Goal: Information Seeking & Learning: Learn about a topic

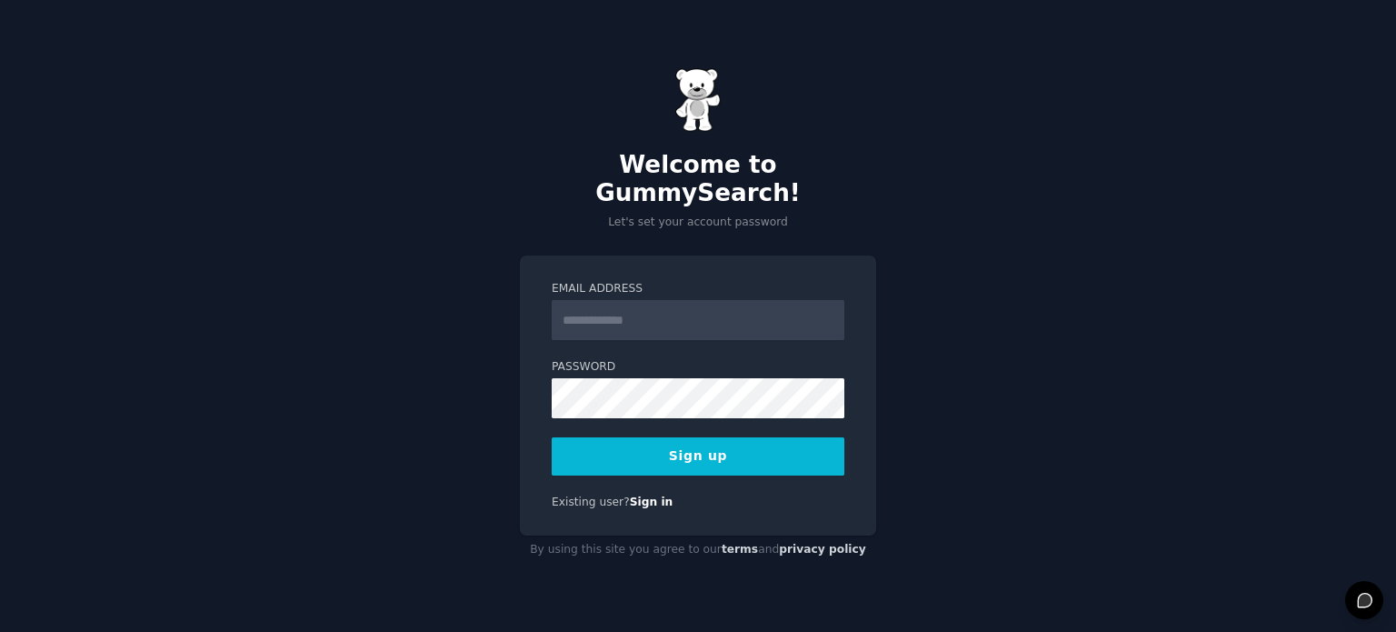
click at [667, 306] on input "Email Address" at bounding box center [698, 320] width 293 height 40
type input "**********"
click at [671, 443] on button "Sign up" at bounding box center [698, 456] width 293 height 38
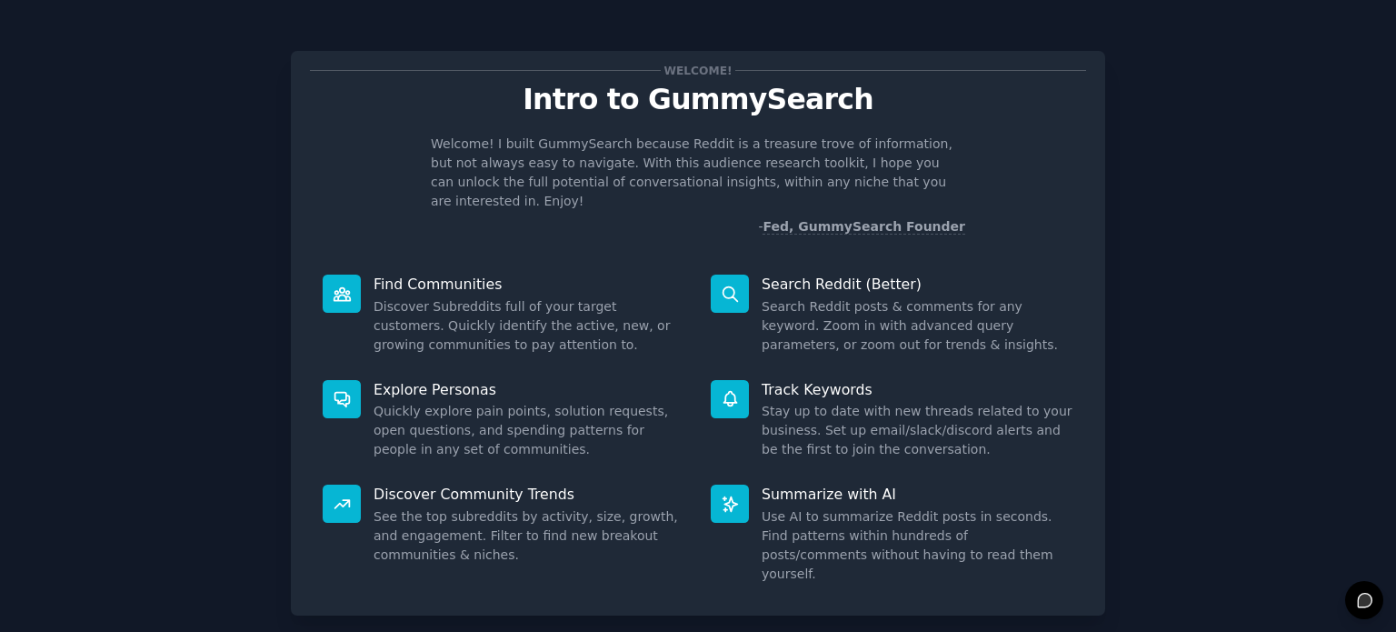
click at [1163, 228] on div "Welcome! Intro to GummySearch Welcome! I built GummySearch because Reddit is a …" at bounding box center [697, 374] width 1345 height 699
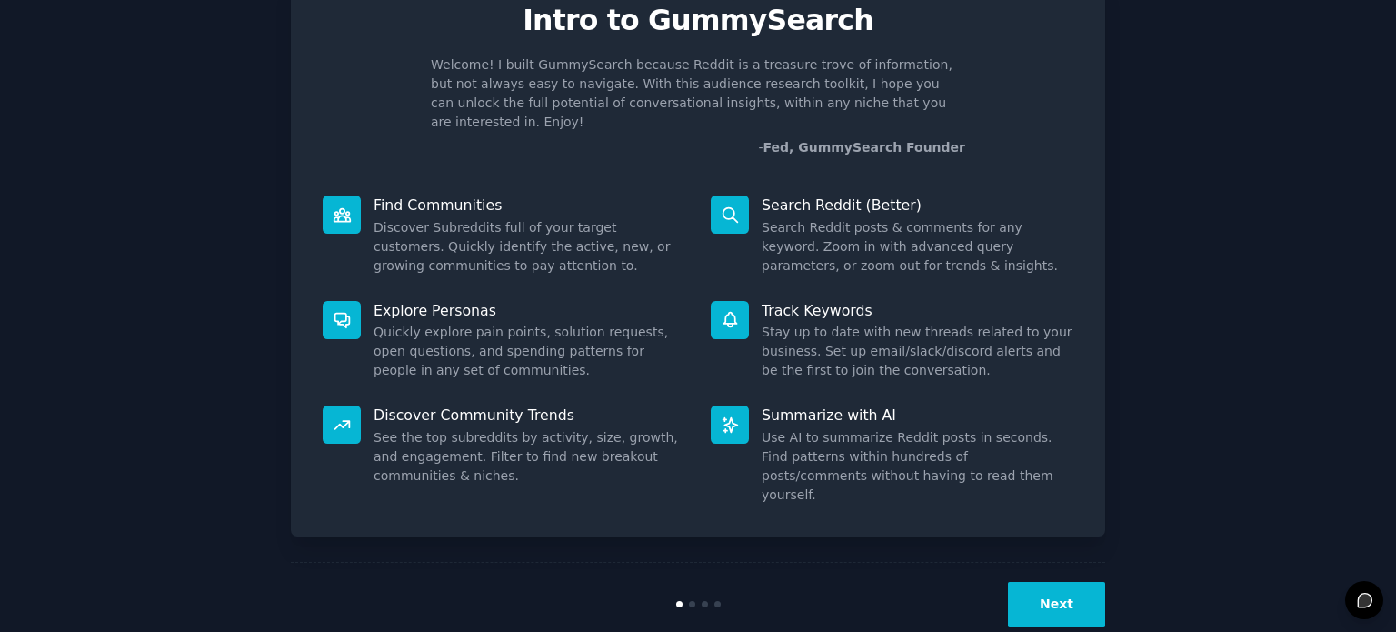
click at [1068, 582] on button "Next" at bounding box center [1056, 604] width 97 height 45
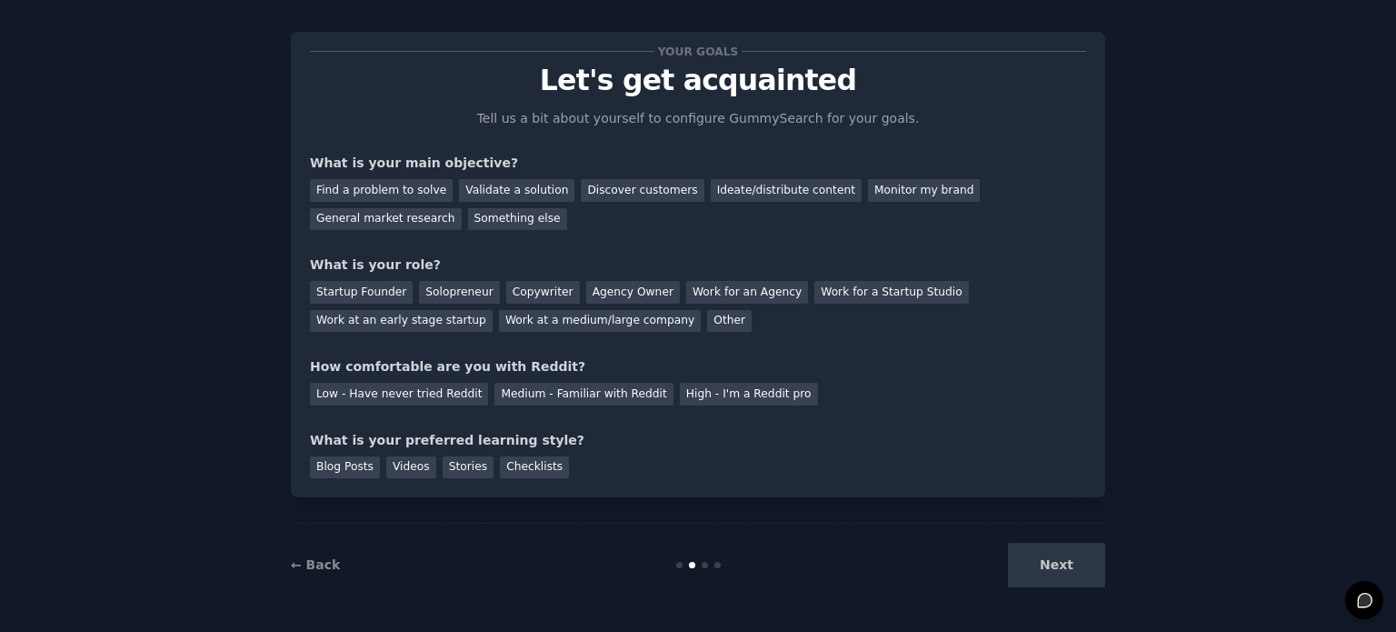
scroll to position [18, 0]
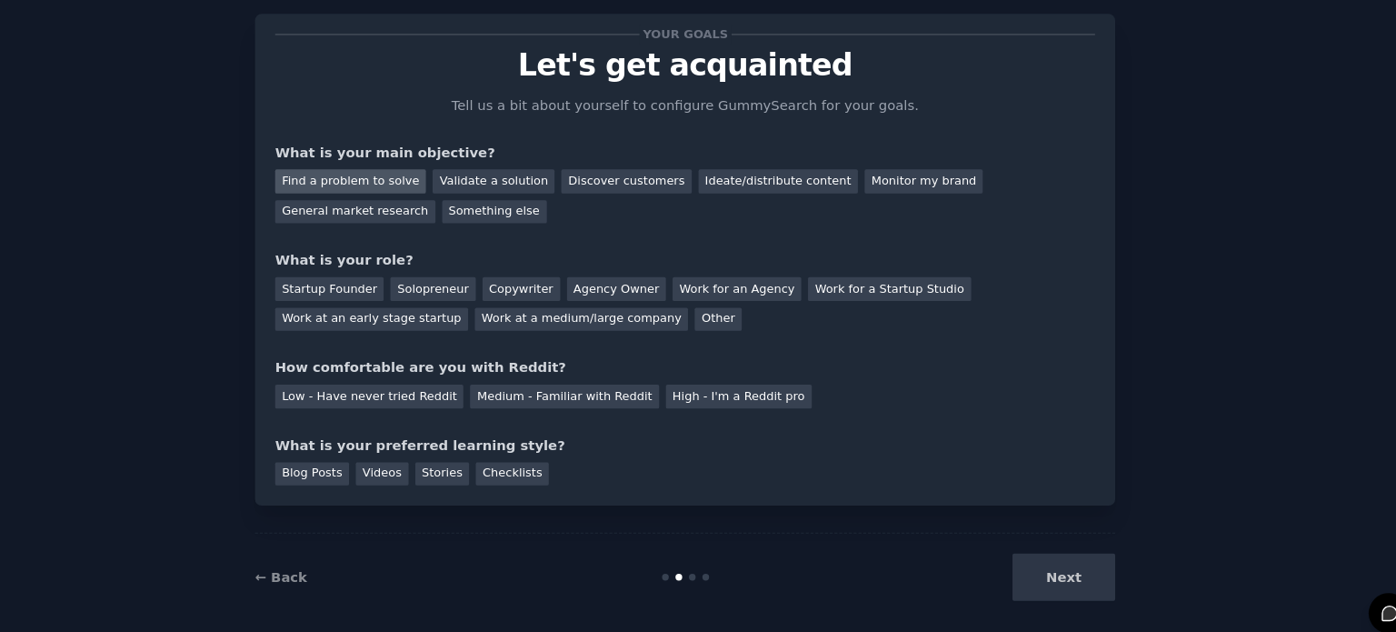
click at [392, 196] on div "Find a problem to solve" at bounding box center [381, 191] width 143 height 23
click at [532, 192] on div "Validate a solution" at bounding box center [516, 191] width 115 height 23
click at [407, 184] on div "Find a problem to solve" at bounding box center [381, 191] width 143 height 23
click at [707, 319] on div "Other" at bounding box center [729, 322] width 45 height 23
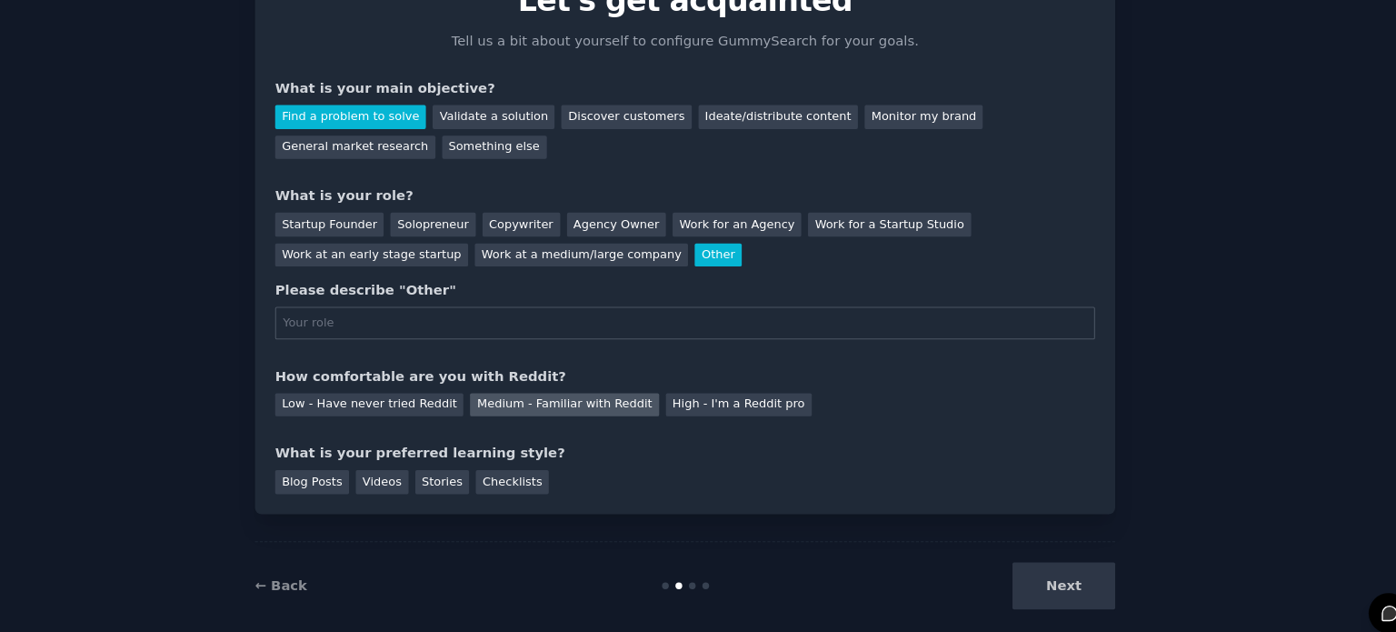
scroll to position [84, 0]
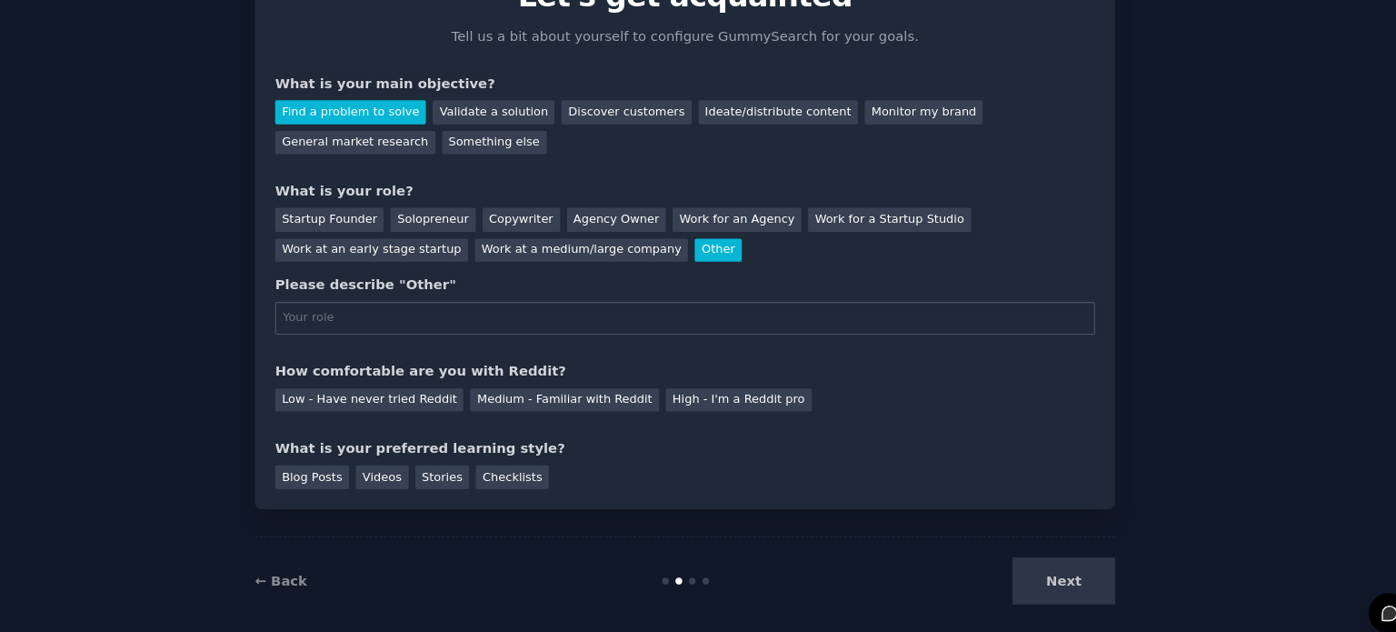
click at [533, 317] on input "text" at bounding box center [698, 320] width 776 height 31
type input "Student"
click at [494, 409] on div "Your goals Let's get acquainted Tell us a bit about yourself to configure Gummy…" at bounding box center [698, 234] width 776 height 496
click at [494, 397] on div "Medium - Familiar with Reddit" at bounding box center [583, 398] width 178 height 23
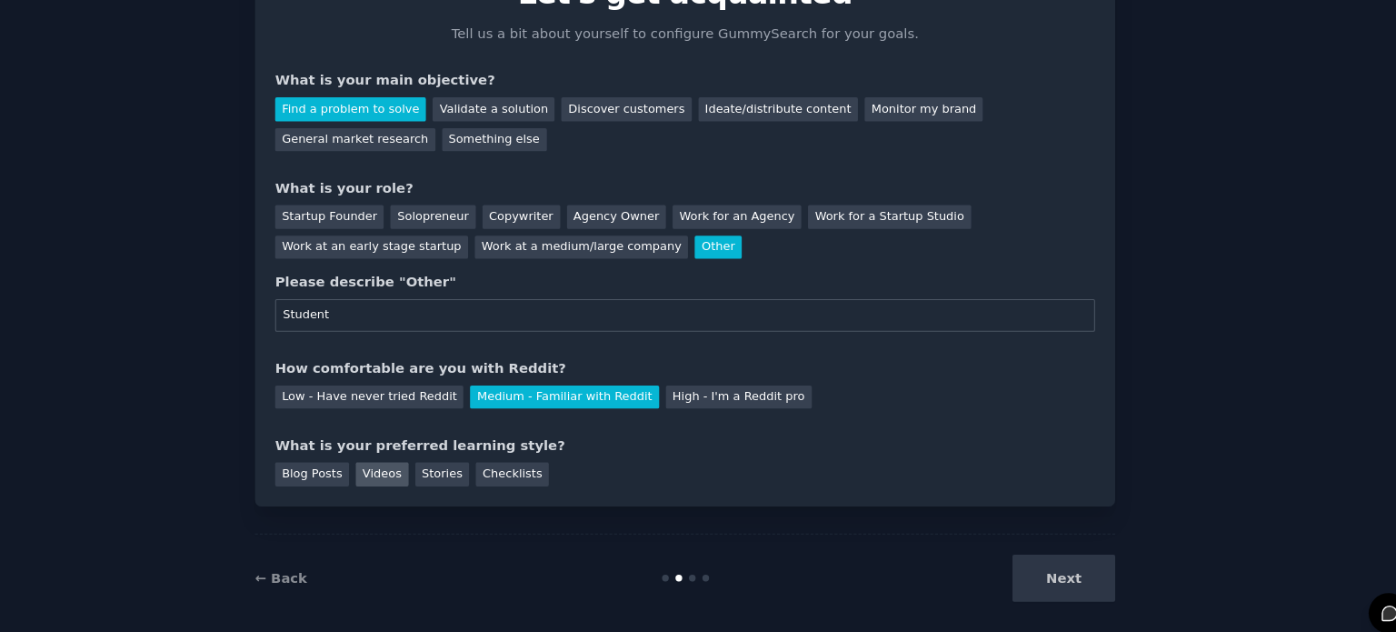
click at [407, 474] on div "Videos" at bounding box center [411, 468] width 50 height 23
click at [1017, 564] on button "Next" at bounding box center [1056, 566] width 97 height 45
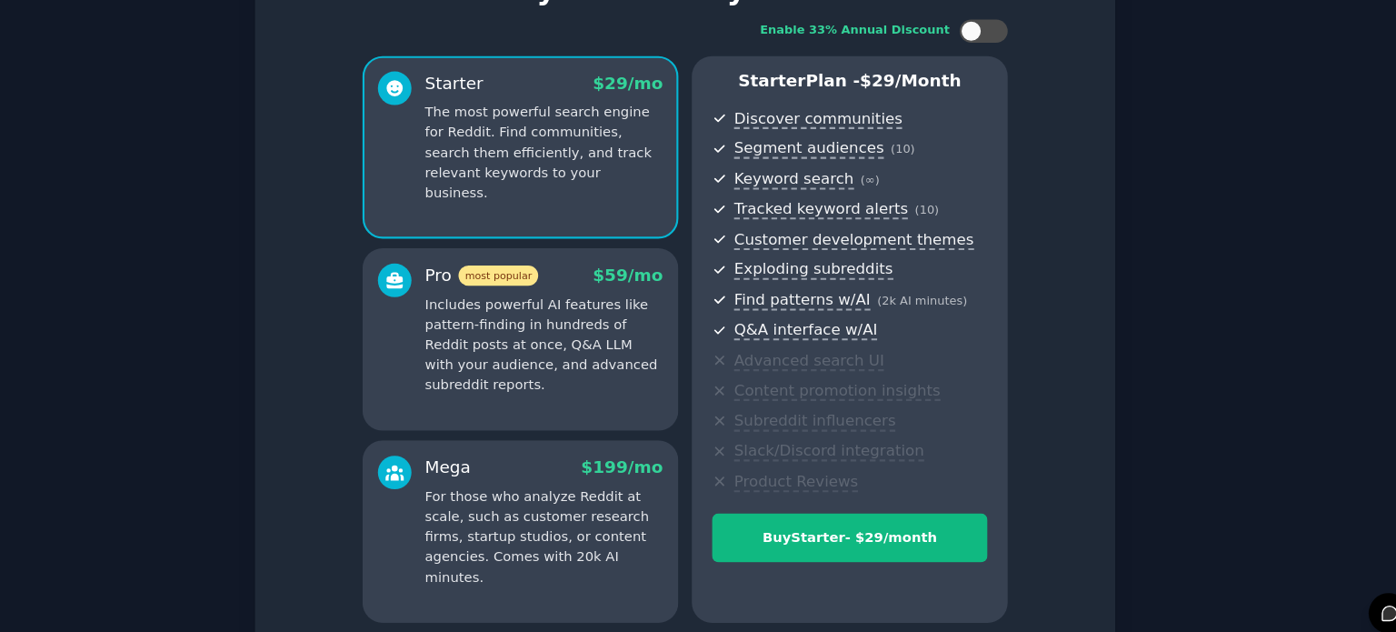
scroll to position [239, 0]
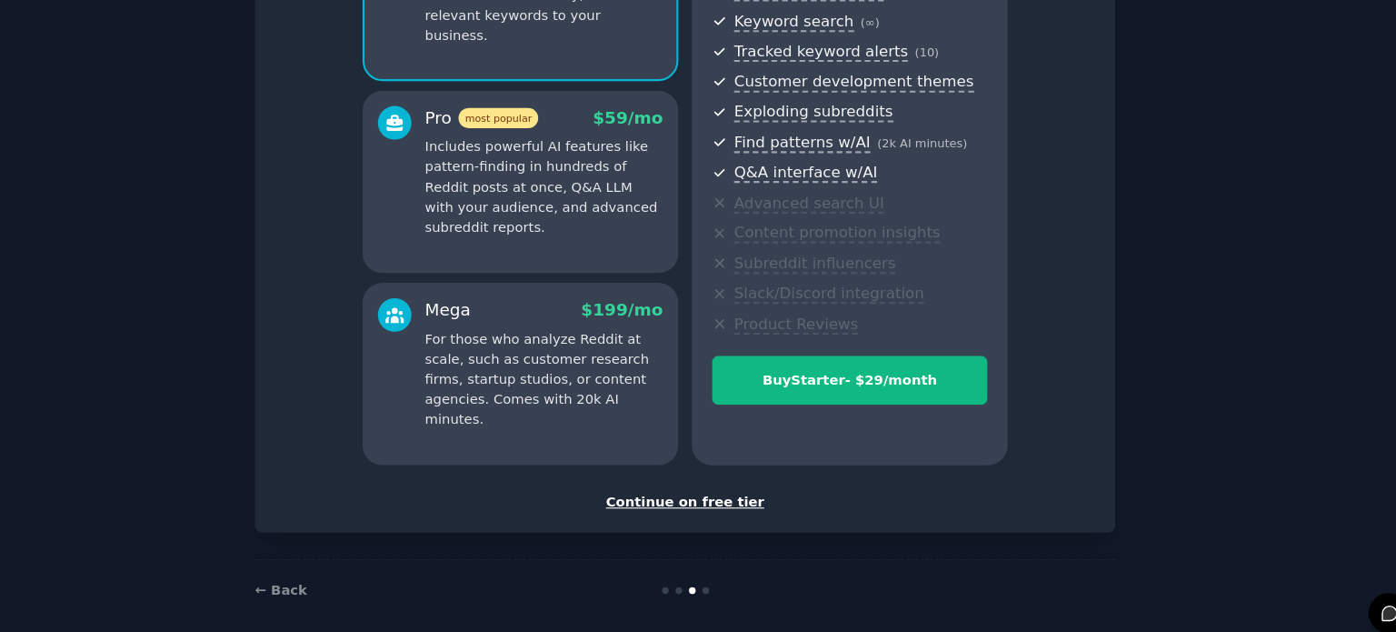
click at [715, 496] on div "Continue on free tier" at bounding box center [698, 494] width 776 height 19
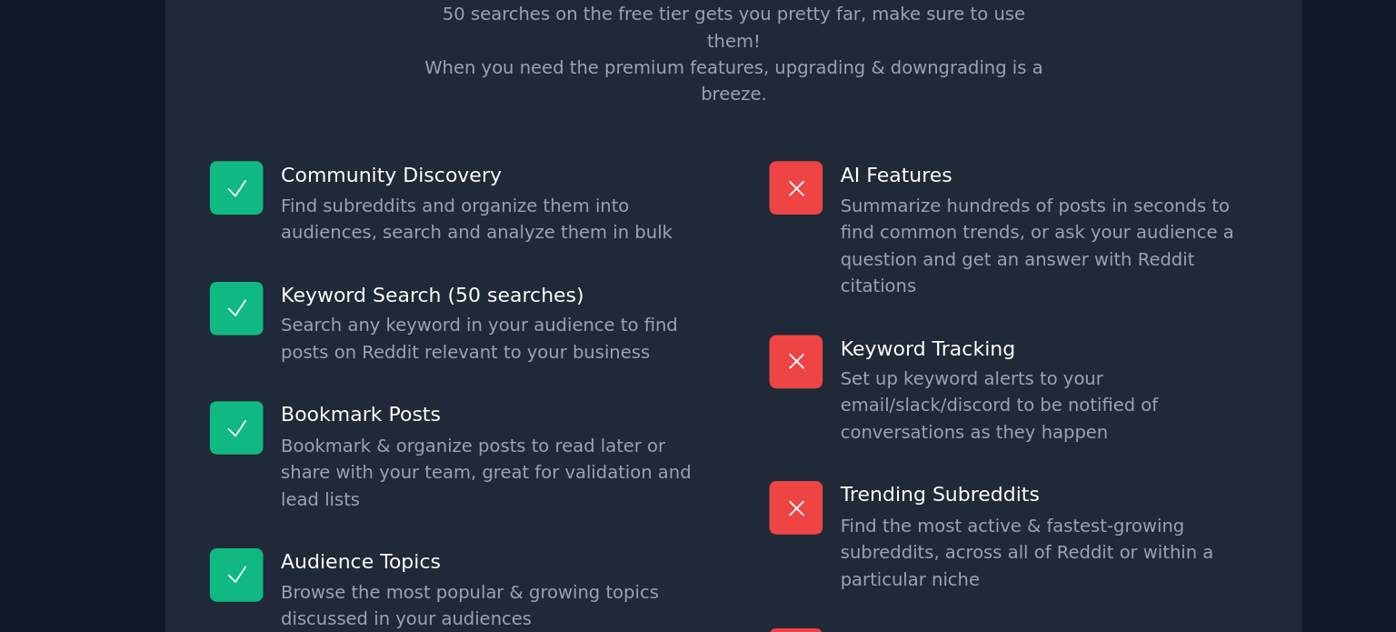
scroll to position [75, 0]
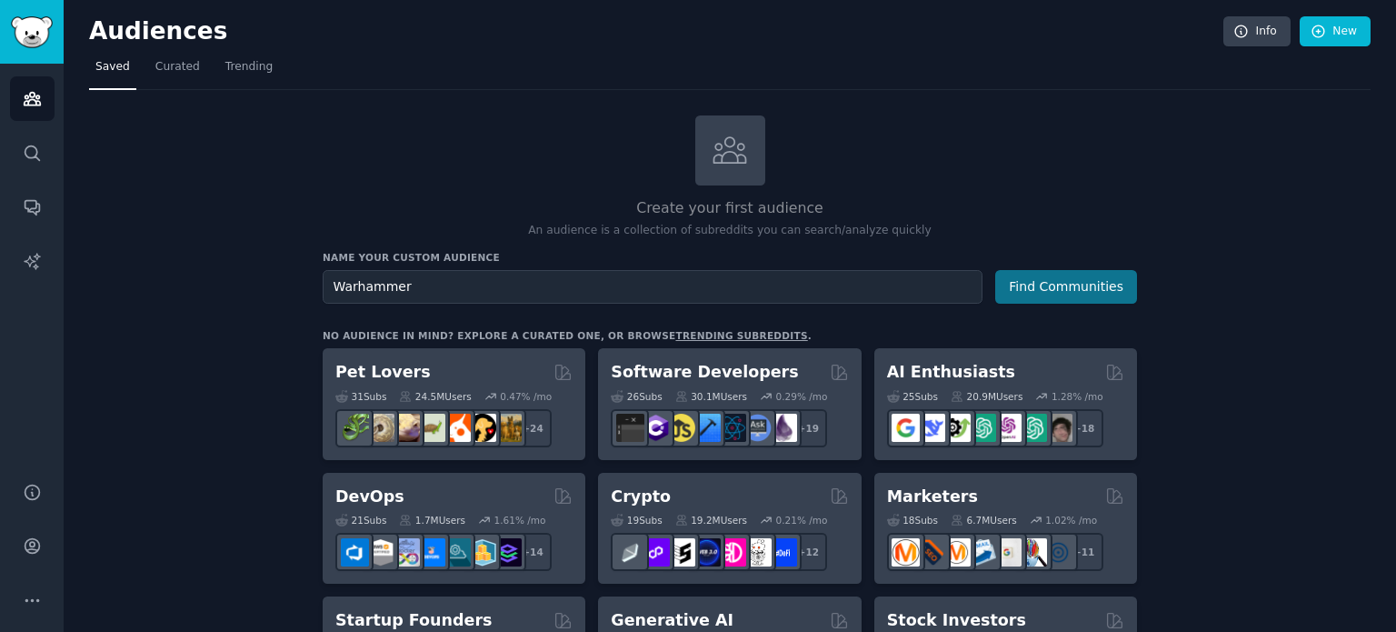
type input "Warhammer"
click at [1088, 276] on button "Find Communities" at bounding box center [1066, 287] width 142 height 34
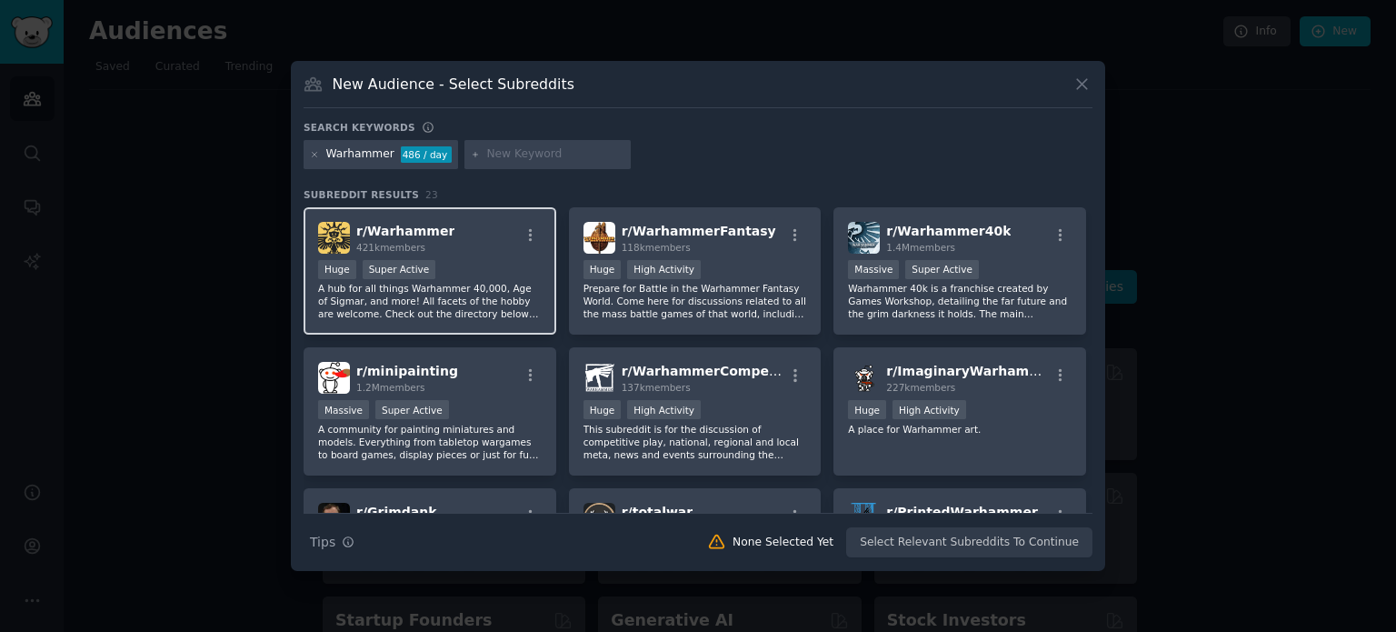
click at [534, 224] on div "r/ Warhammer 421k members" at bounding box center [430, 238] width 224 height 32
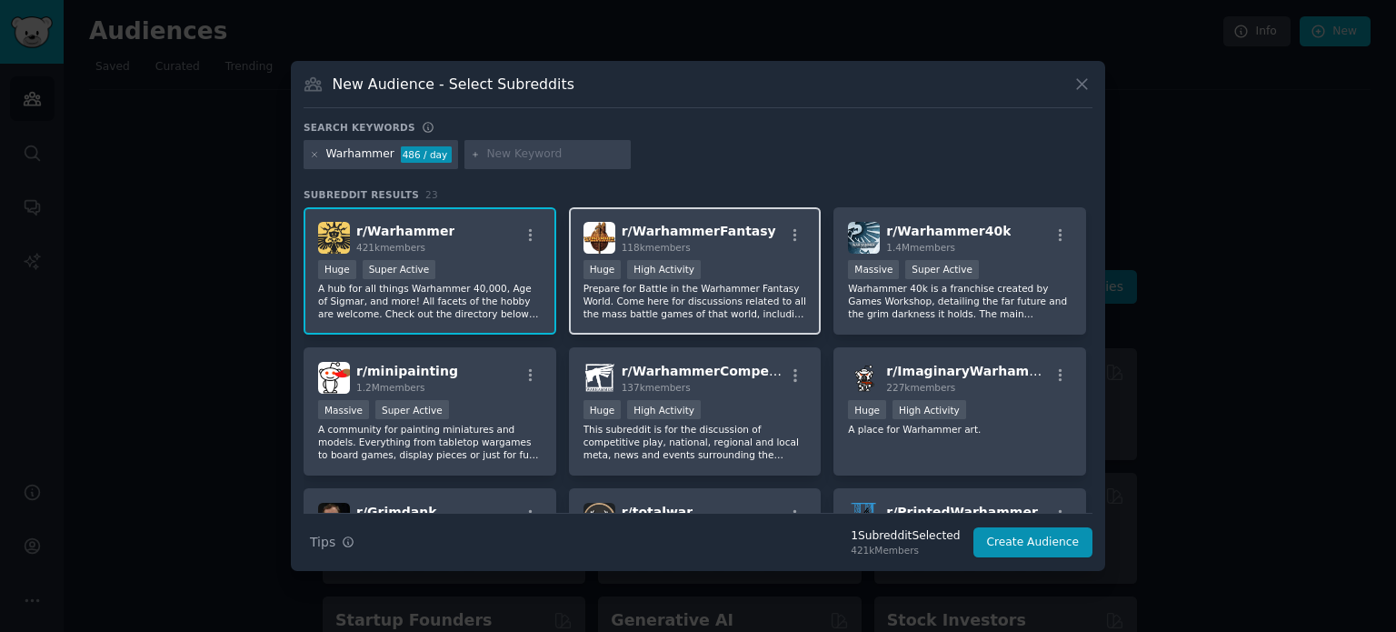
click at [766, 314] on p "Prepare for Battle in the Warhammer Fantasy World. Come here for discussions re…" at bounding box center [695, 301] width 224 height 38
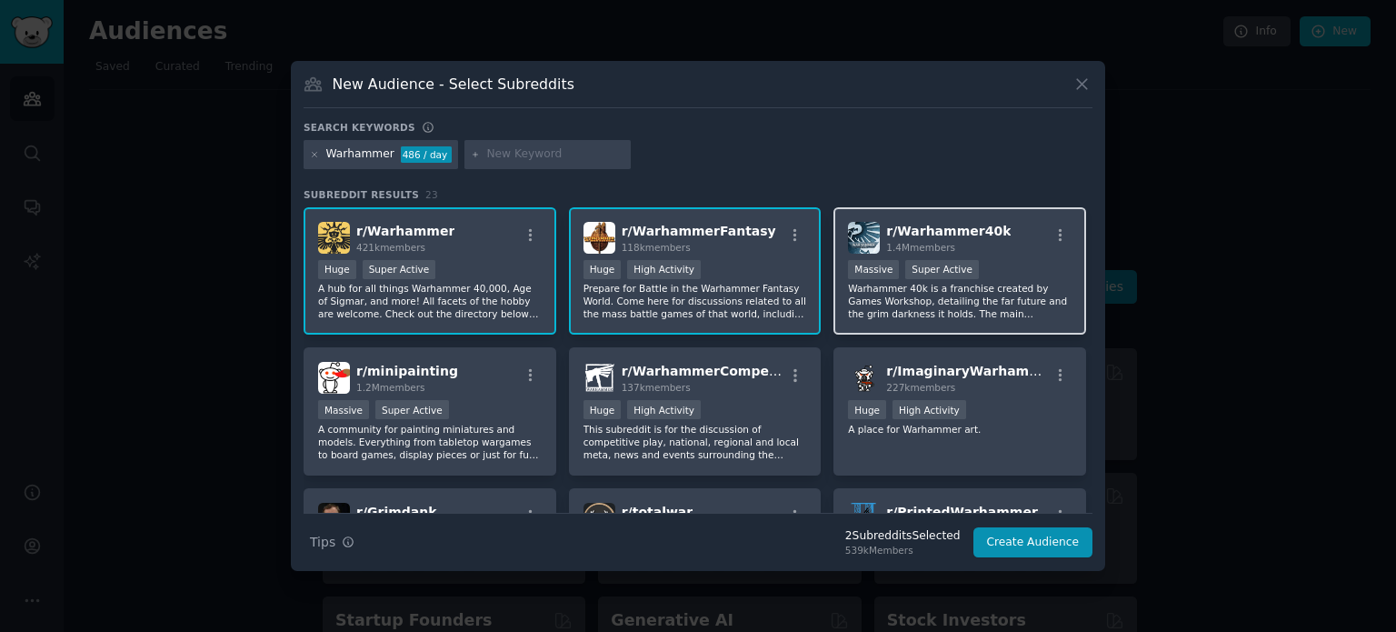
click at [1001, 332] on div "r/ Warhammer40k 1.4M members Massive Super Active Warhammer 40k is a franchise …" at bounding box center [959, 271] width 253 height 128
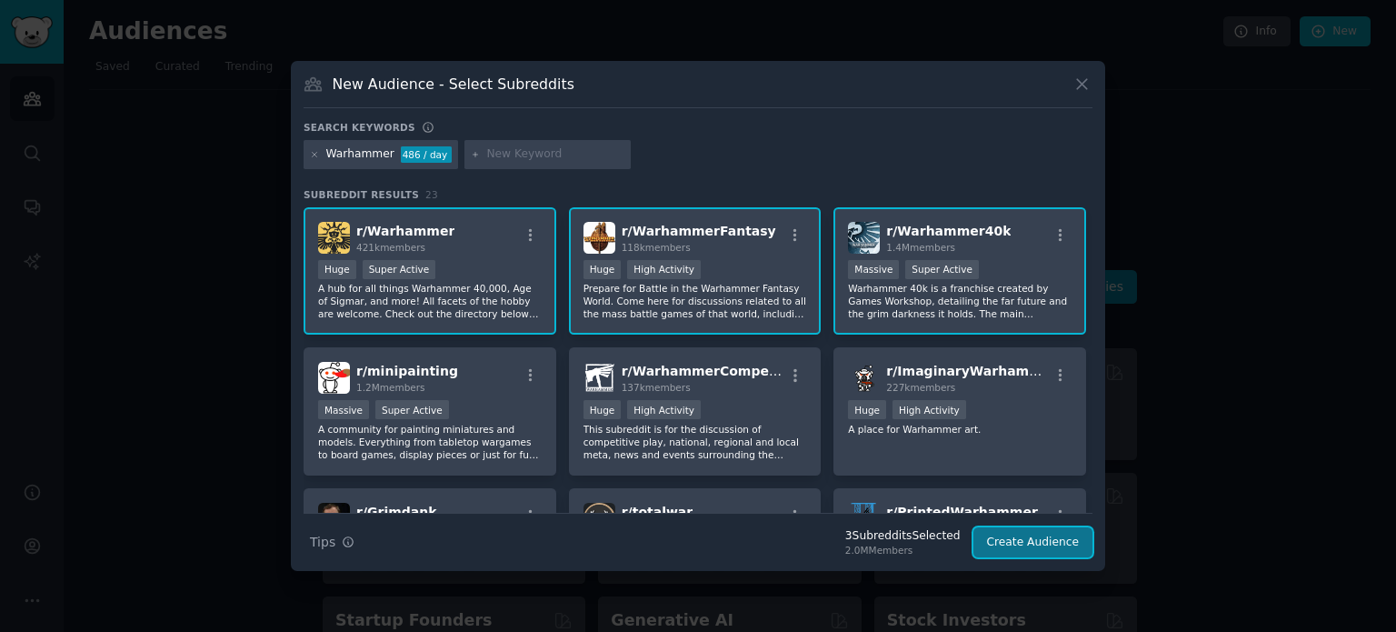
click at [1010, 538] on button "Create Audience" at bounding box center [1033, 542] width 120 height 31
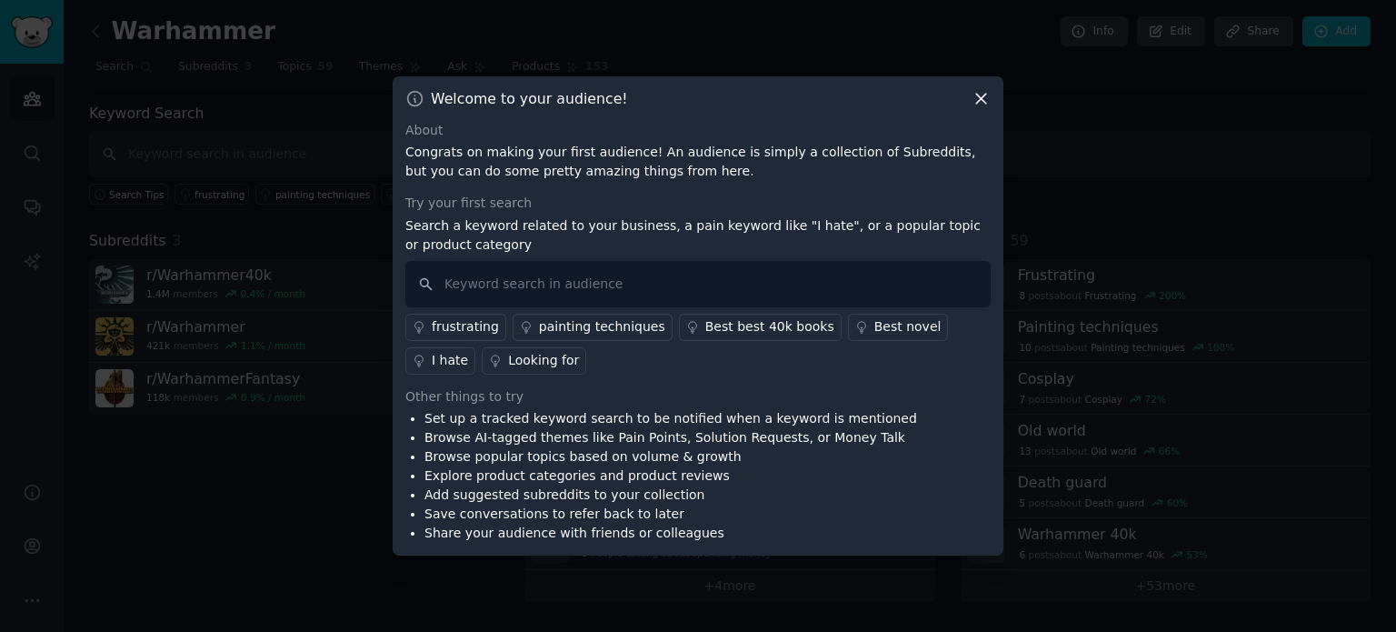
click at [468, 351] on div "I hate" at bounding box center [450, 360] width 36 height 19
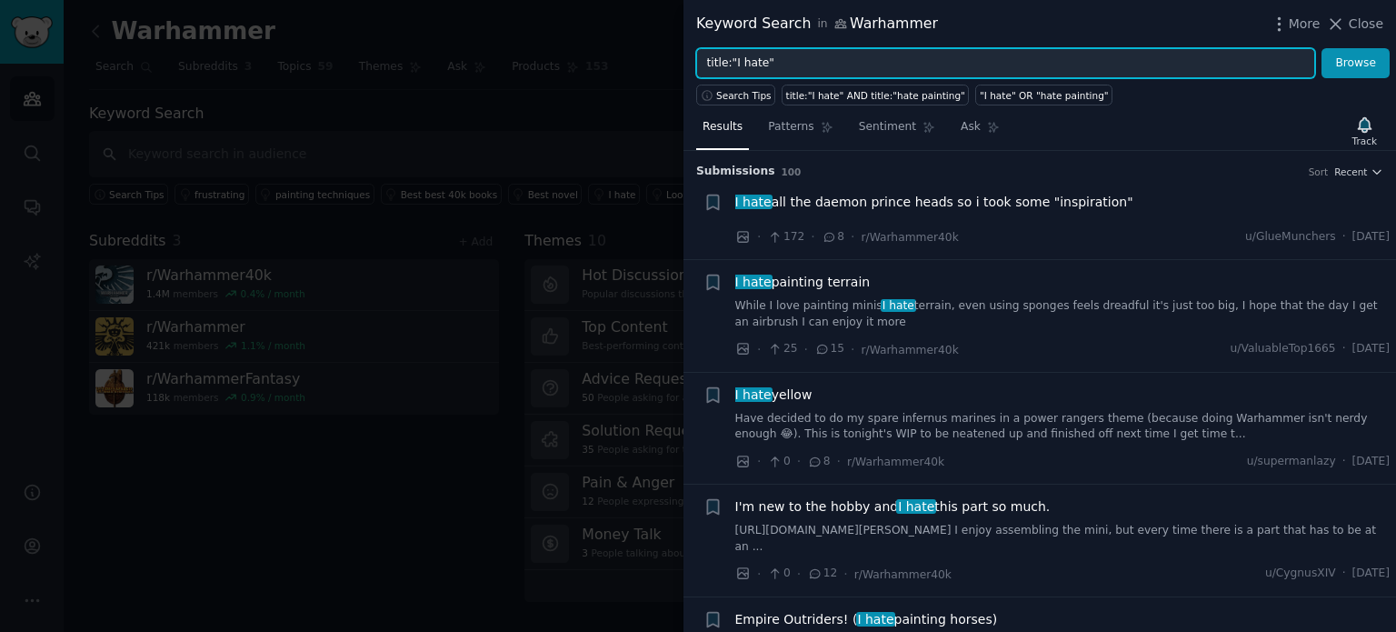
click at [930, 62] on input "title:"I hate"" at bounding box center [1005, 63] width 619 height 31
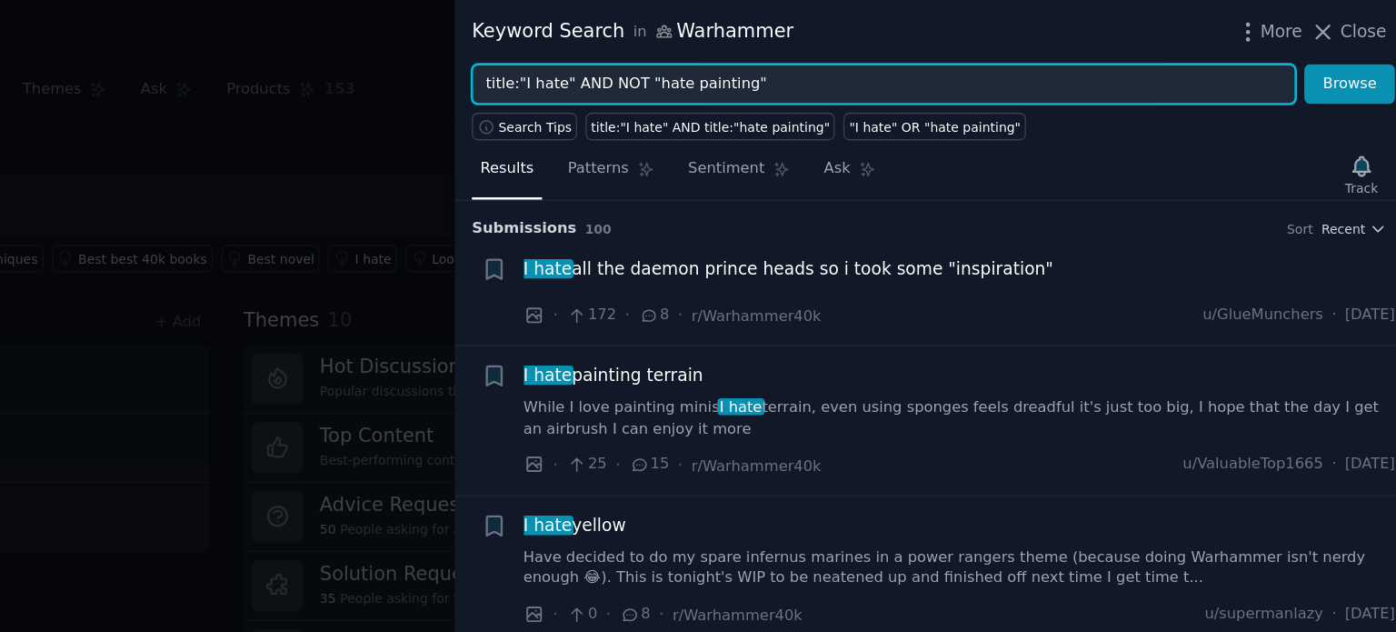
click at [1322, 48] on button "Browse" at bounding box center [1356, 63] width 68 height 31
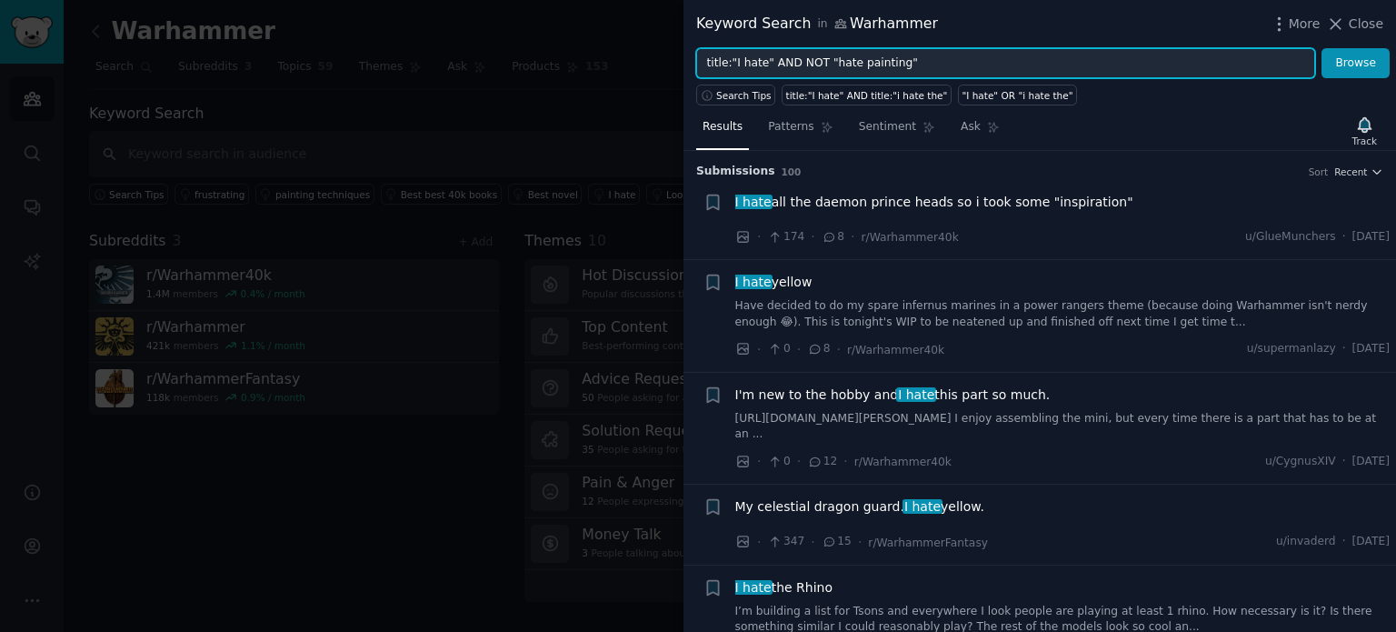
drag, startPoint x: 921, startPoint y: 65, endPoint x: 604, endPoint y: 50, distance: 316.7
click at [604, 50] on div "Keyword Search in Warhammer More Close title:"I hate" AND NOT "hate painting" B…" at bounding box center [698, 316] width 1396 height 632
type input "o"
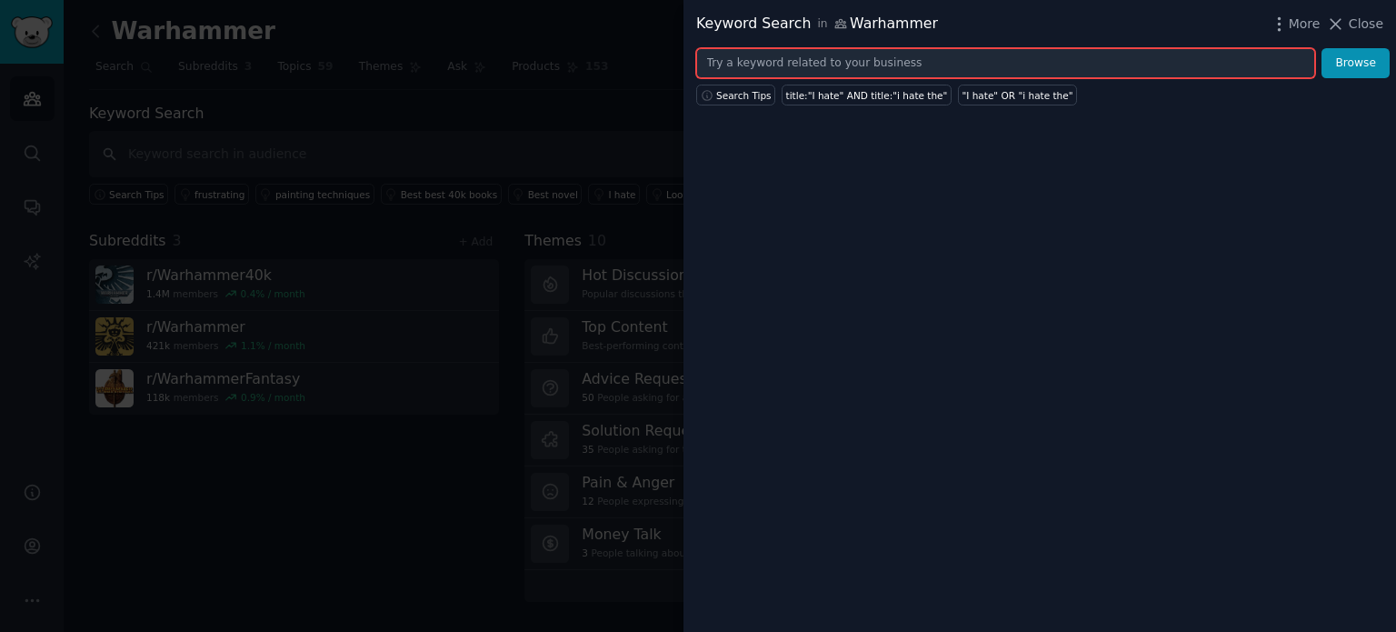
click at [860, 72] on input "text" at bounding box center [1005, 63] width 619 height 31
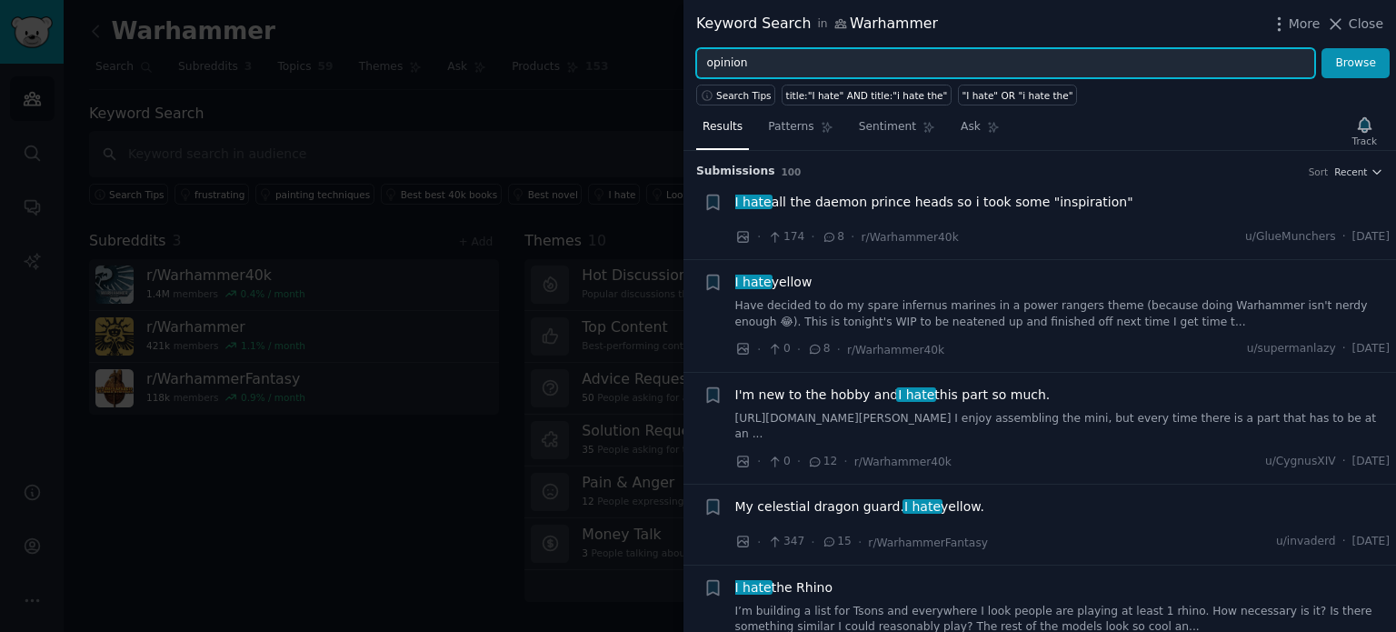
drag, startPoint x: 813, startPoint y: 75, endPoint x: 654, endPoint y: 61, distance: 159.6
click at [654, 61] on div "Keyword Search in Warhammer More Close opinion Browse Search Tips title:"I hate…" at bounding box center [698, 316] width 1396 height 632
type input "Games Workshop"
click at [1322, 48] on button "Browse" at bounding box center [1356, 63] width 68 height 31
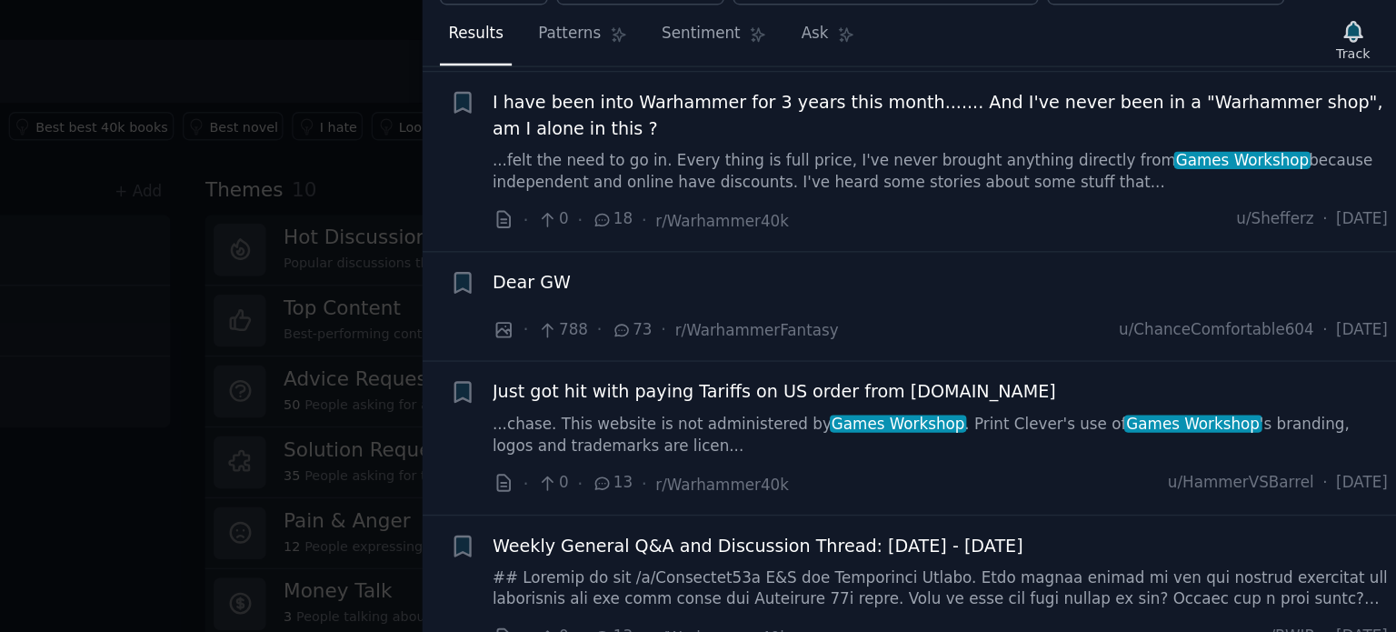
scroll to position [138, 0]
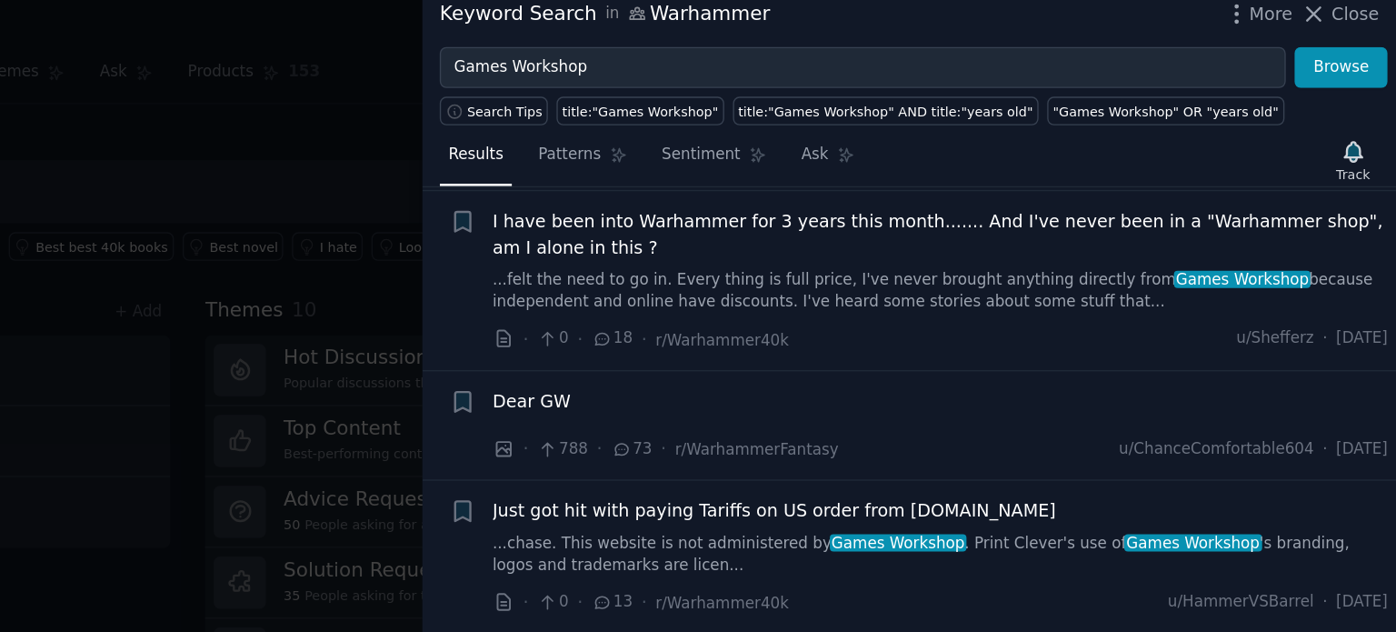
drag, startPoint x: 781, startPoint y: 181, endPoint x: 708, endPoint y: 177, distance: 72.8
click at [708, 177] on icon "button" at bounding box center [712, 176] width 11 height 15
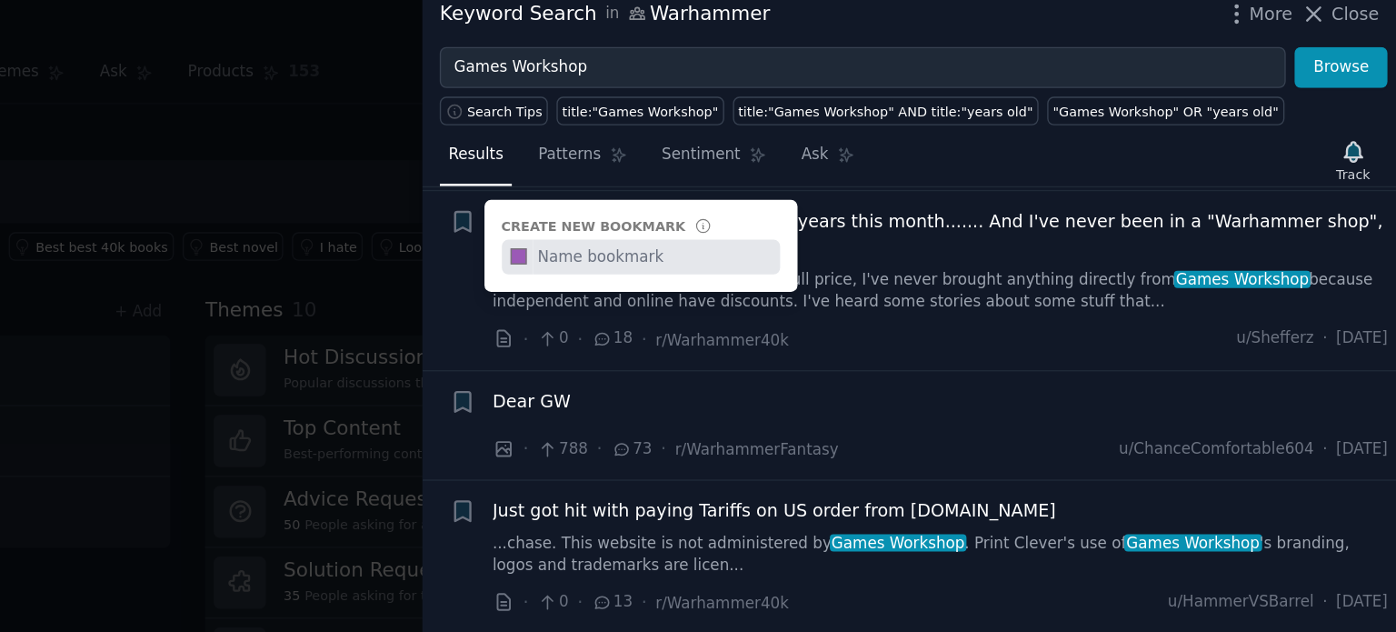
click at [713, 173] on div "+ Create new bookmark #9b59b6" at bounding box center [712, 175] width 19 height 19
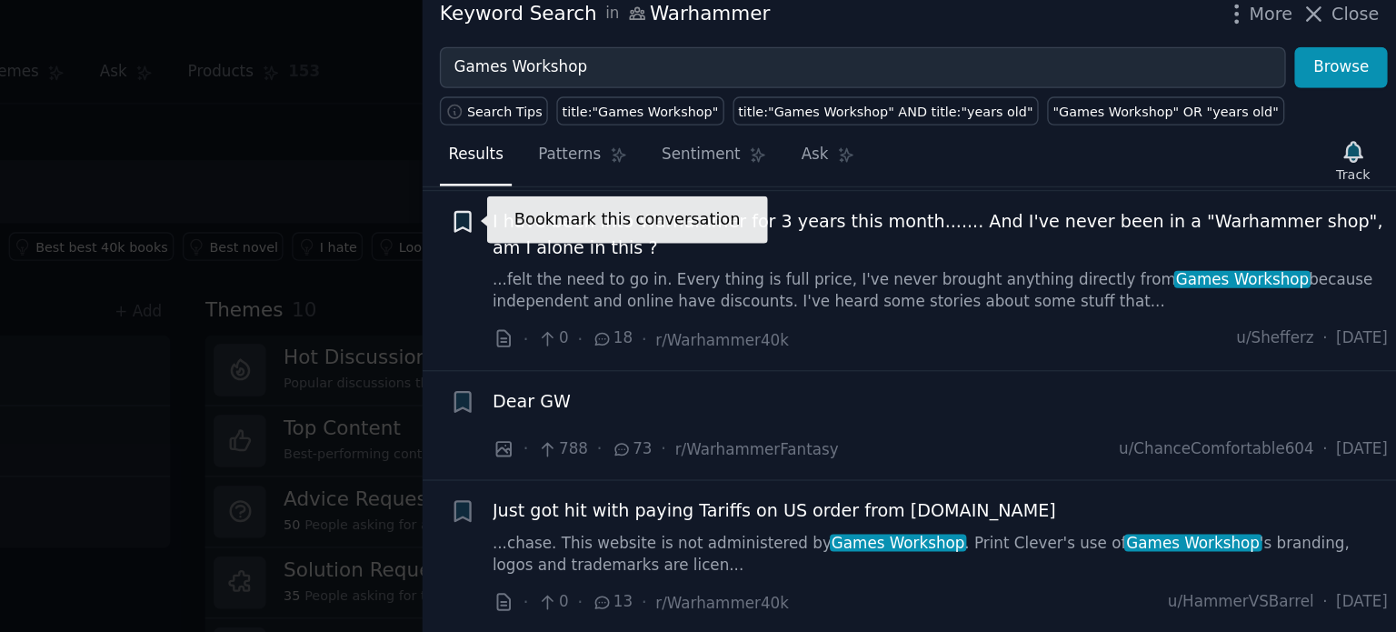
click at [718, 175] on icon "button" at bounding box center [712, 176] width 11 height 15
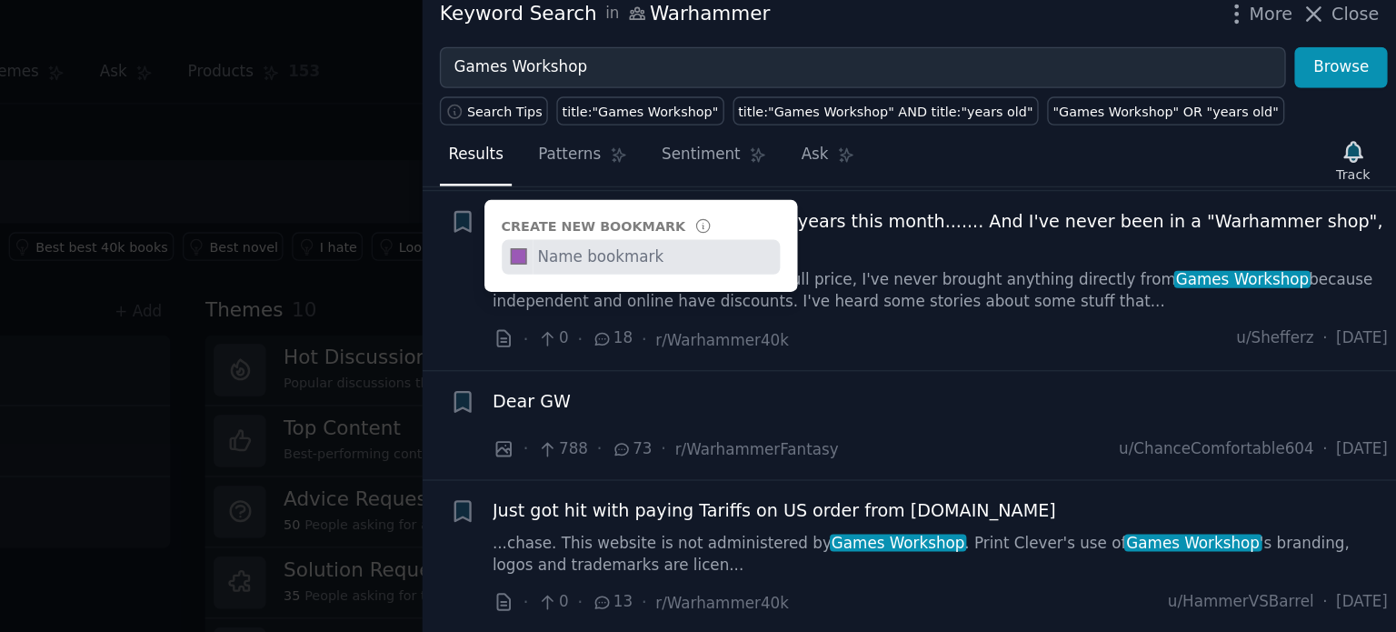
click at [783, 200] on input "text" at bounding box center [854, 201] width 180 height 25
type input "store"
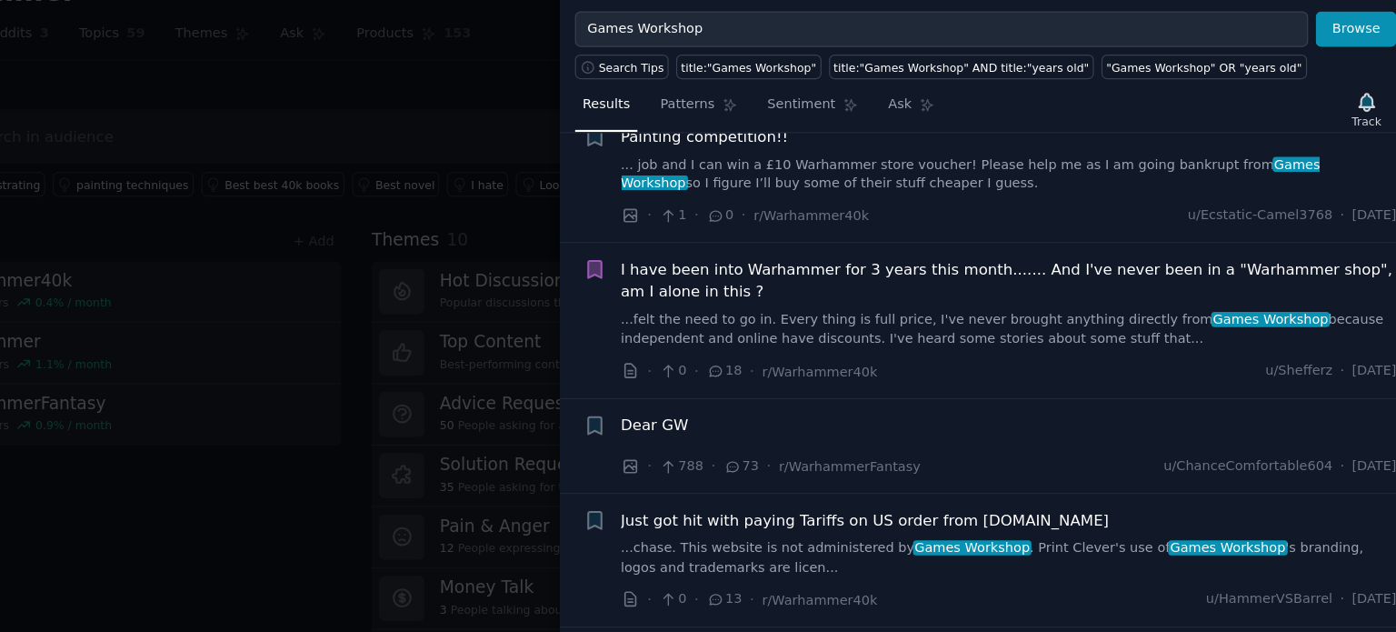
scroll to position [27, 0]
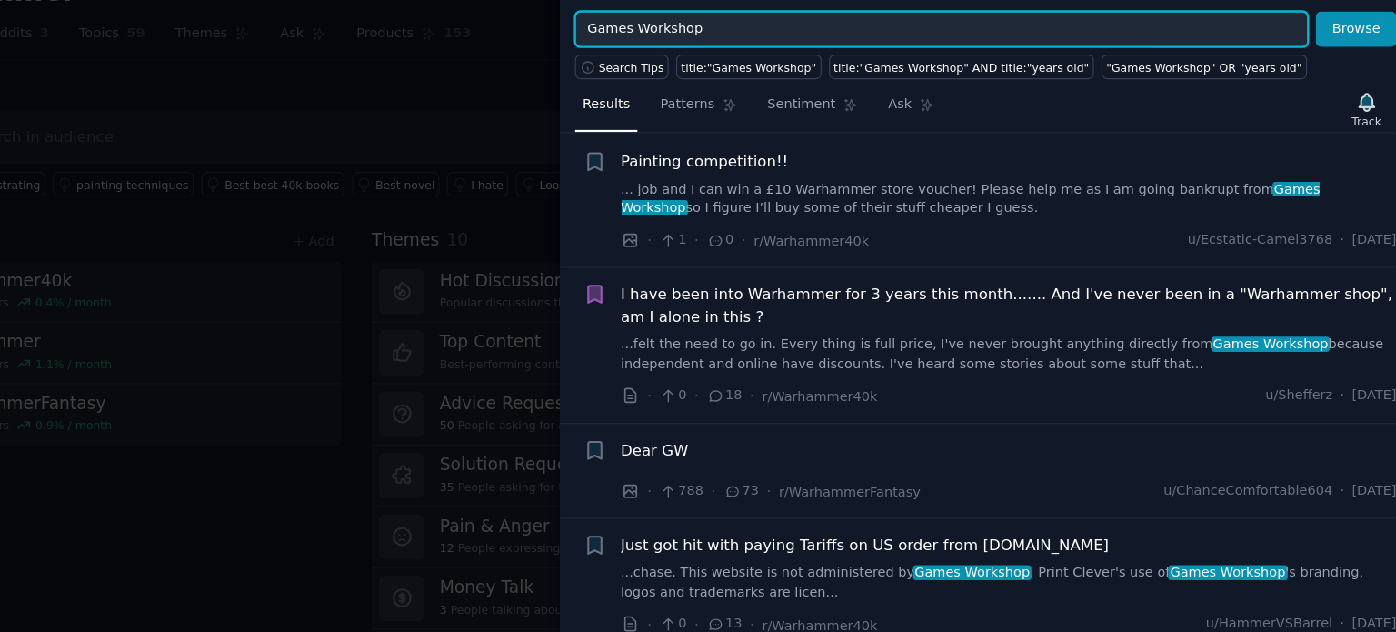
click at [827, 61] on input "Games Workshop" at bounding box center [1005, 63] width 619 height 31
click at [706, 59] on input "Games Workshop" at bounding box center [1005, 63] width 619 height 31
click at [823, 63] on input ""Games Workshop" at bounding box center [1005, 63] width 619 height 31
type input ""Games Workshop store" OR "Warhammer store""
click at [1322, 48] on button "Browse" at bounding box center [1356, 63] width 68 height 31
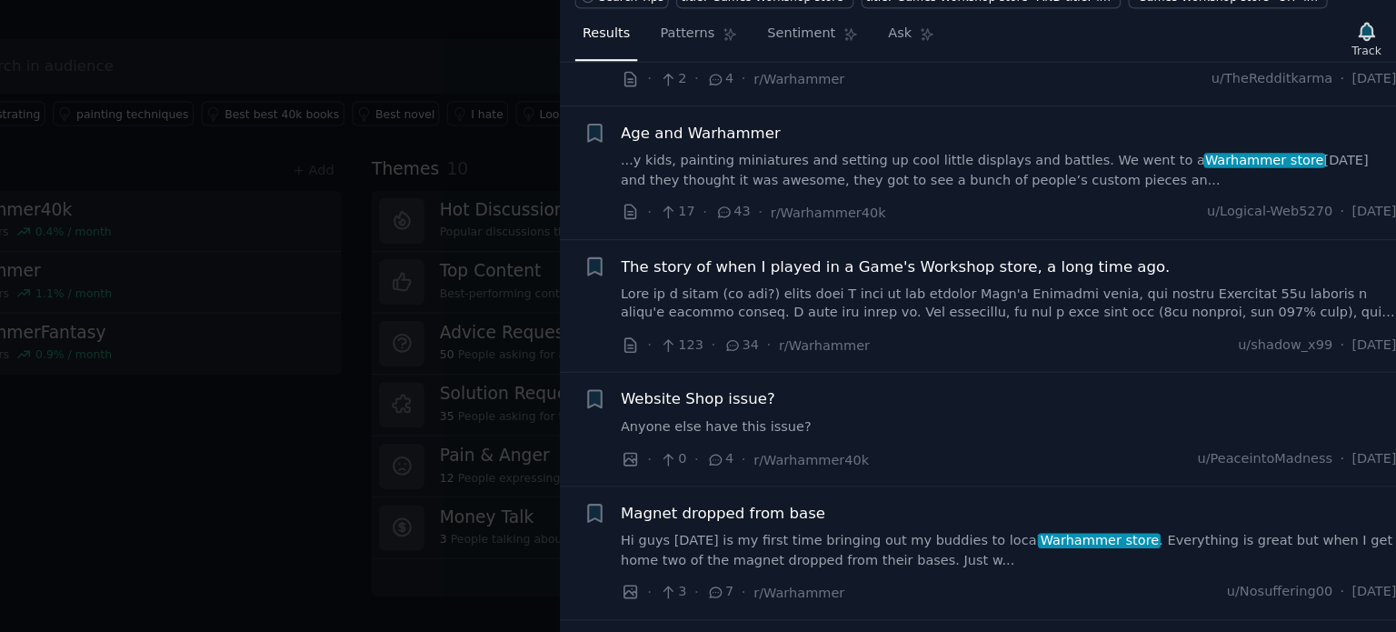
scroll to position [553, 0]
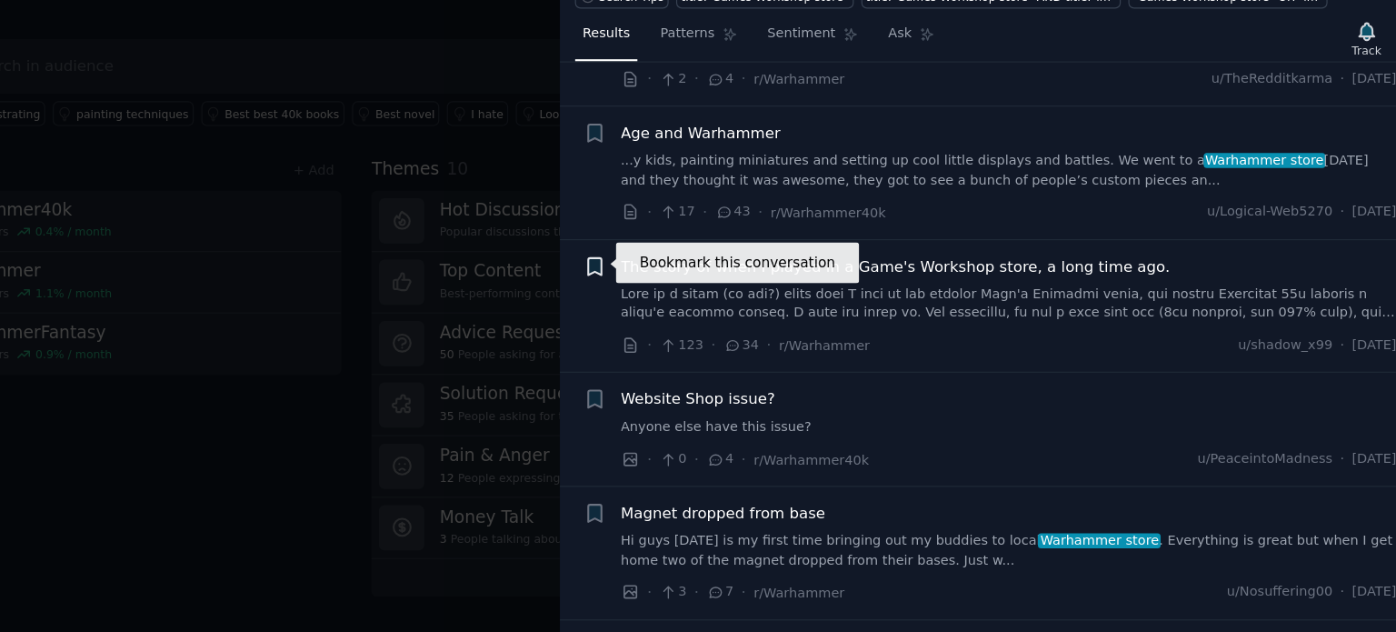
click at [714, 316] on icon "button" at bounding box center [712, 322] width 11 height 15
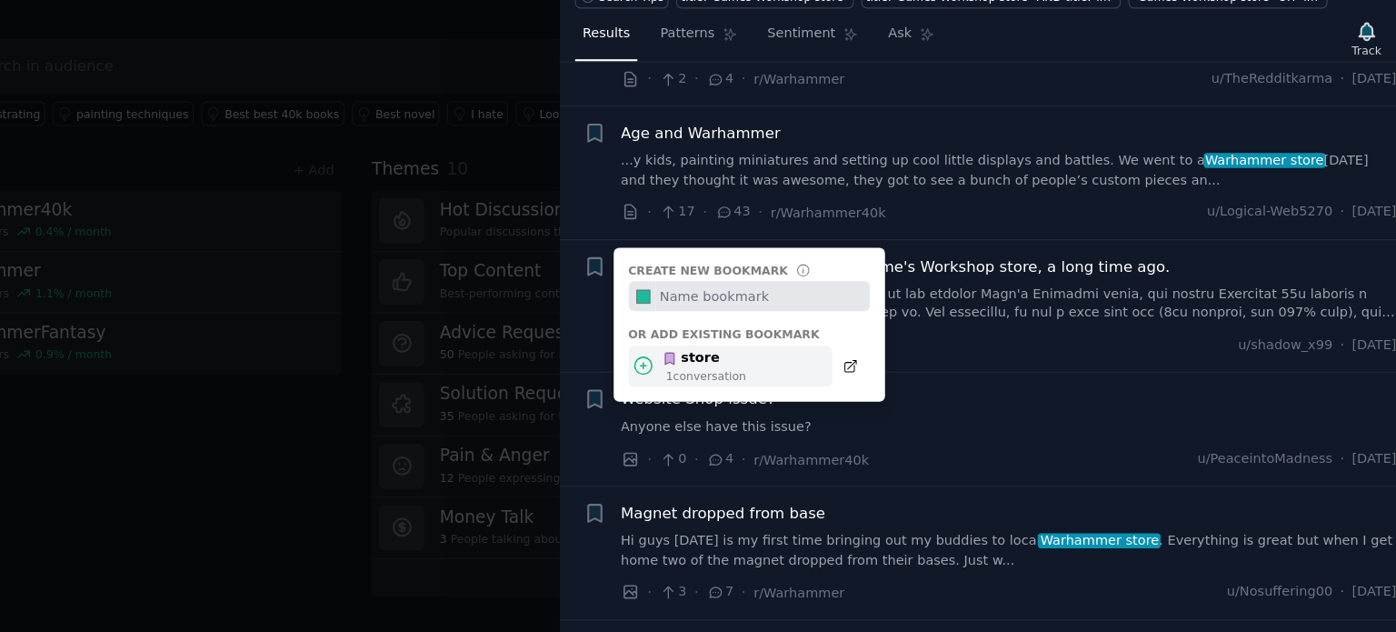
click at [794, 402] on div "store" at bounding box center [805, 401] width 71 height 16
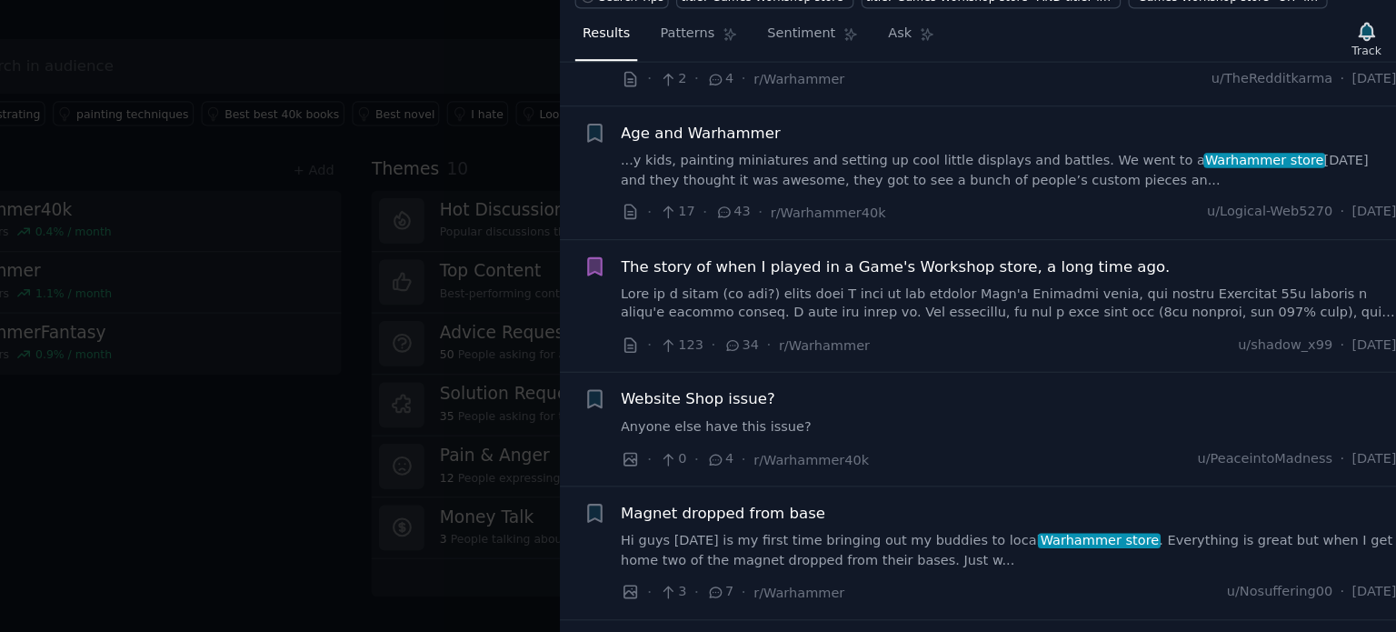
click at [711, 315] on icon "button" at bounding box center [712, 322] width 11 height 15
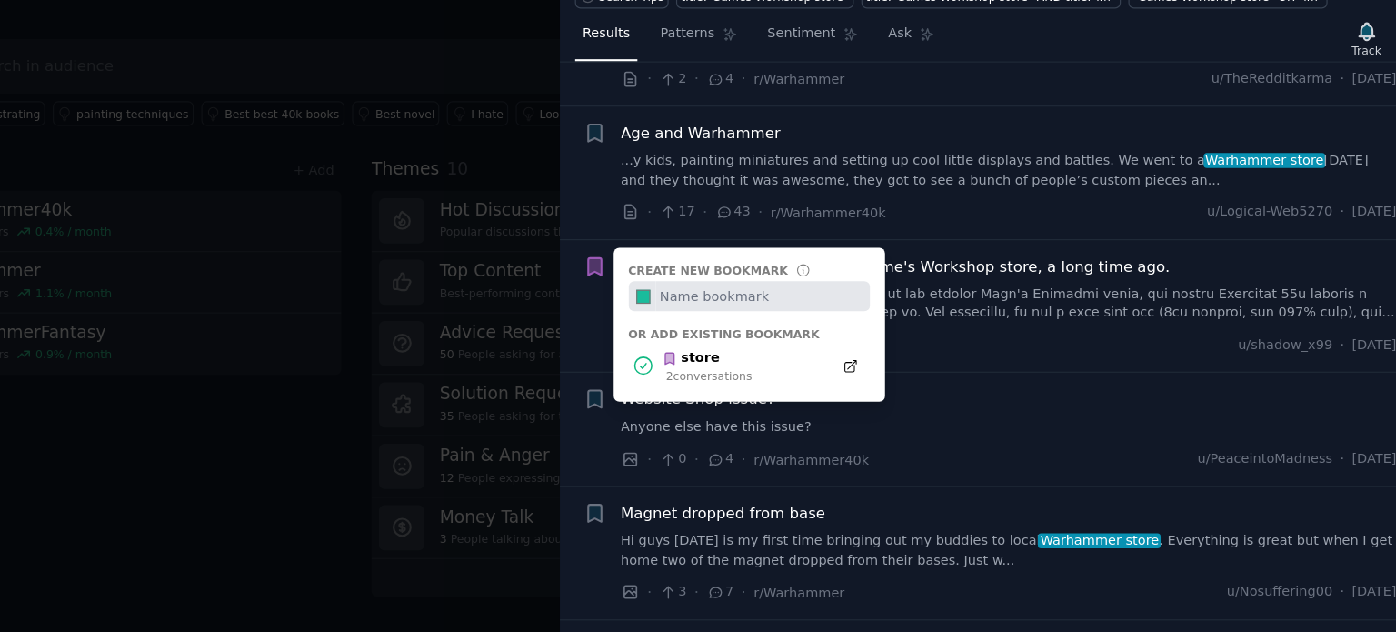
click at [711, 314] on div "Create new bookmark #1abc9c Or add existing bookmark store 2 conversation s" at bounding box center [712, 323] width 19 height 19
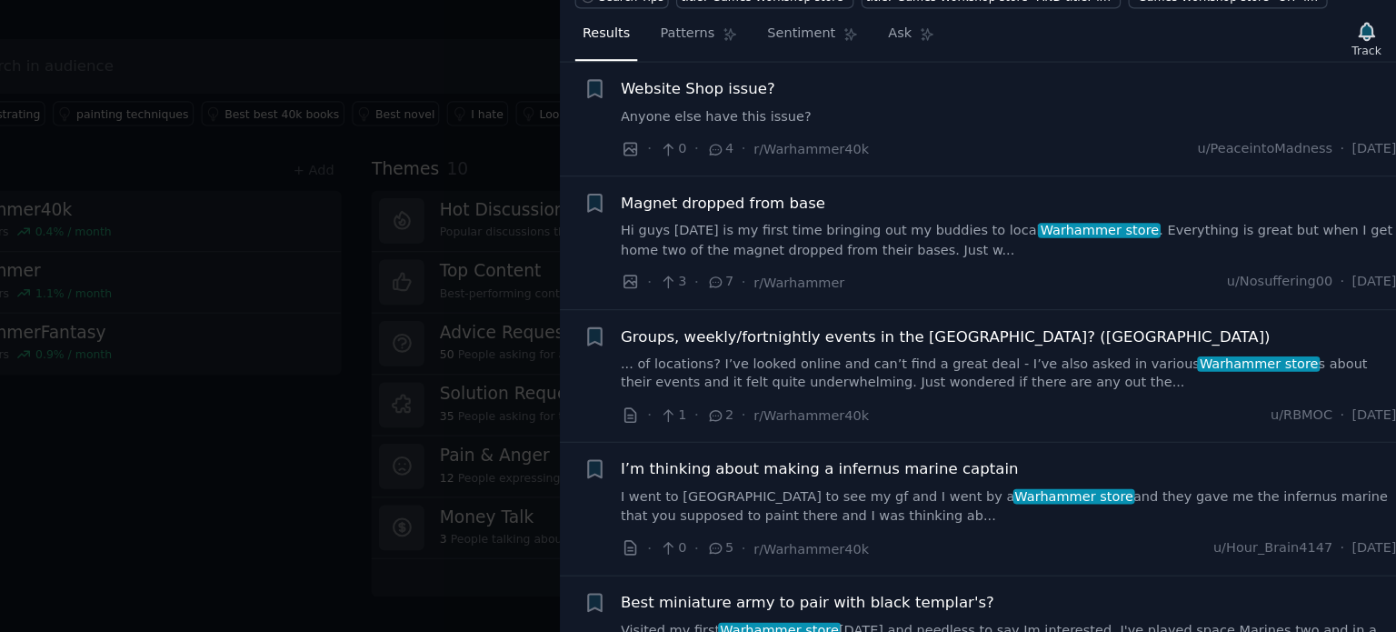
scroll to position [814, 0]
drag, startPoint x: 910, startPoint y: 439, endPoint x: 804, endPoint y: 493, distance: 118.3
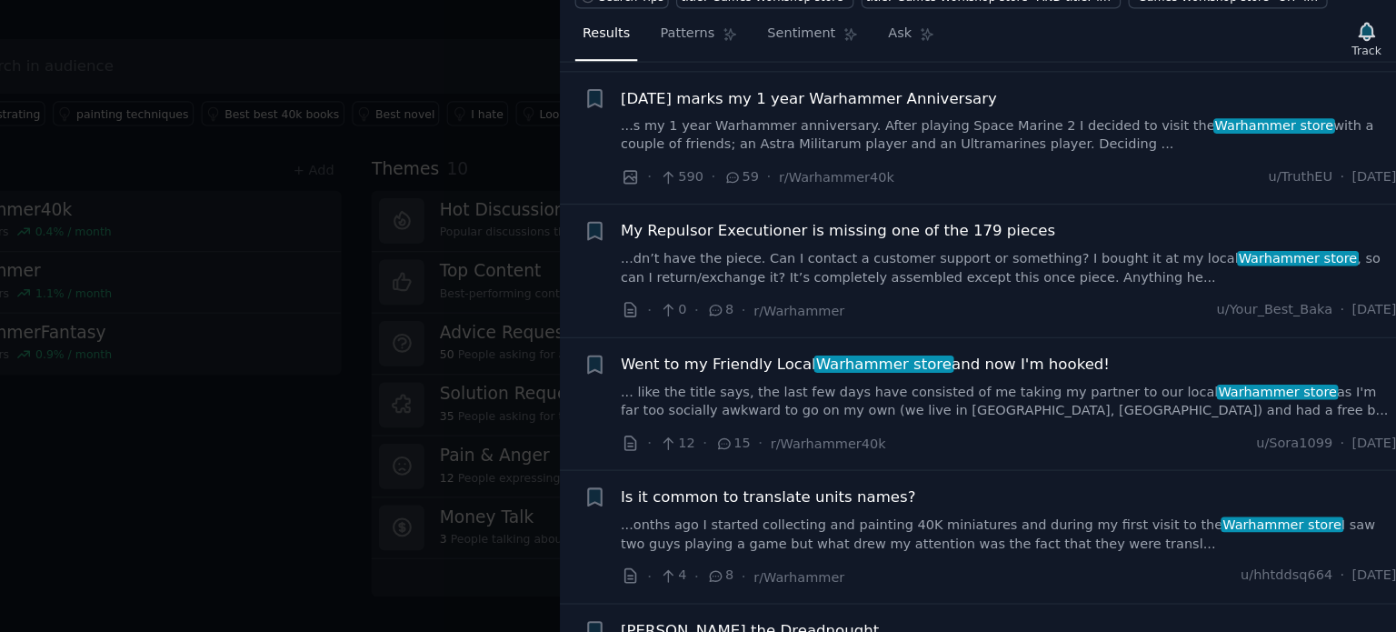
scroll to position [0, 0]
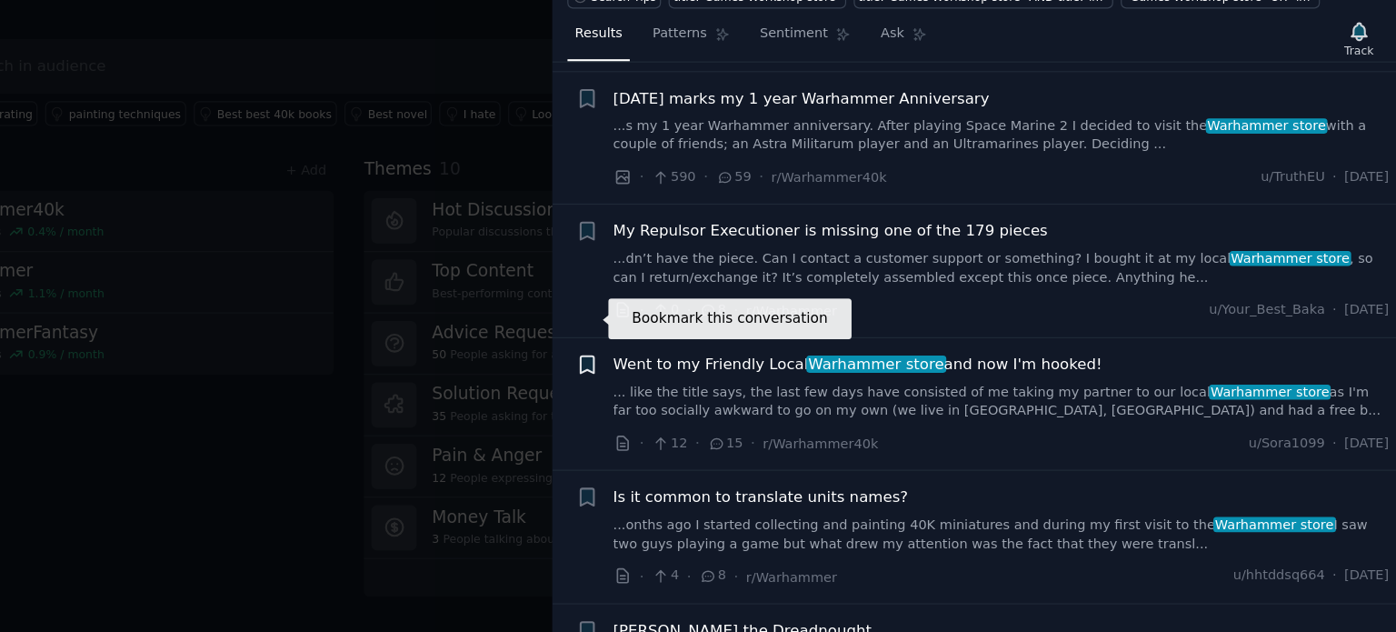
click at [707, 398] on icon "button" at bounding box center [712, 405] width 11 height 15
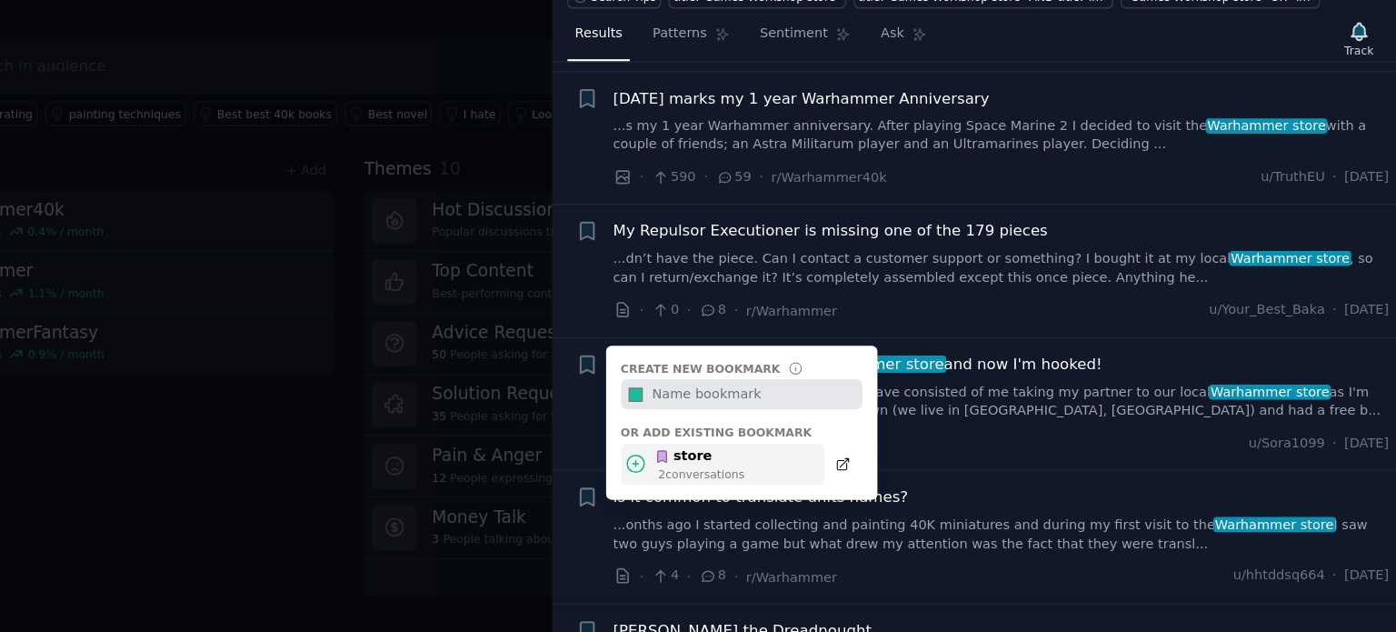
click at [749, 480] on icon at bounding box center [753, 489] width 19 height 19
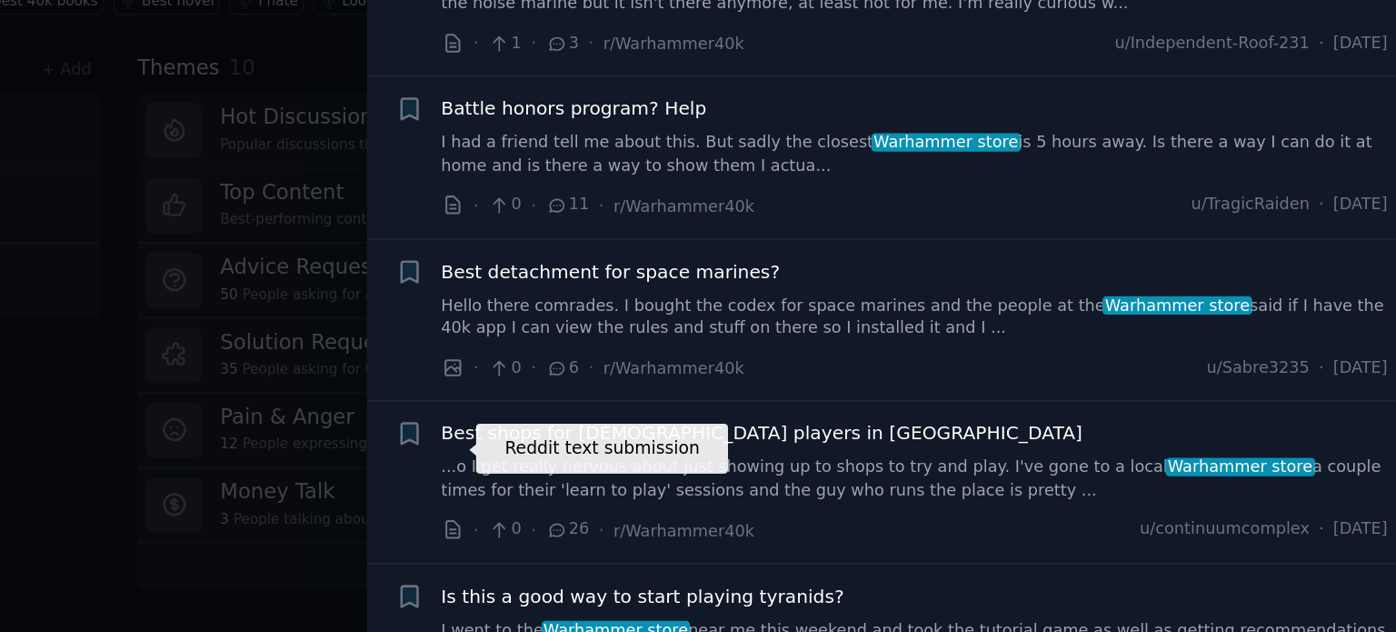
click at [743, 554] on icon at bounding box center [742, 560] width 9 height 12
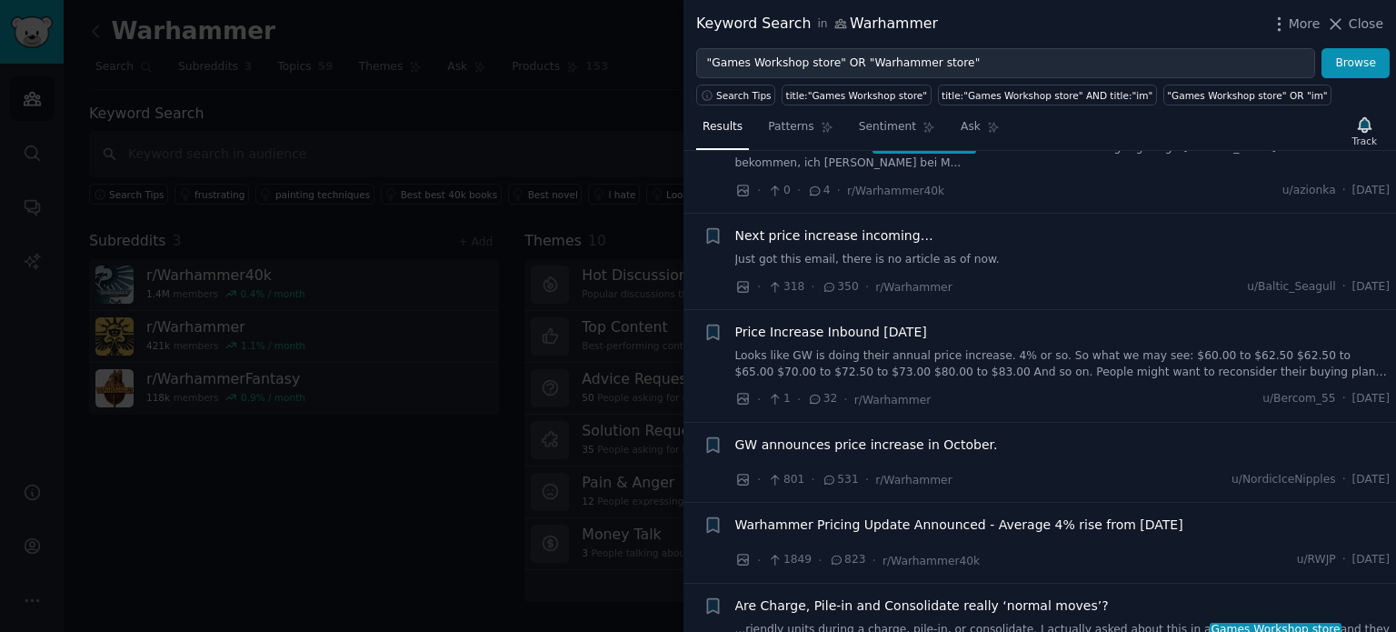
scroll to position [5493, 0]
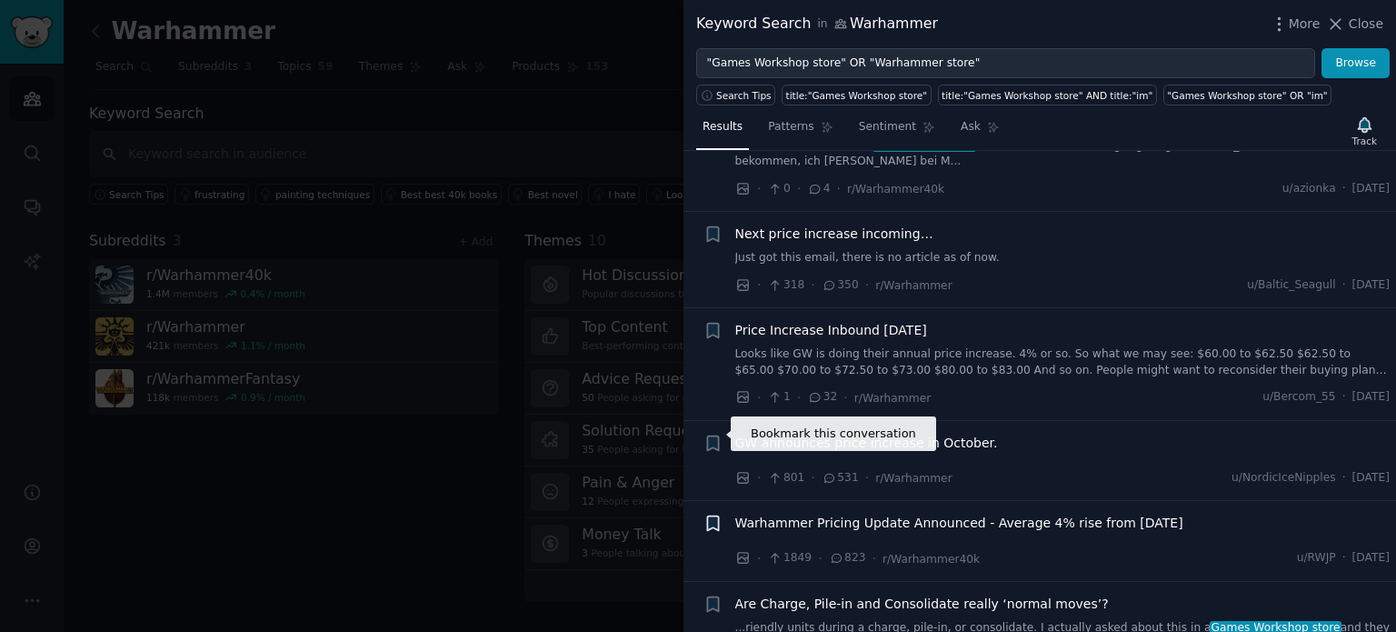
click at [715, 516] on icon "button" at bounding box center [712, 523] width 11 height 15
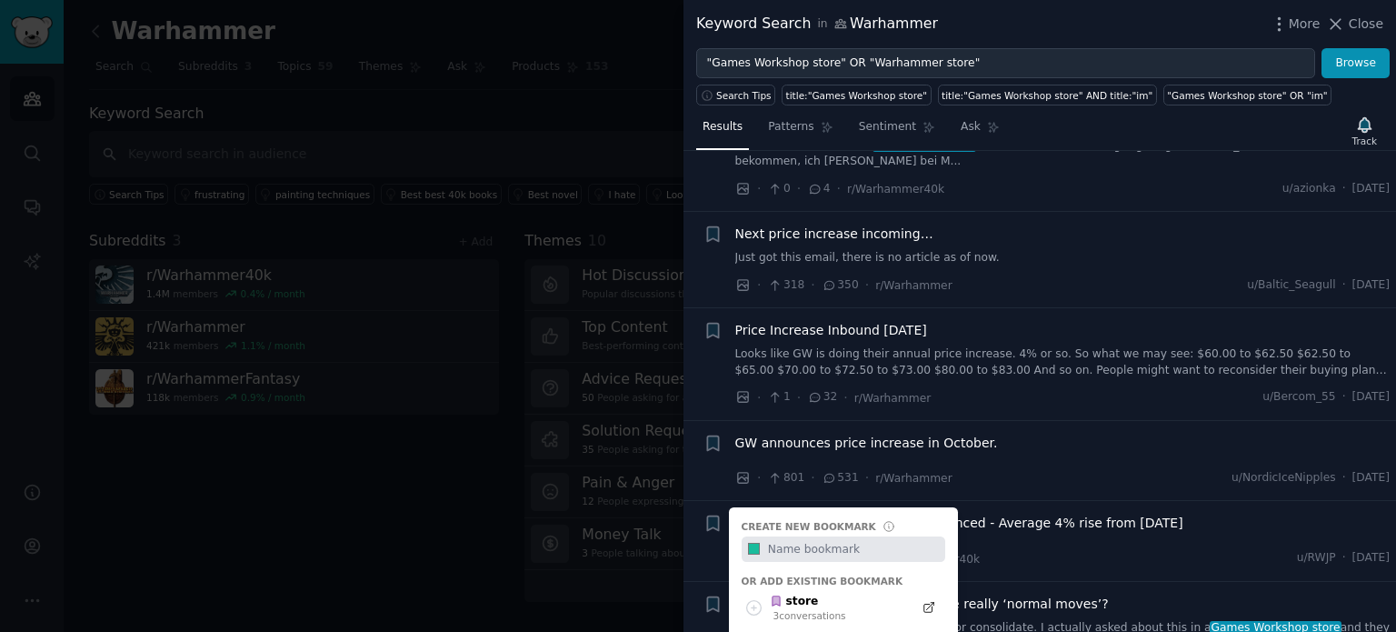
click at [793, 536] on input "text" at bounding box center [854, 548] width 180 height 25
type input "price"
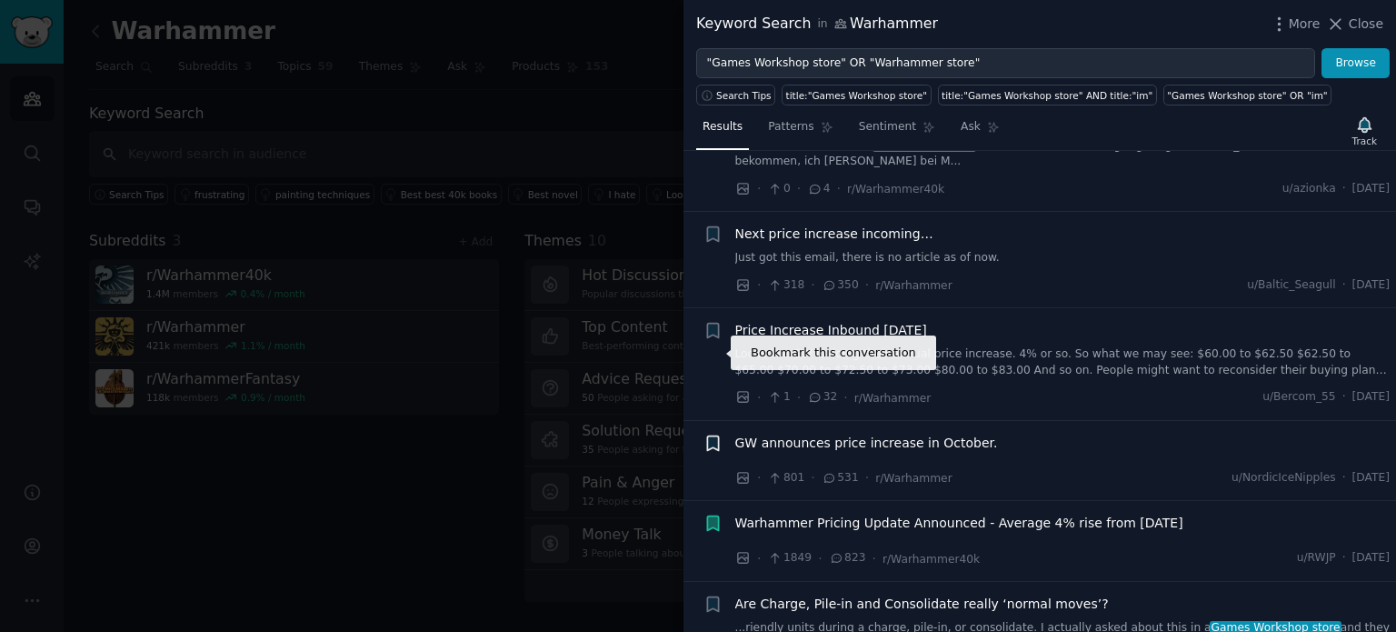
click at [713, 434] on icon "button" at bounding box center [712, 443] width 19 height 19
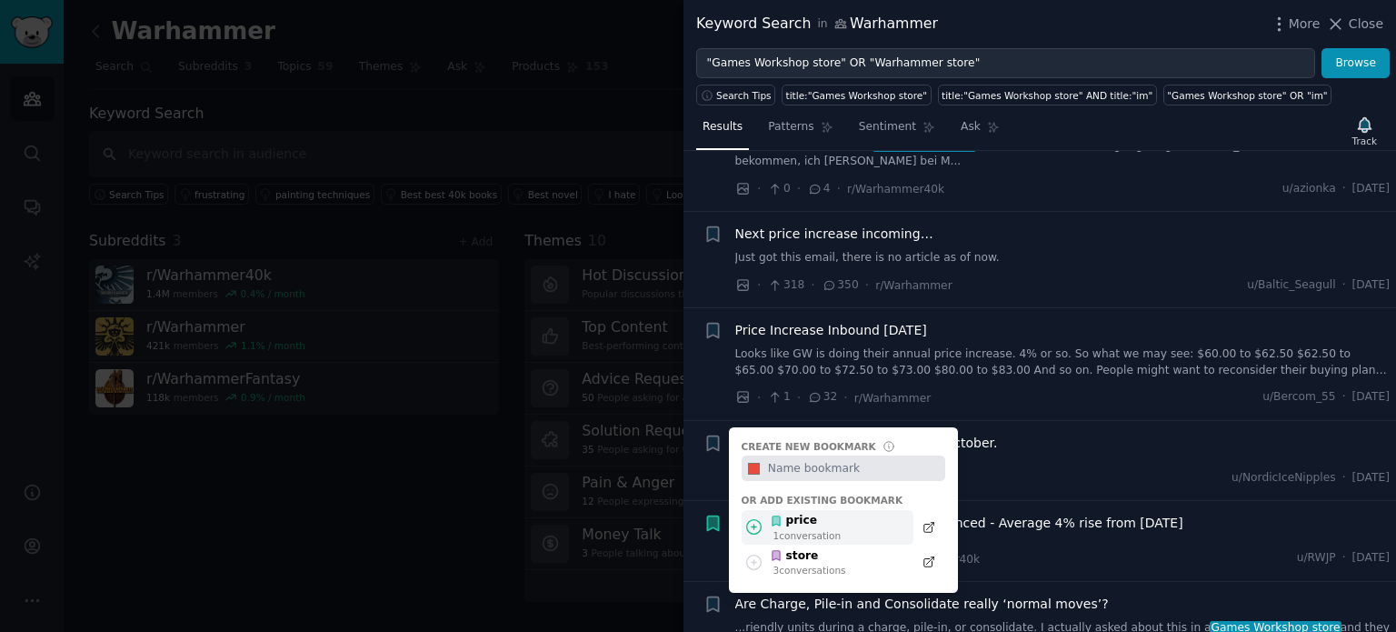
click at [829, 529] on div "1 conversation" at bounding box center [807, 535] width 68 height 13
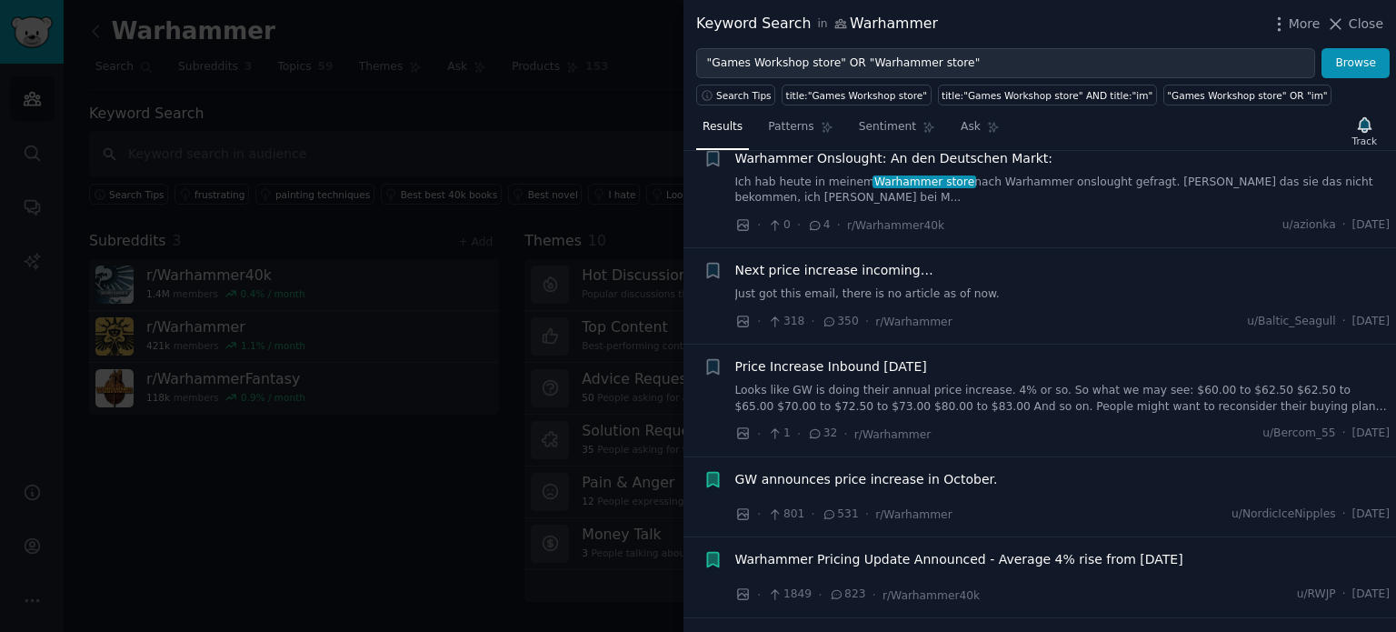
scroll to position [5451, 0]
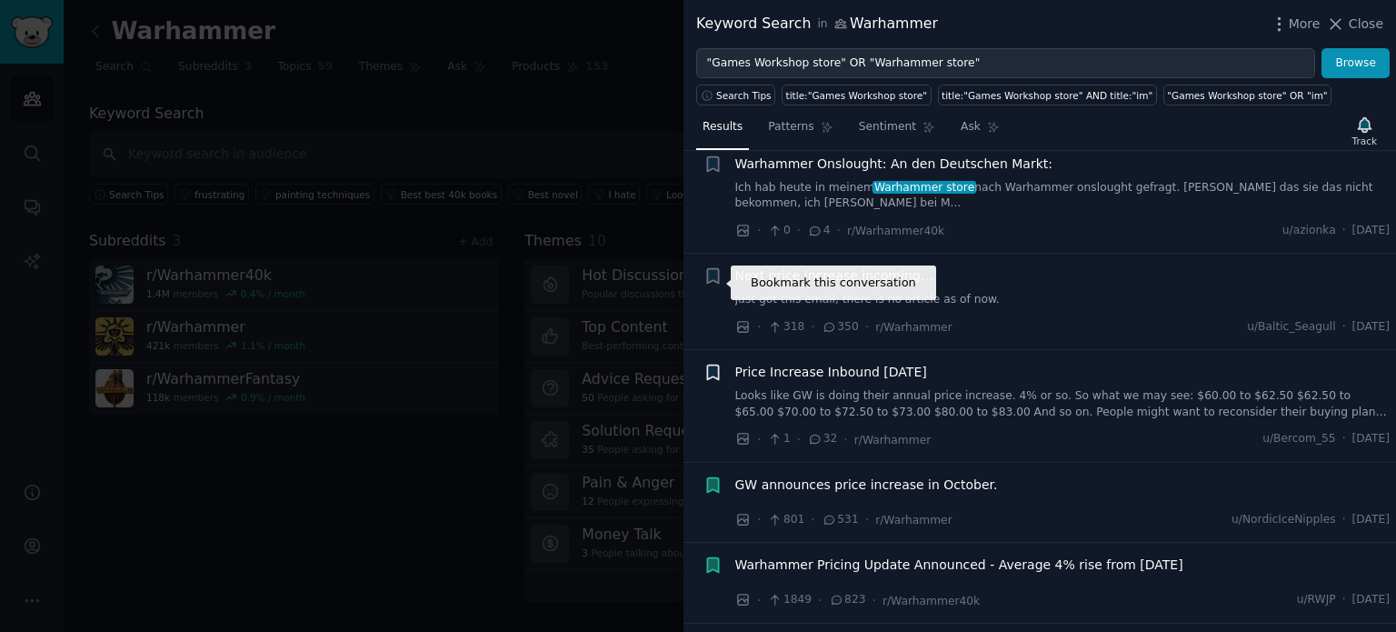
click at [712, 365] on icon "button" at bounding box center [712, 372] width 11 height 15
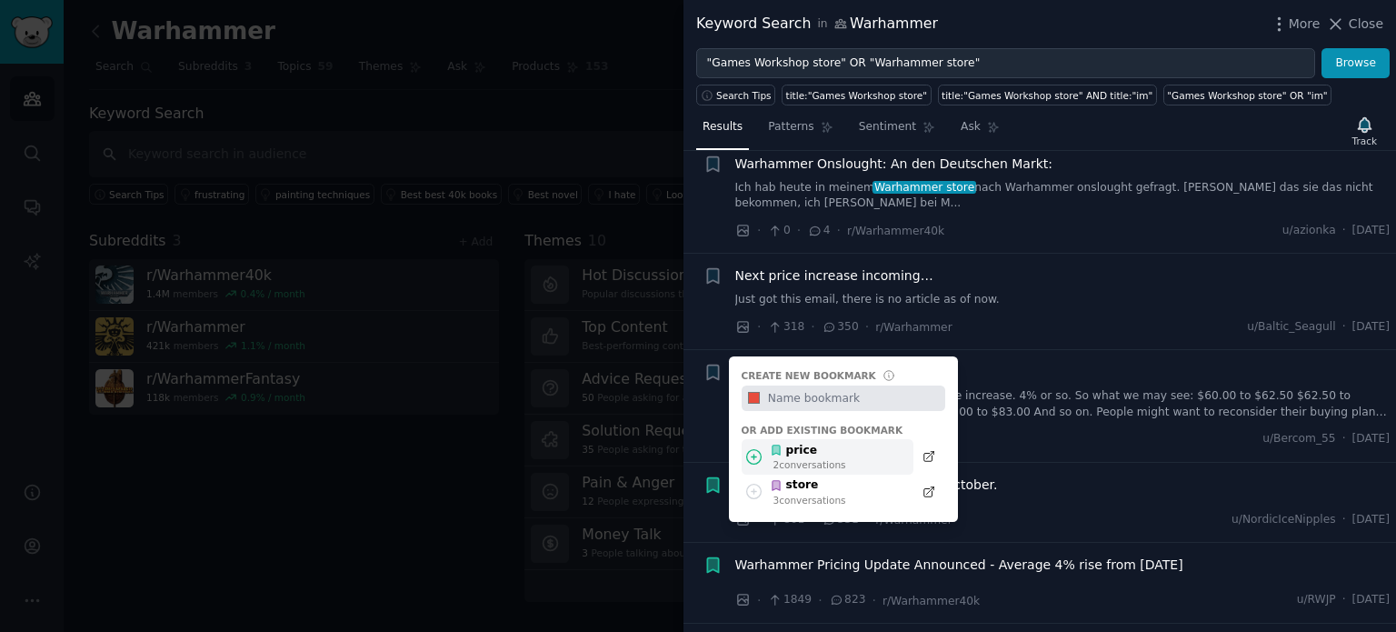
click at [822, 443] on div "price" at bounding box center [808, 451] width 76 height 16
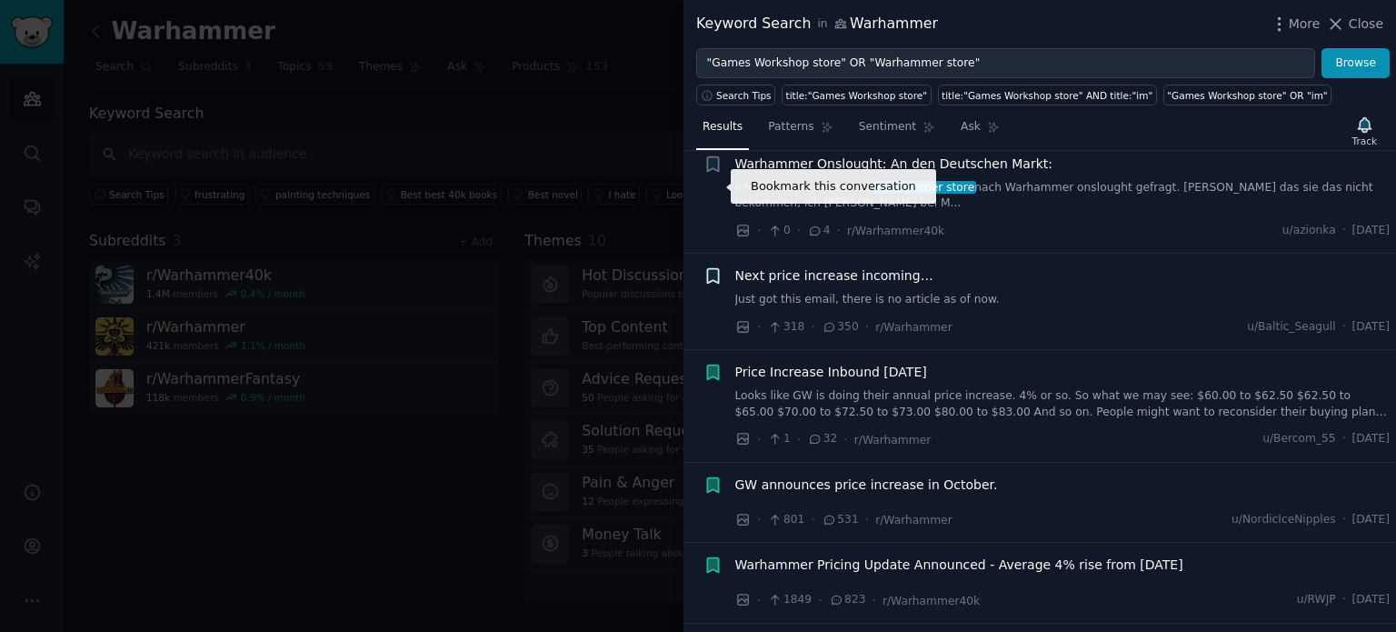
click at [714, 266] on icon "button" at bounding box center [712, 275] width 19 height 19
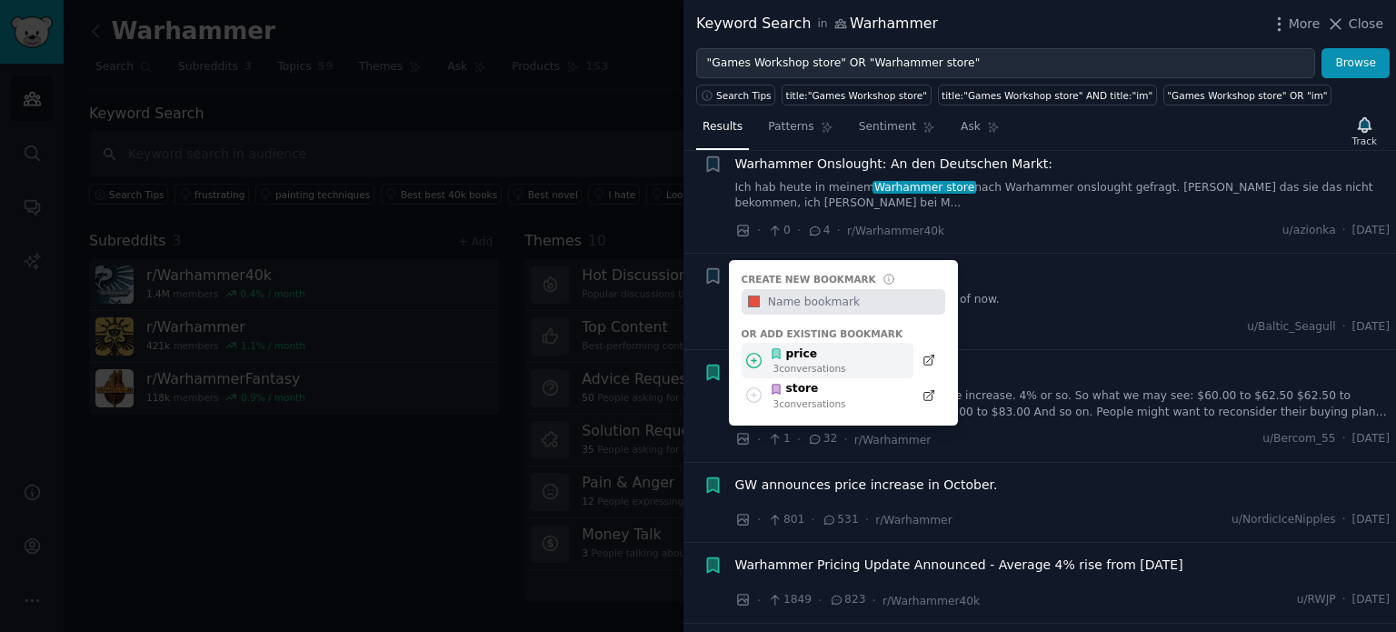
click at [829, 346] on div "price" at bounding box center [808, 354] width 76 height 16
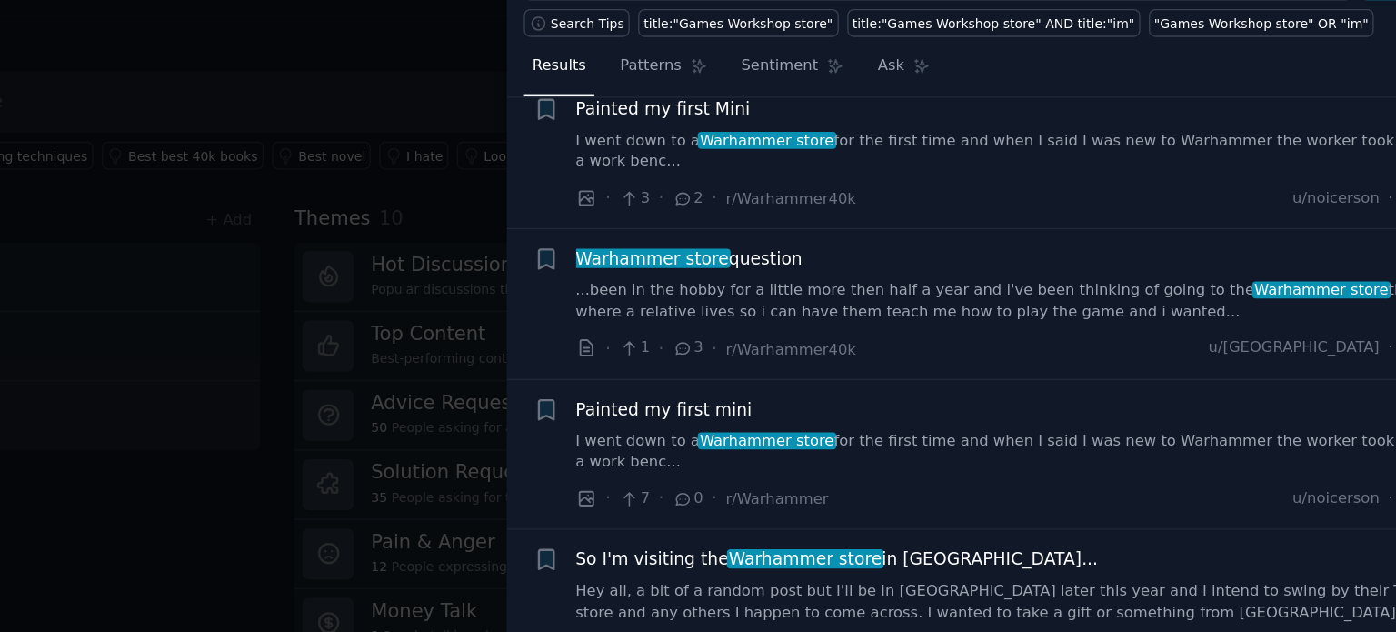
scroll to position [6640, 0]
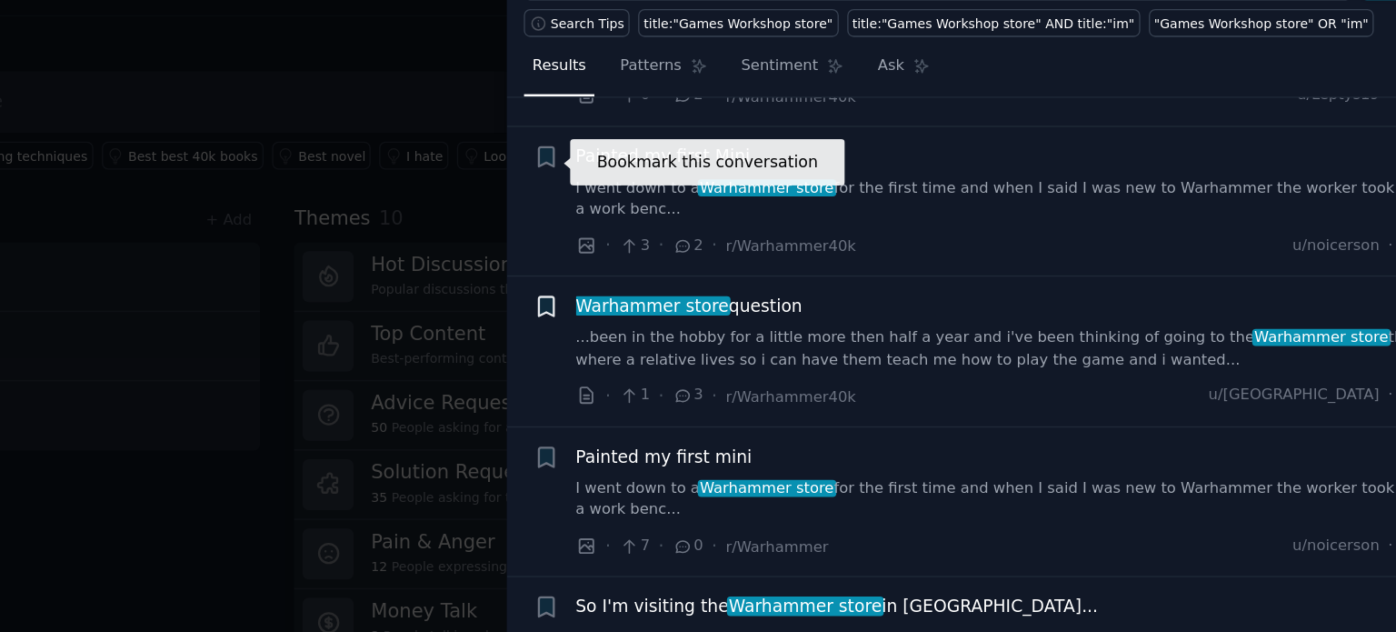
click at [714, 300] on icon "button" at bounding box center [712, 307] width 11 height 15
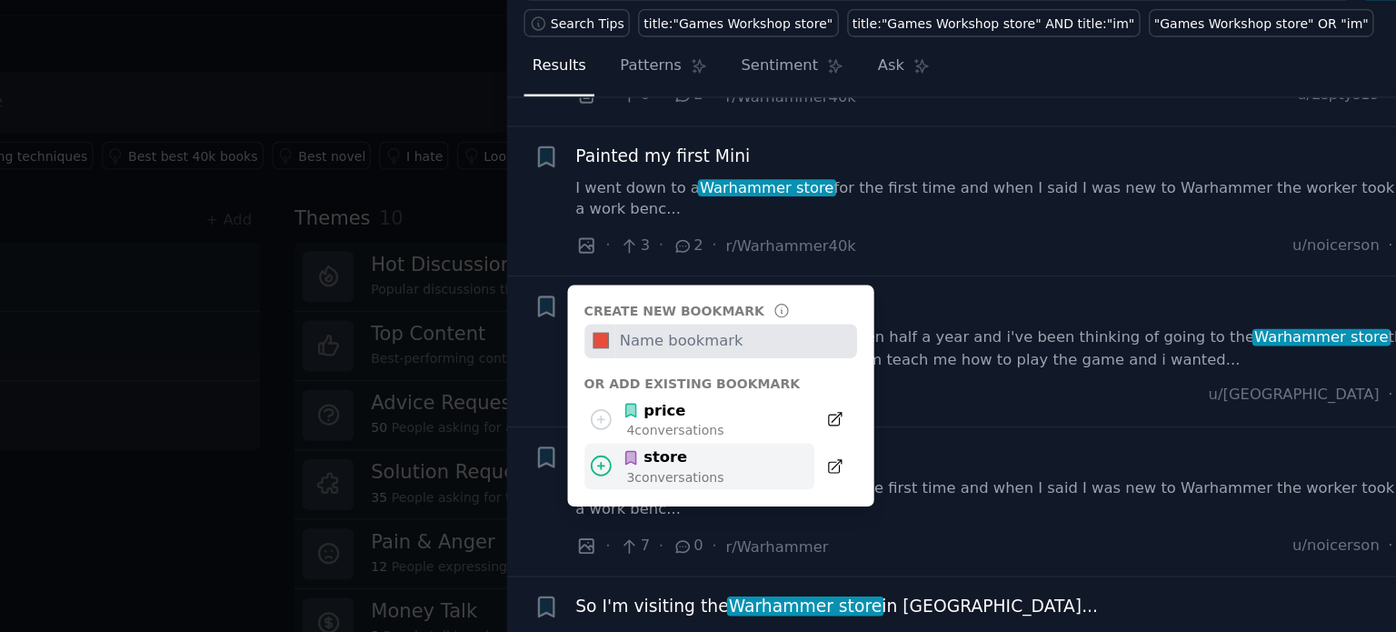
click at [781, 428] on div "3 conversation s" at bounding box center [809, 434] width 73 height 13
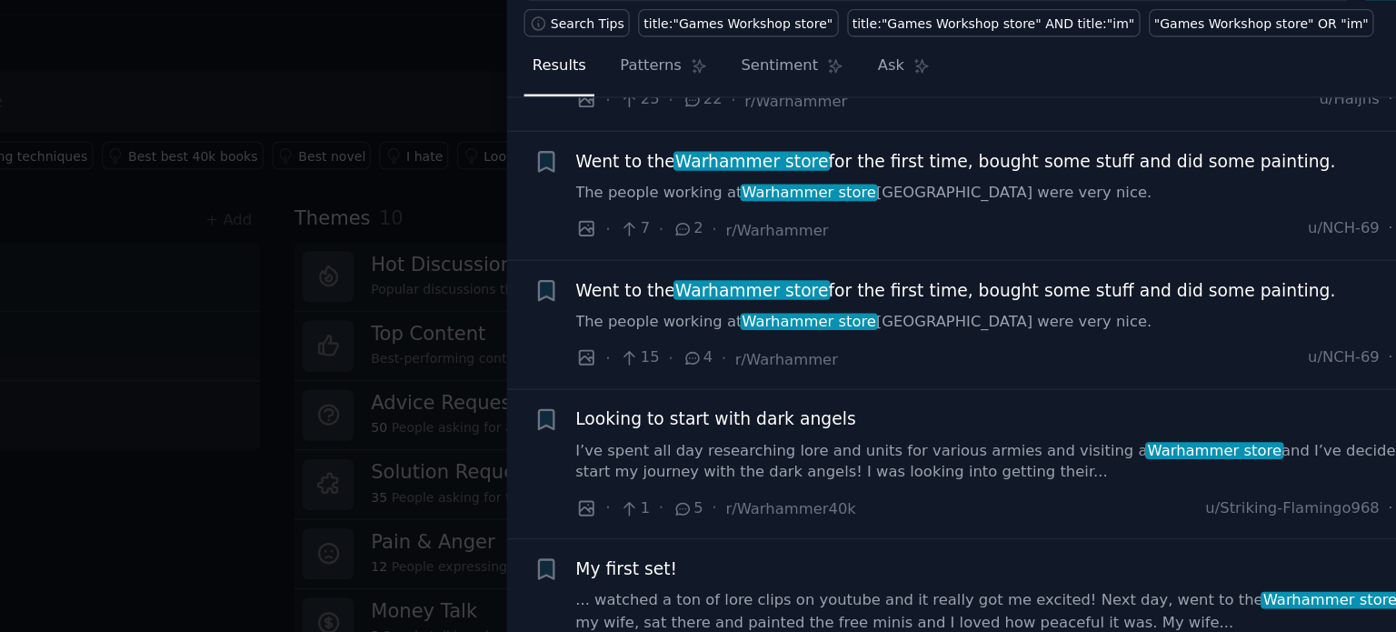
scroll to position [7376, 0]
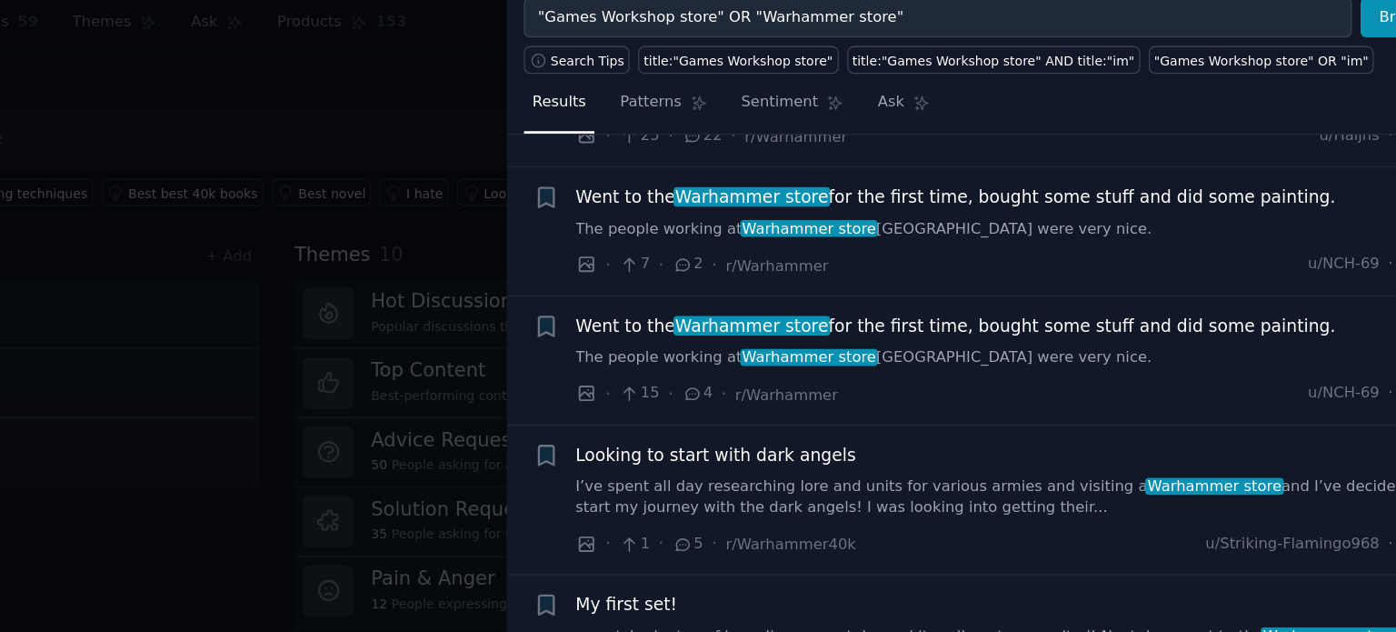
click at [1015, 284] on div "Went to the Warhammer store for the first time, bought some stuff and did some …" at bounding box center [1062, 319] width 655 height 70
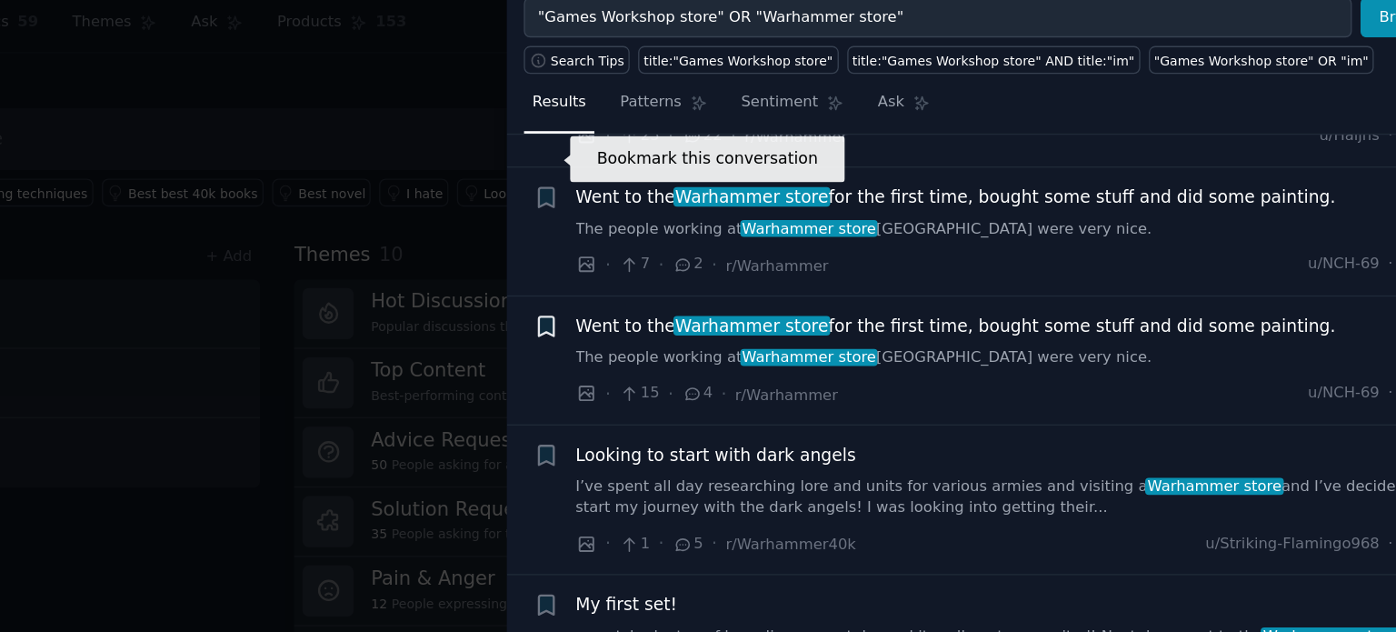
click at [717, 286] on icon "button" at bounding box center [712, 293] width 11 height 15
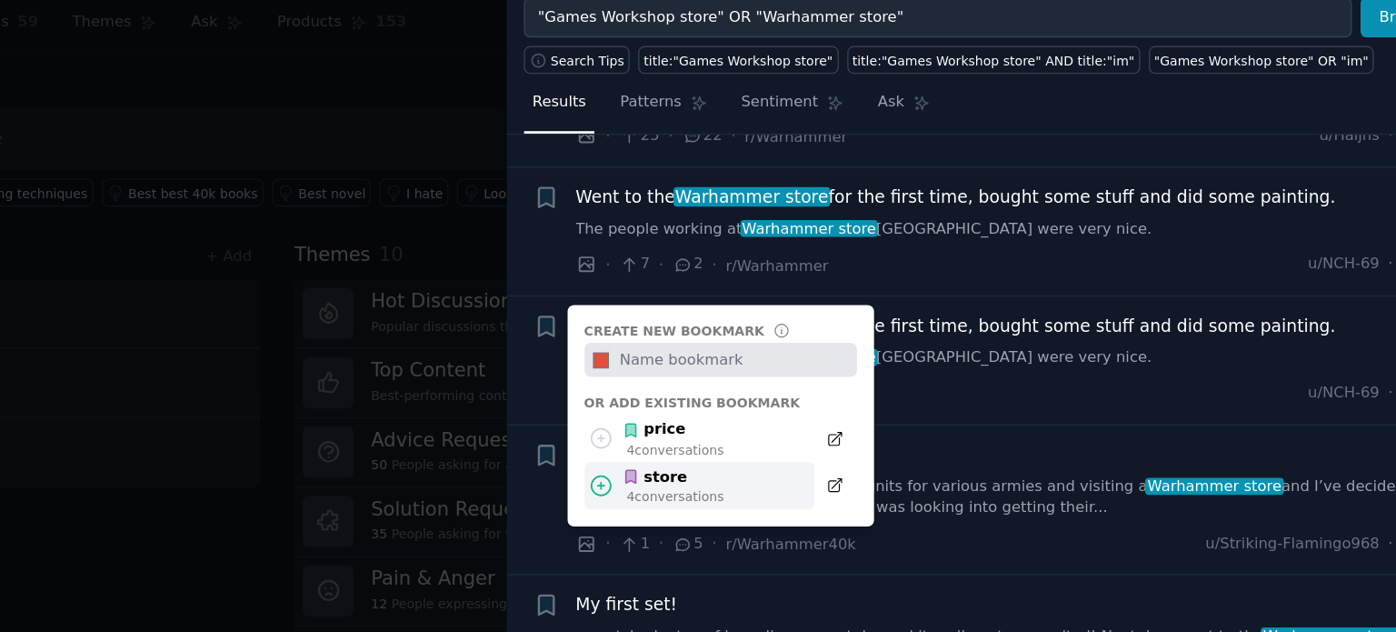
click at [837, 399] on div "store" at bounding box center [808, 407] width 76 height 16
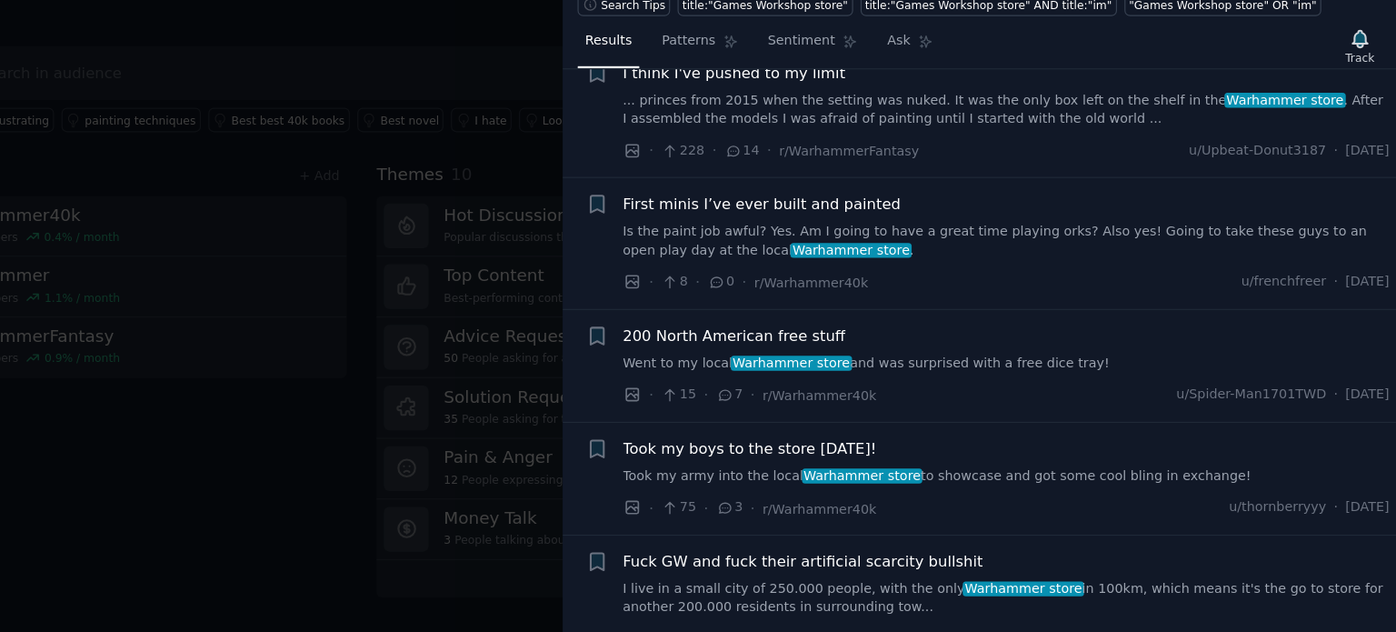
scroll to position [8285, 0]
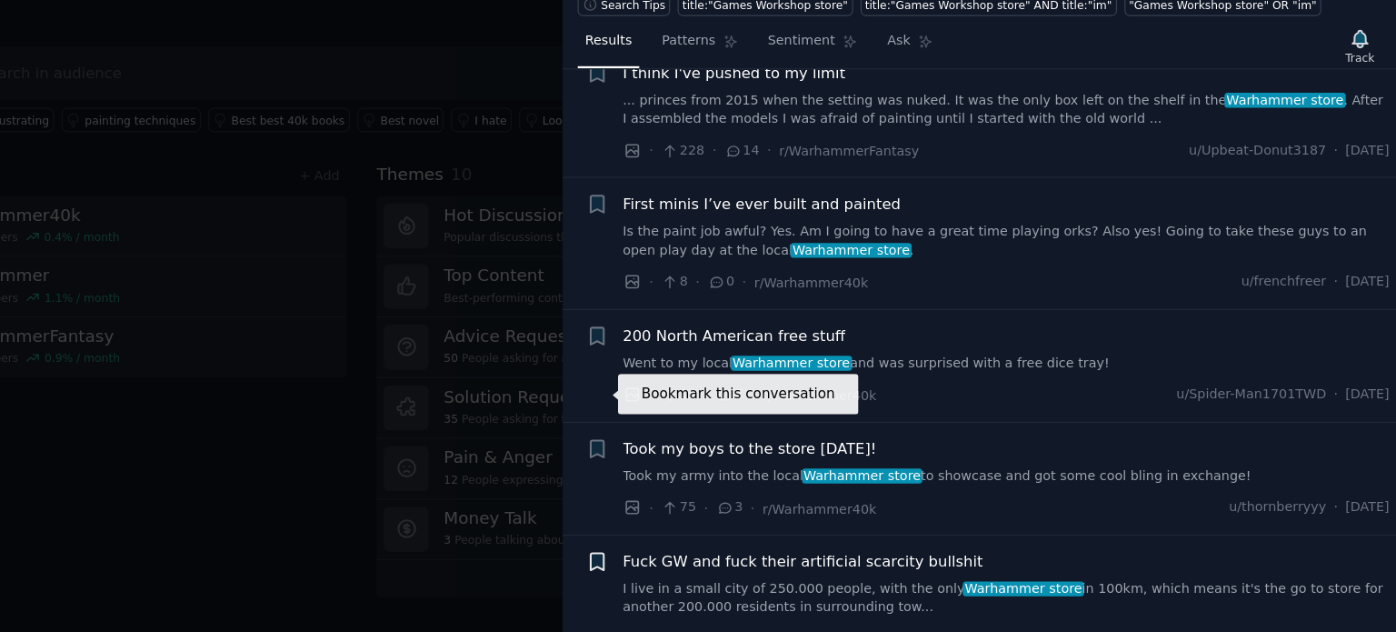
click at [707, 564] on icon "button" at bounding box center [712, 571] width 11 height 15
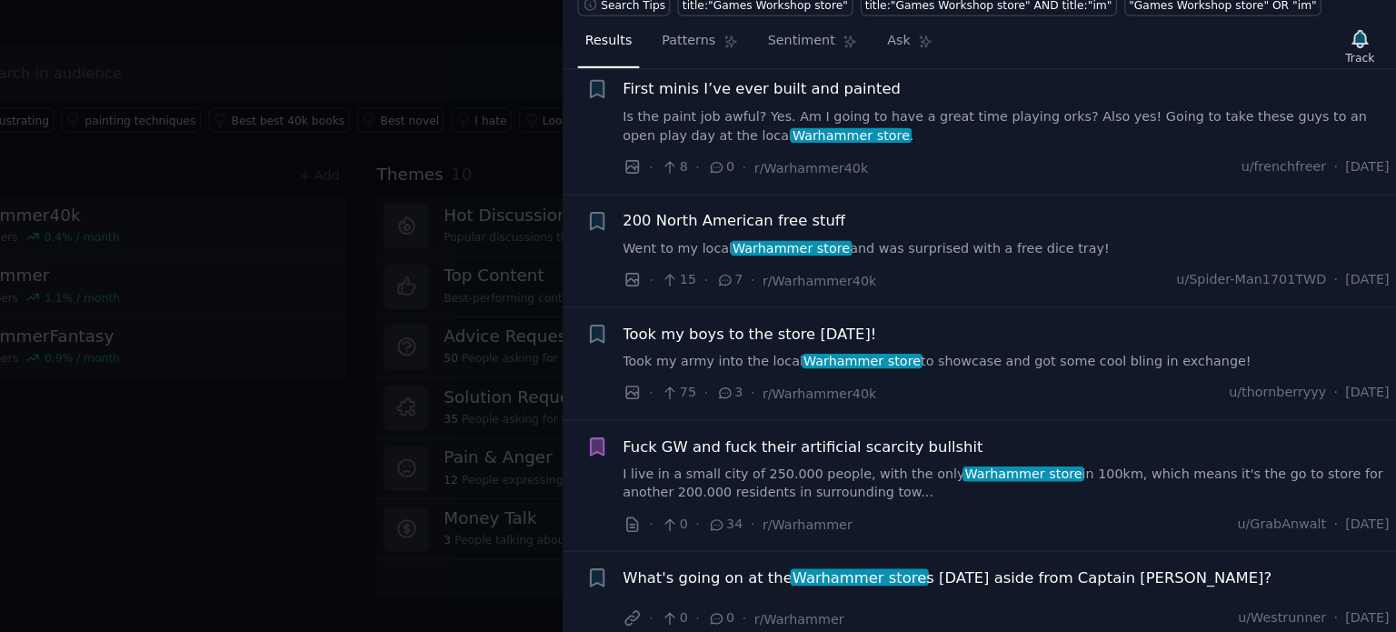
scroll to position [8453, 0]
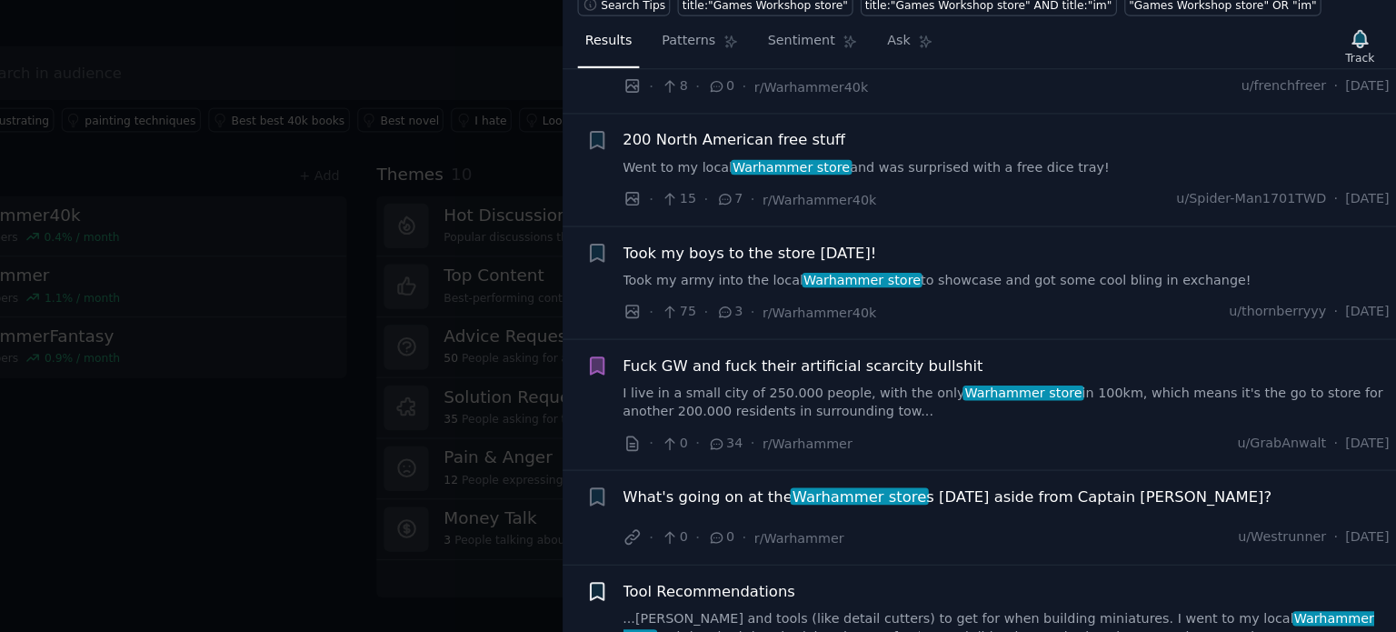
click at [714, 587] on icon "button" at bounding box center [712, 596] width 19 height 19
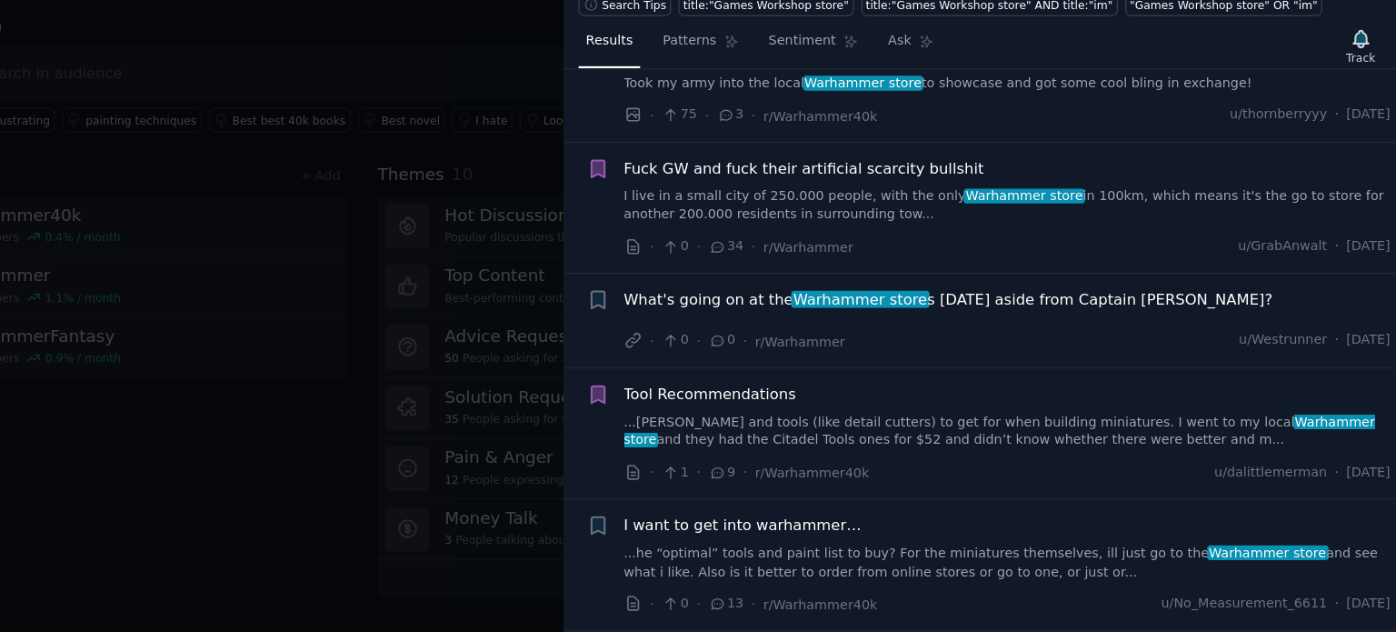
scroll to position [8625, 0]
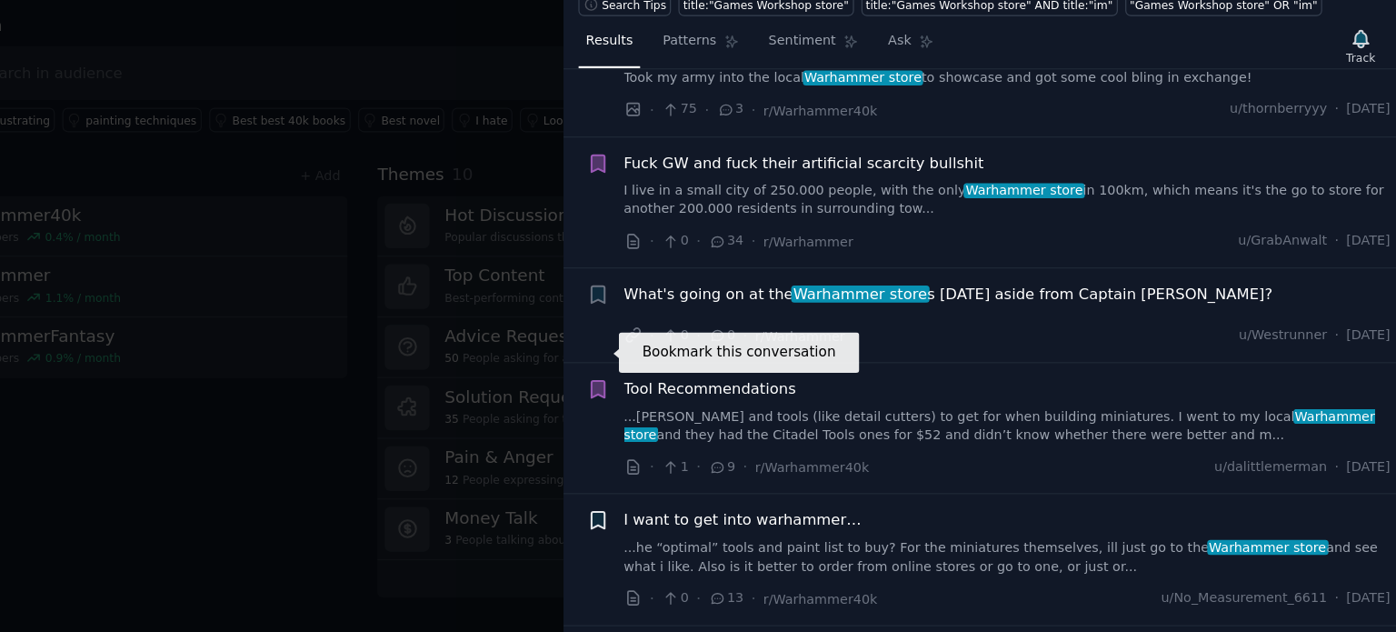
click at [710, 529] on icon "button" at bounding box center [712, 536] width 11 height 15
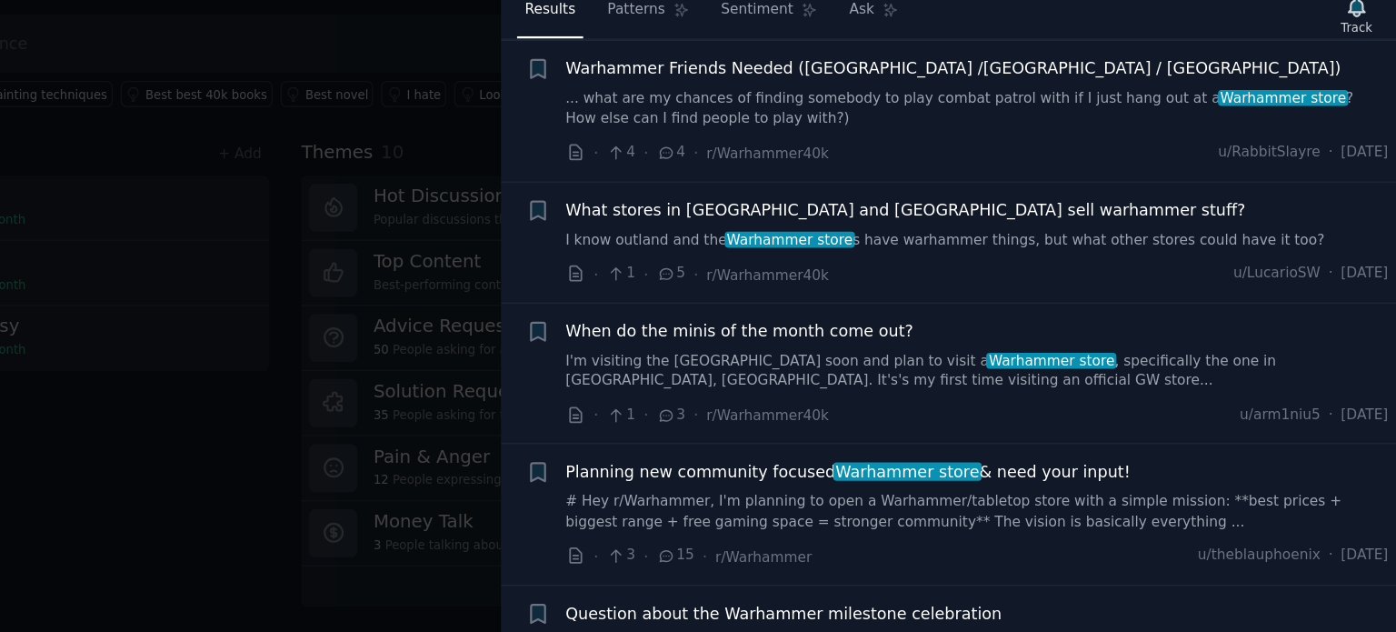
scroll to position [9214, 0]
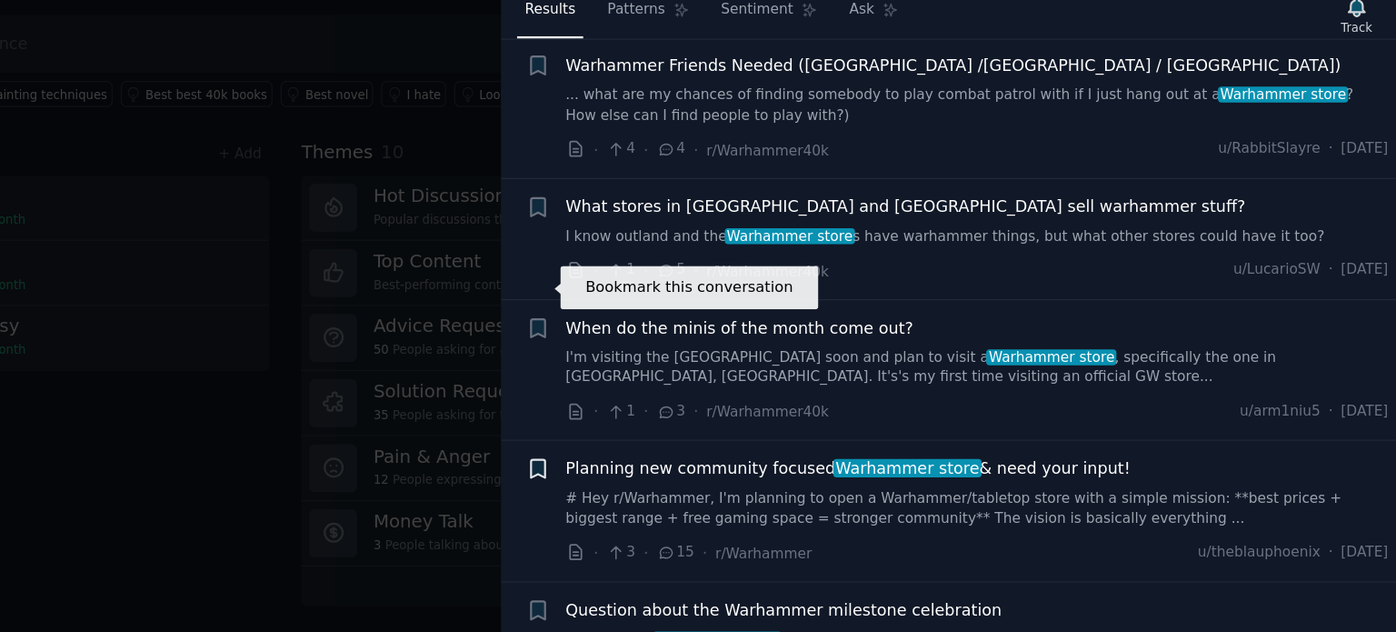
click at [712, 483] on icon "button" at bounding box center [712, 492] width 19 height 19
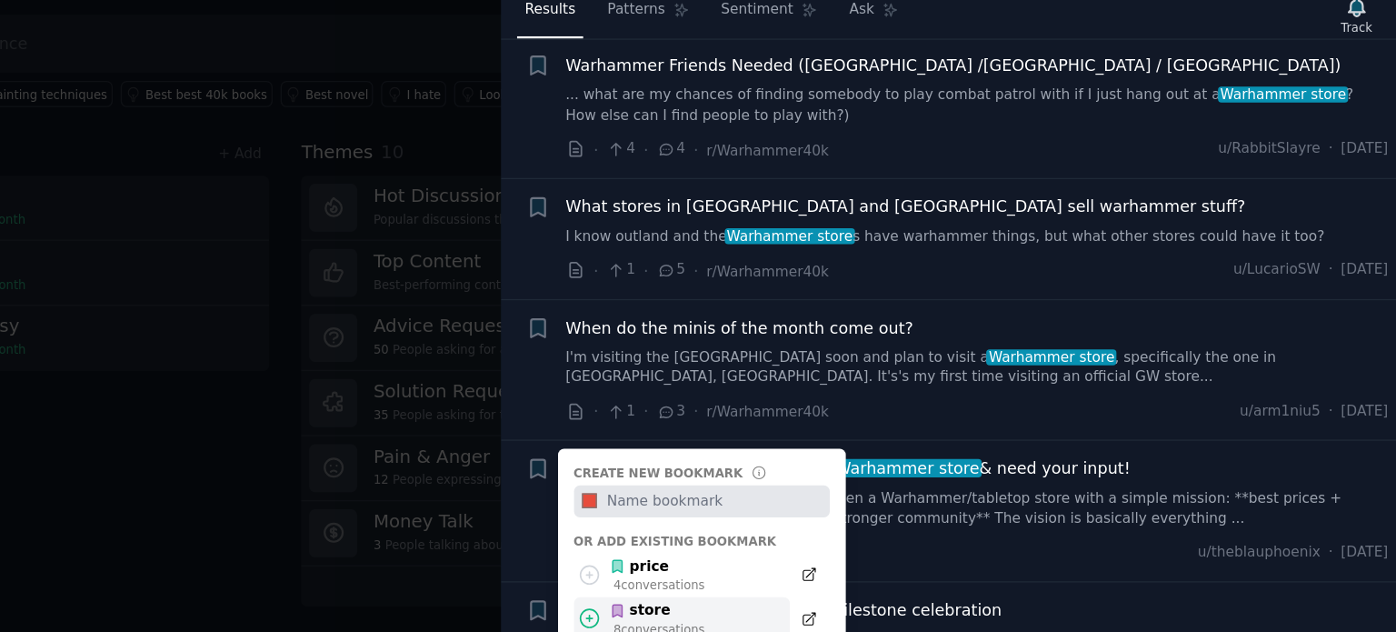
click at [802, 613] on div "8 conversation s" at bounding box center [809, 619] width 73 height 13
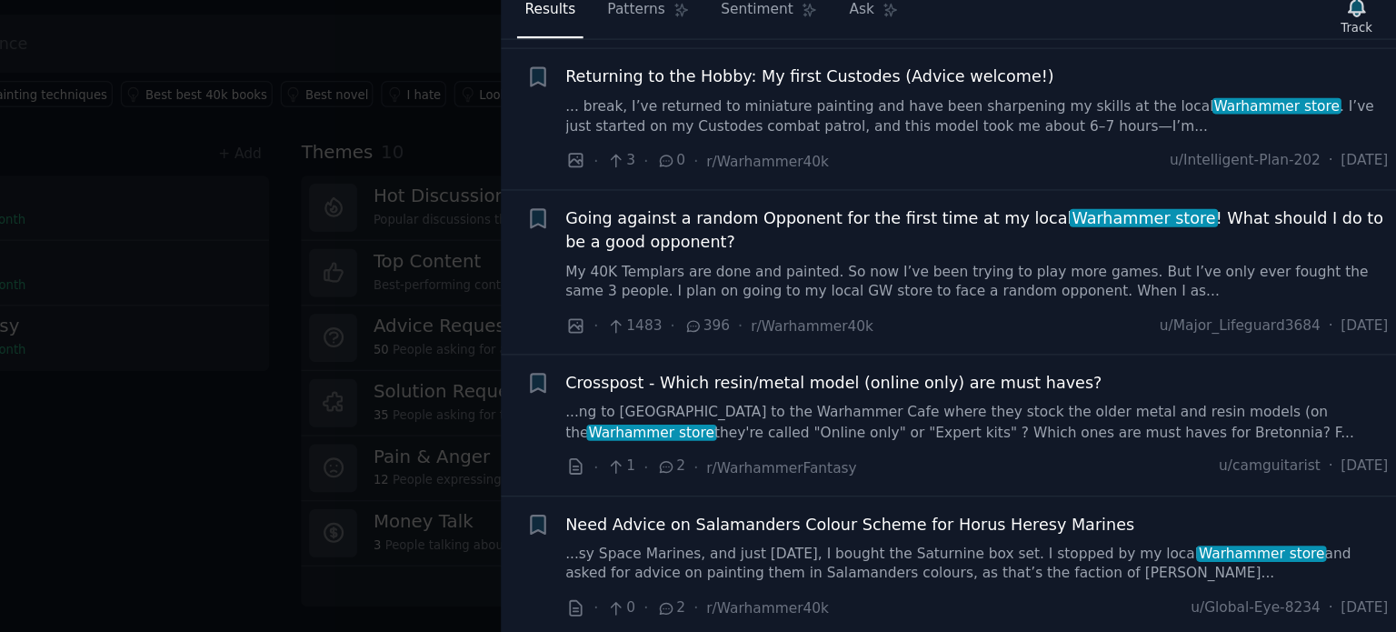
scroll to position [10204, 0]
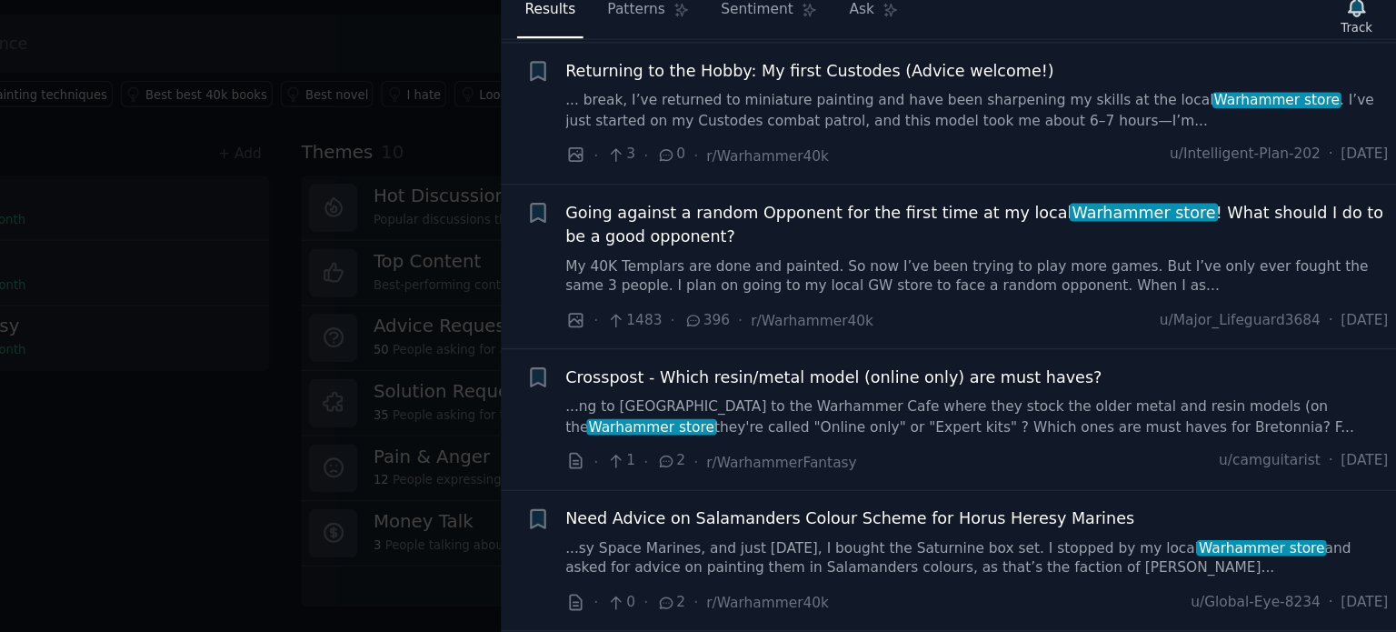
click at [703, 631] on icon "button" at bounding box center [712, 643] width 19 height 19
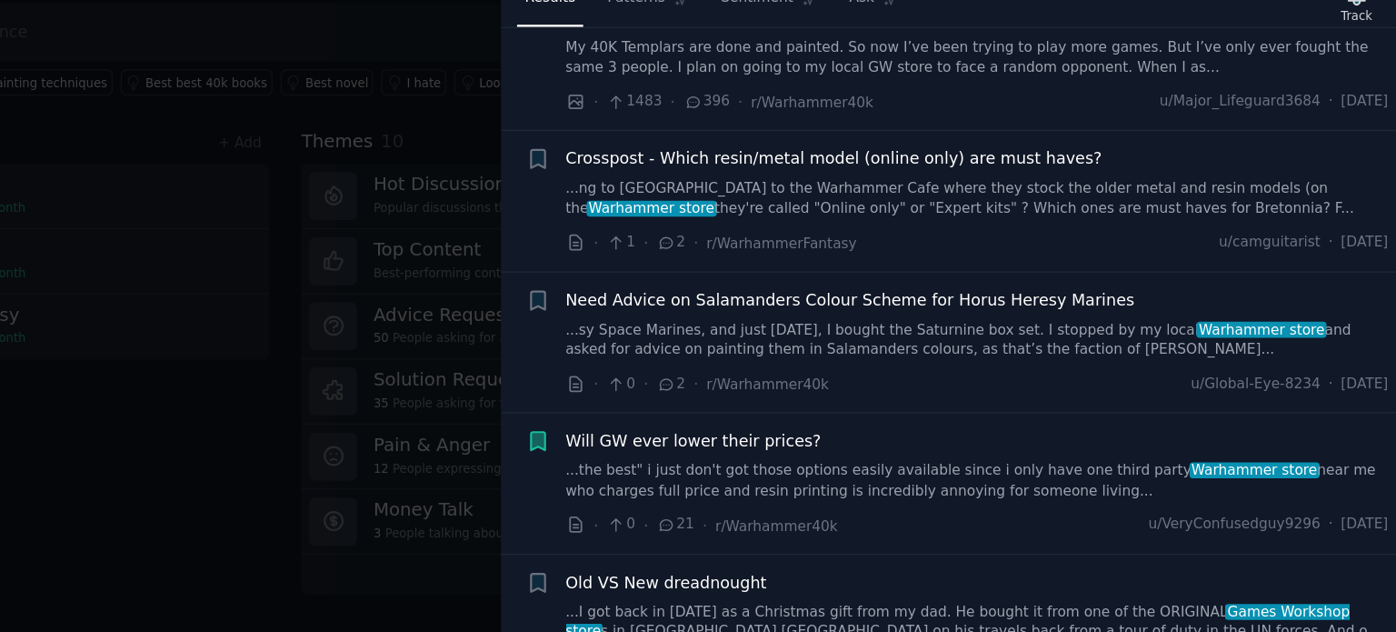
scroll to position [0, 0]
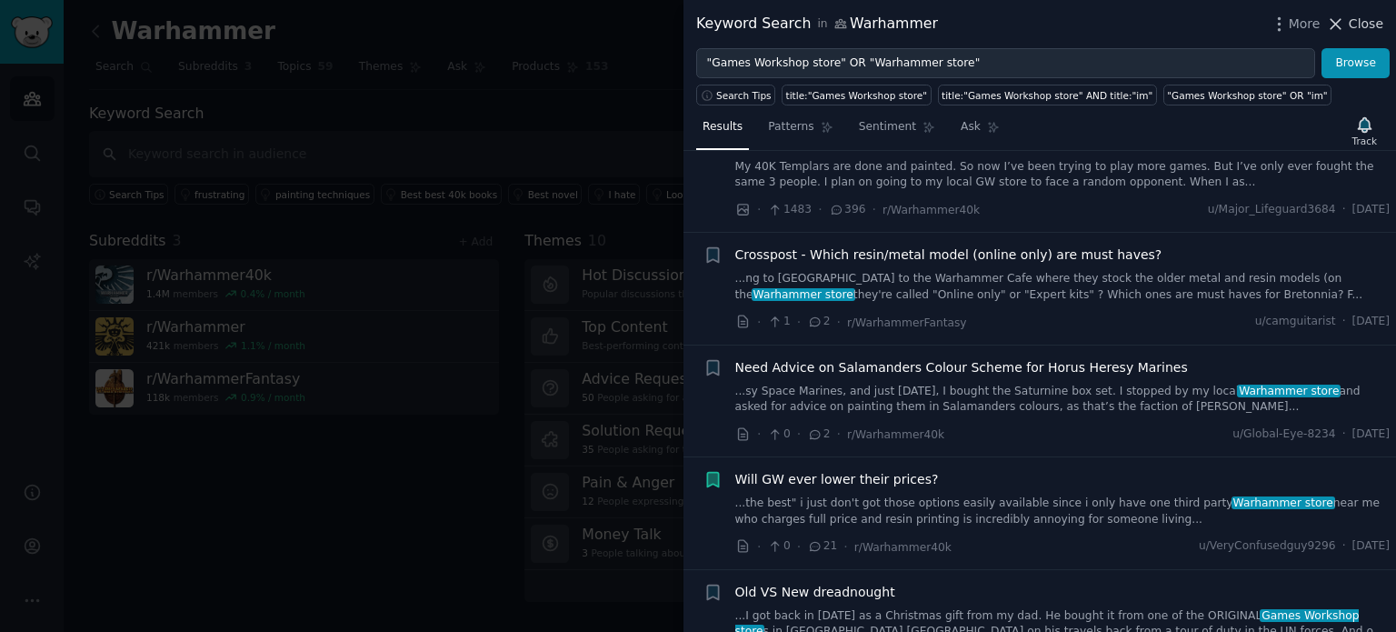
click at [1359, 28] on span "Close" at bounding box center [1366, 24] width 35 height 19
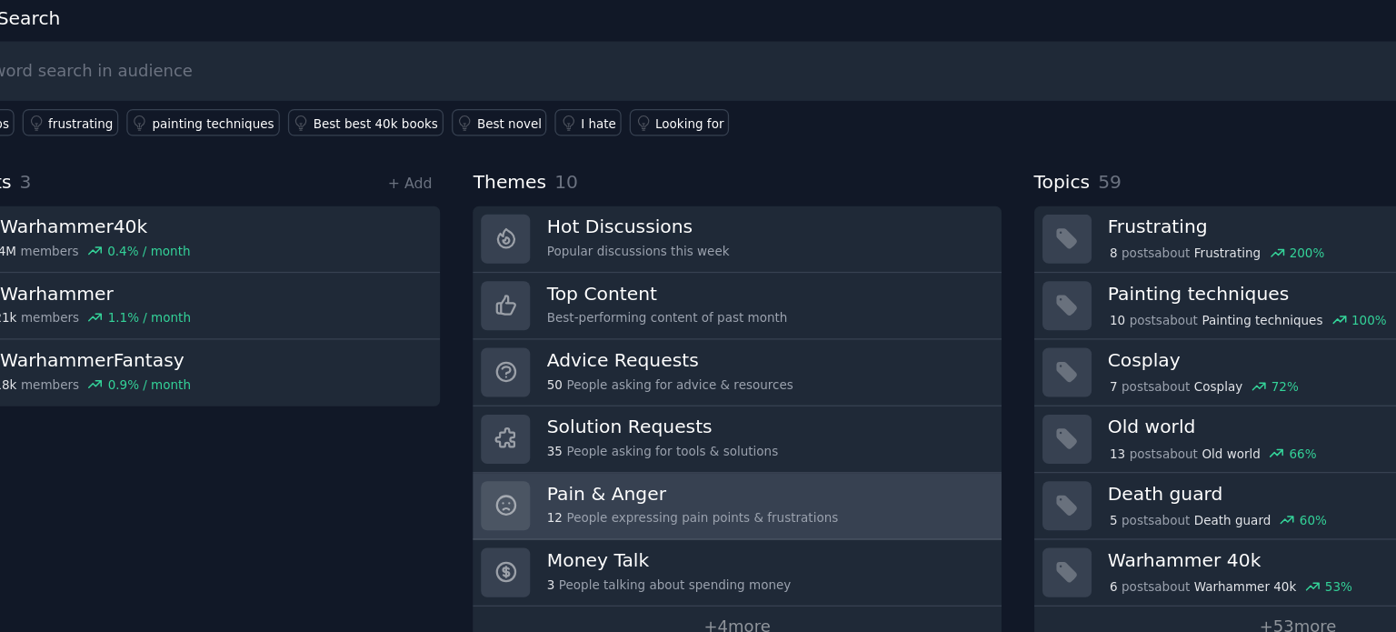
click at [716, 480] on h3 "Pain & Anger" at bounding box center [695, 482] width 226 height 19
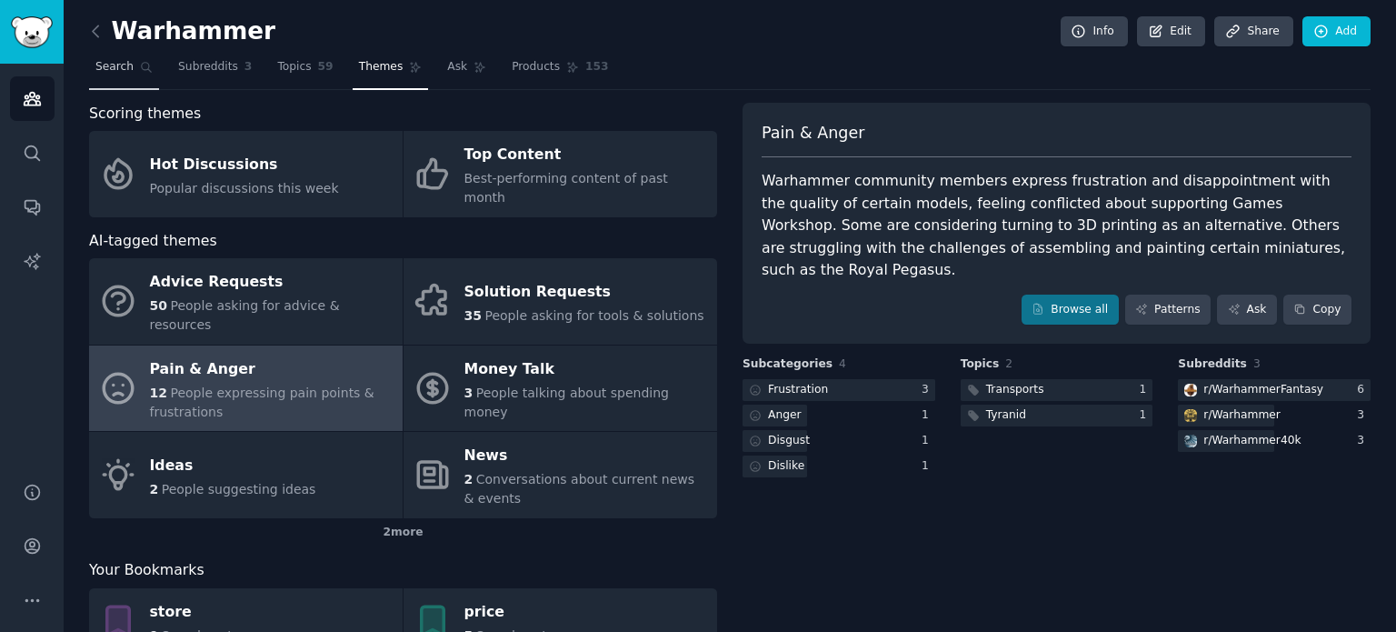
click at [111, 76] on link "Search" at bounding box center [124, 71] width 70 height 37
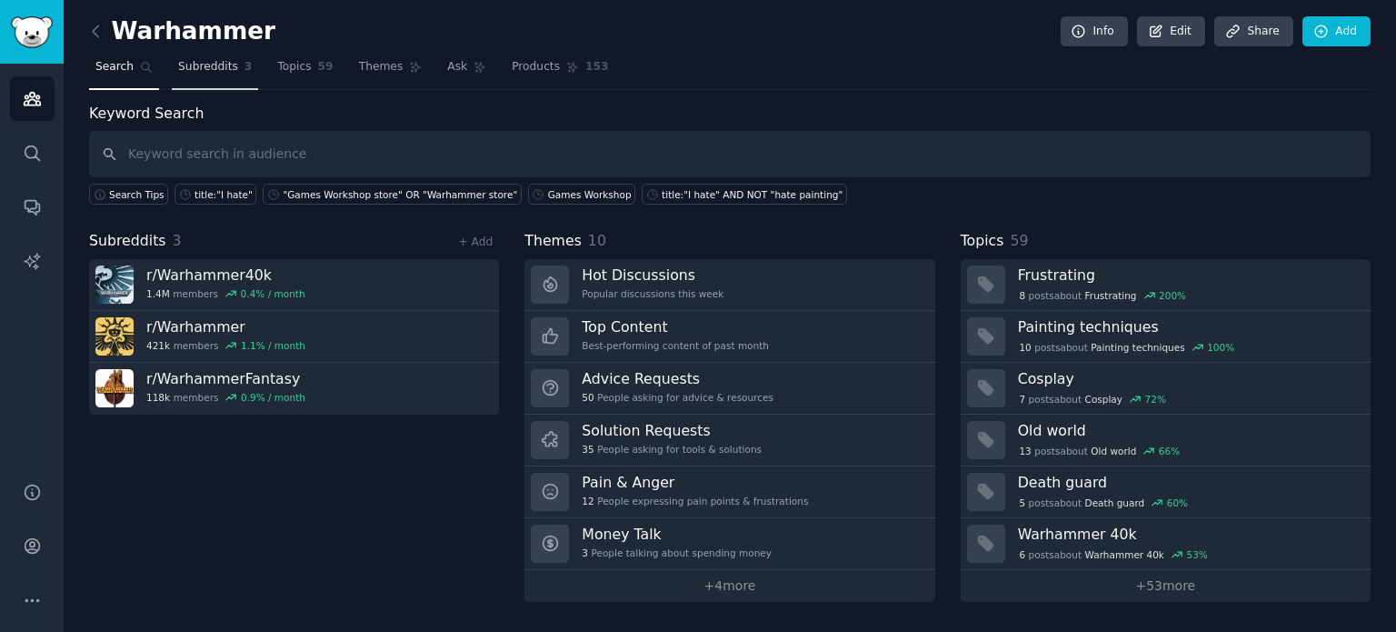
click at [184, 72] on span "Subreddits" at bounding box center [208, 67] width 60 height 16
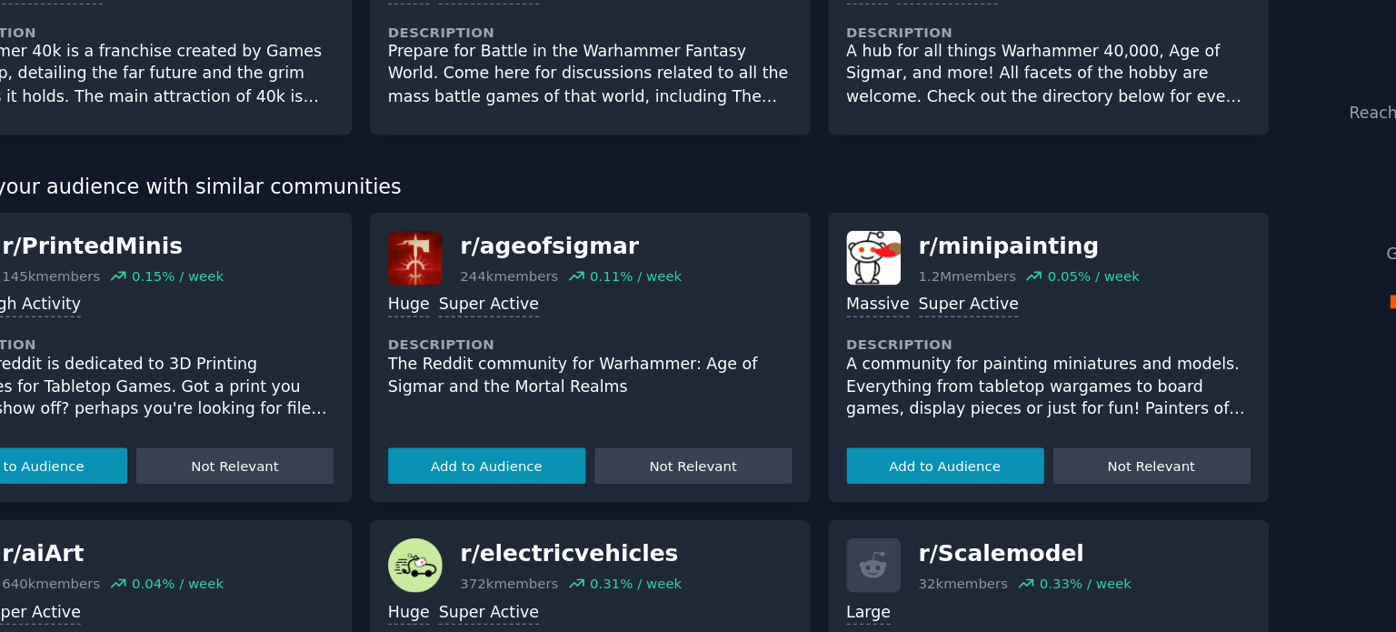
scroll to position [120, 0]
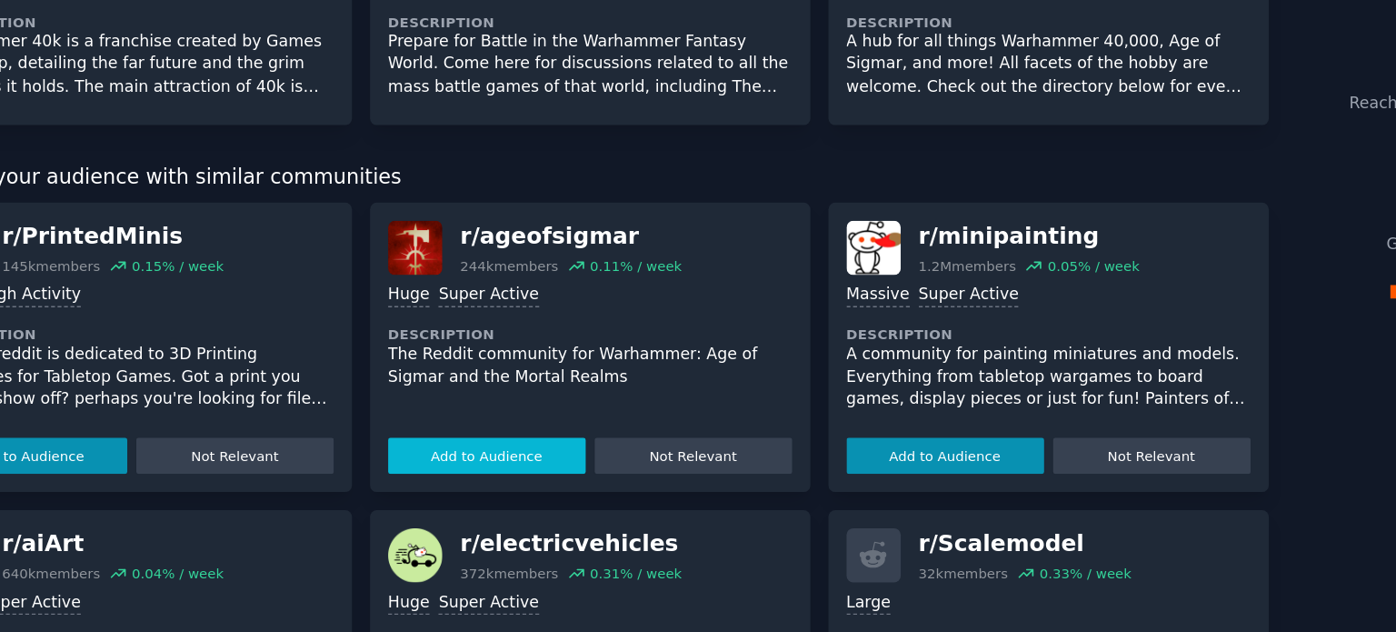
click at [520, 411] on button "Add to Audience" at bounding box center [493, 409] width 139 height 25
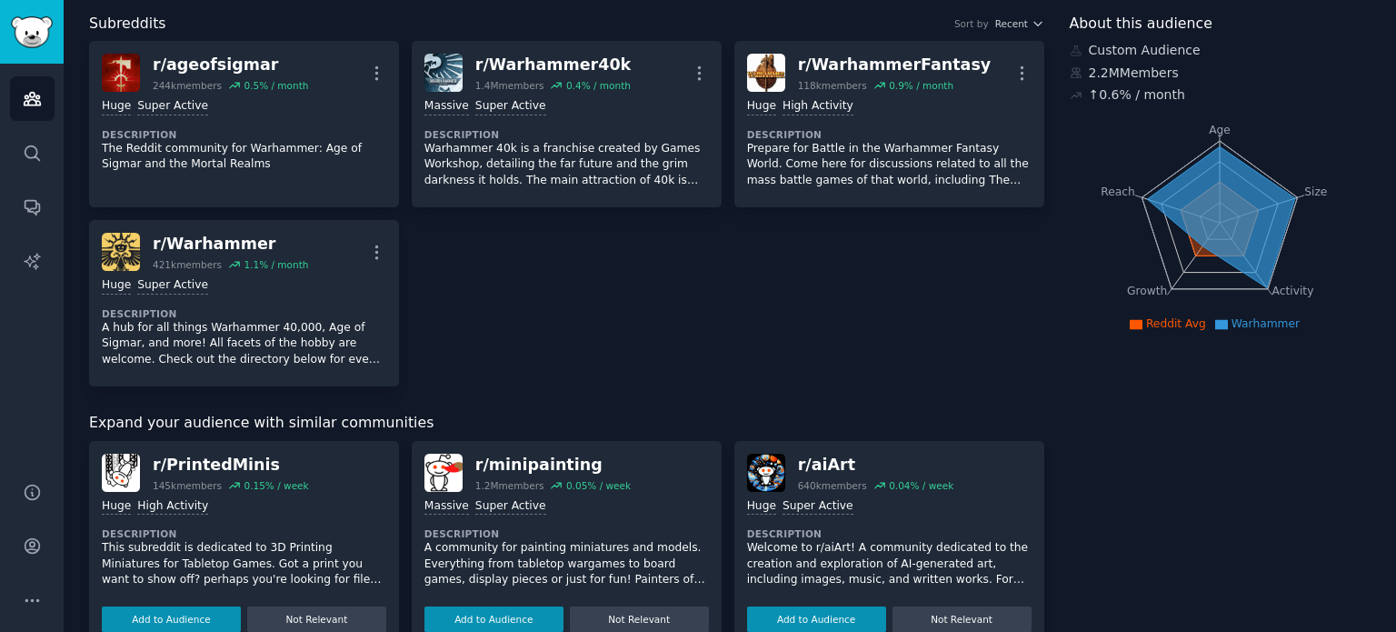
scroll to position [0, 0]
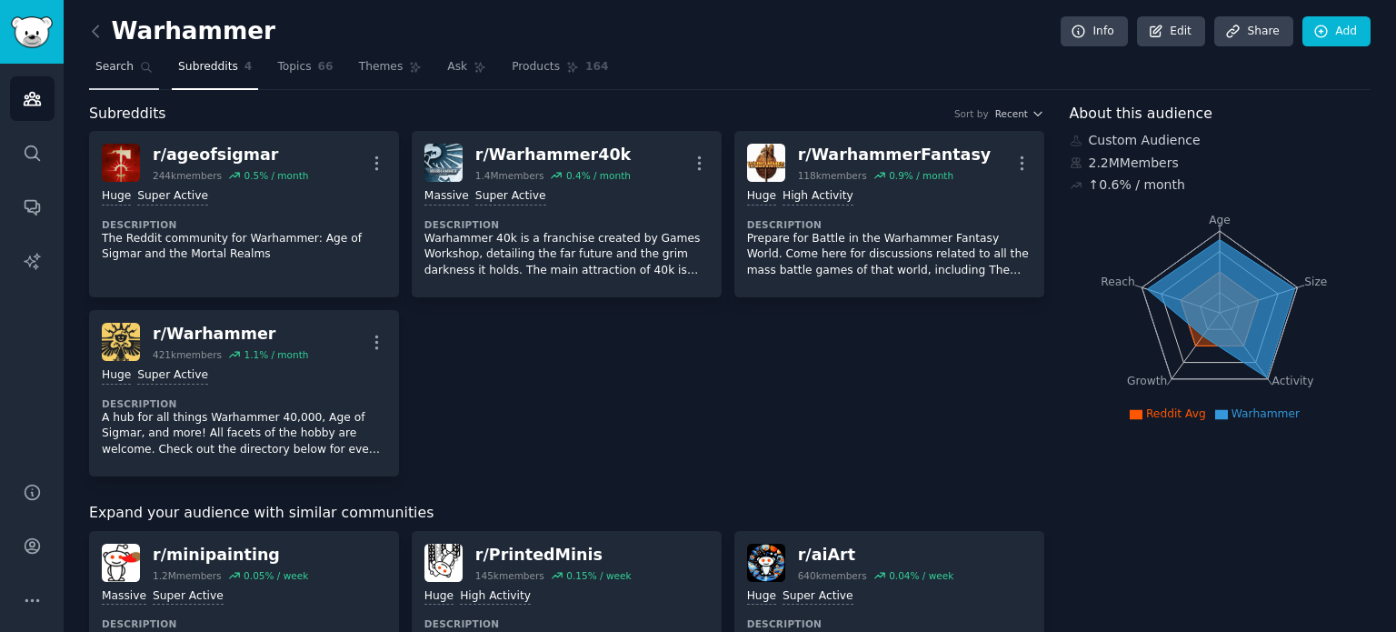
click at [131, 75] on link "Search" at bounding box center [124, 71] width 70 height 37
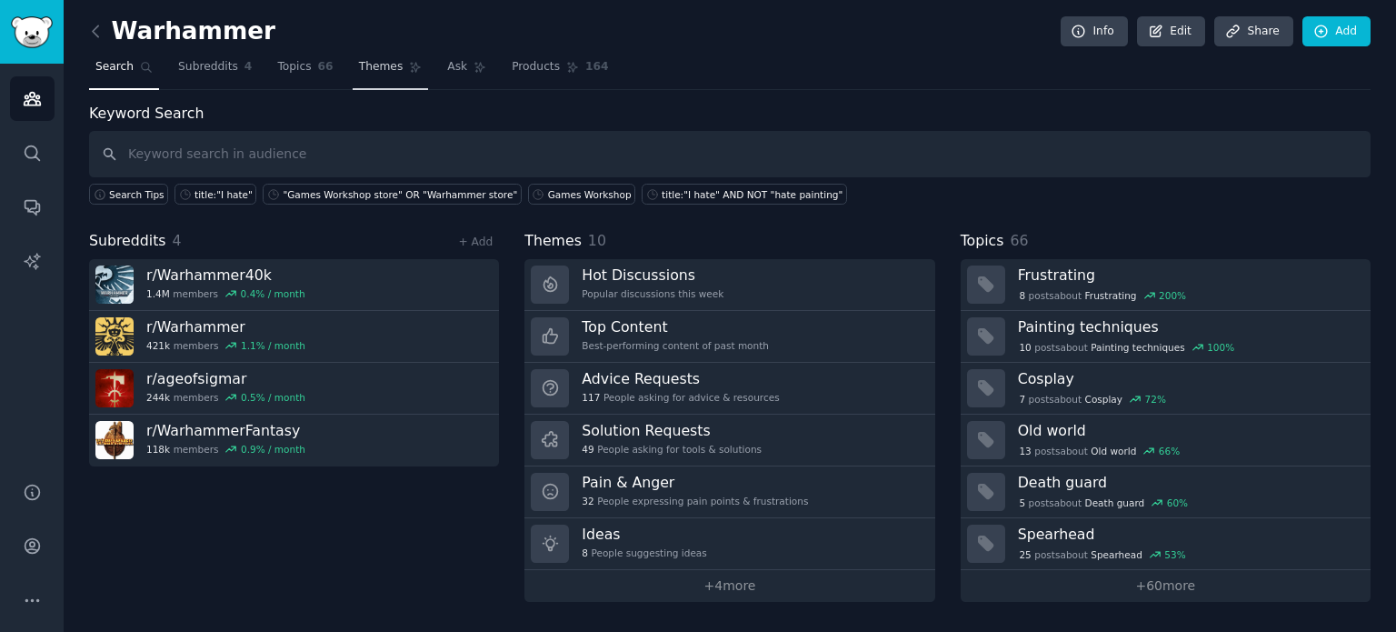
click at [381, 73] on span "Themes" at bounding box center [381, 67] width 45 height 16
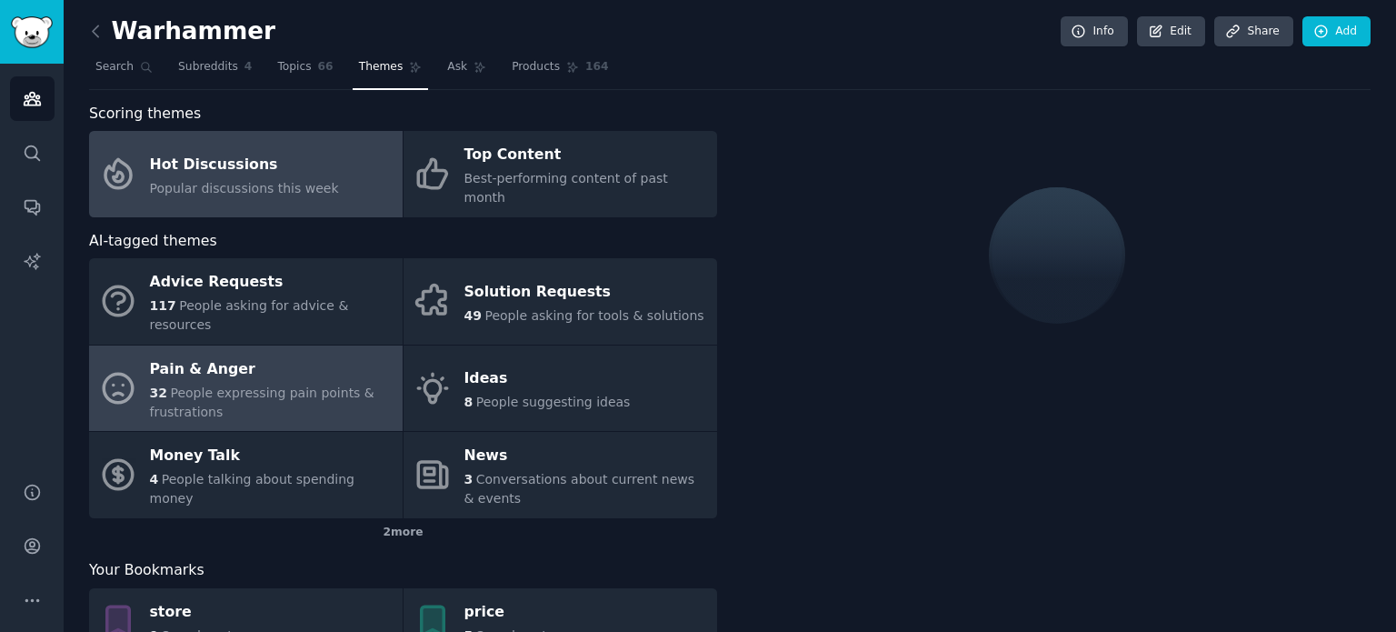
click at [314, 385] on span "People expressing pain points & frustrations" at bounding box center [262, 402] width 224 height 34
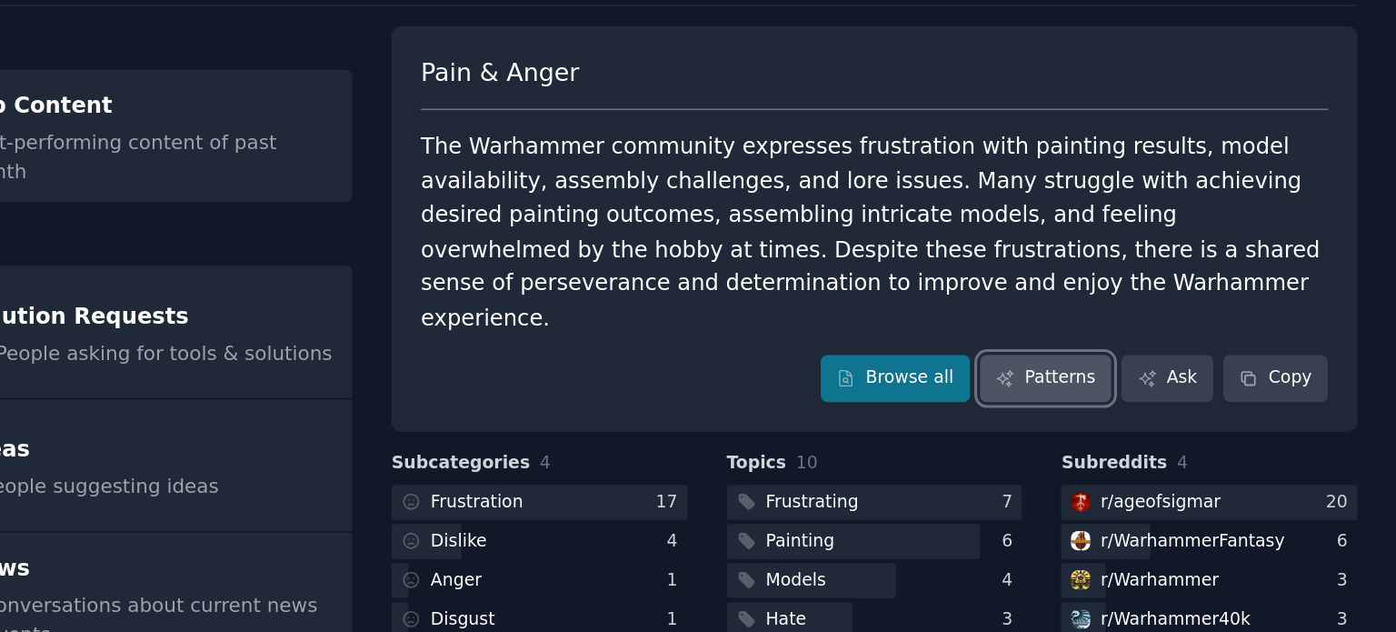
click at [1191, 316] on link "Patterns" at bounding box center [1167, 331] width 85 height 31
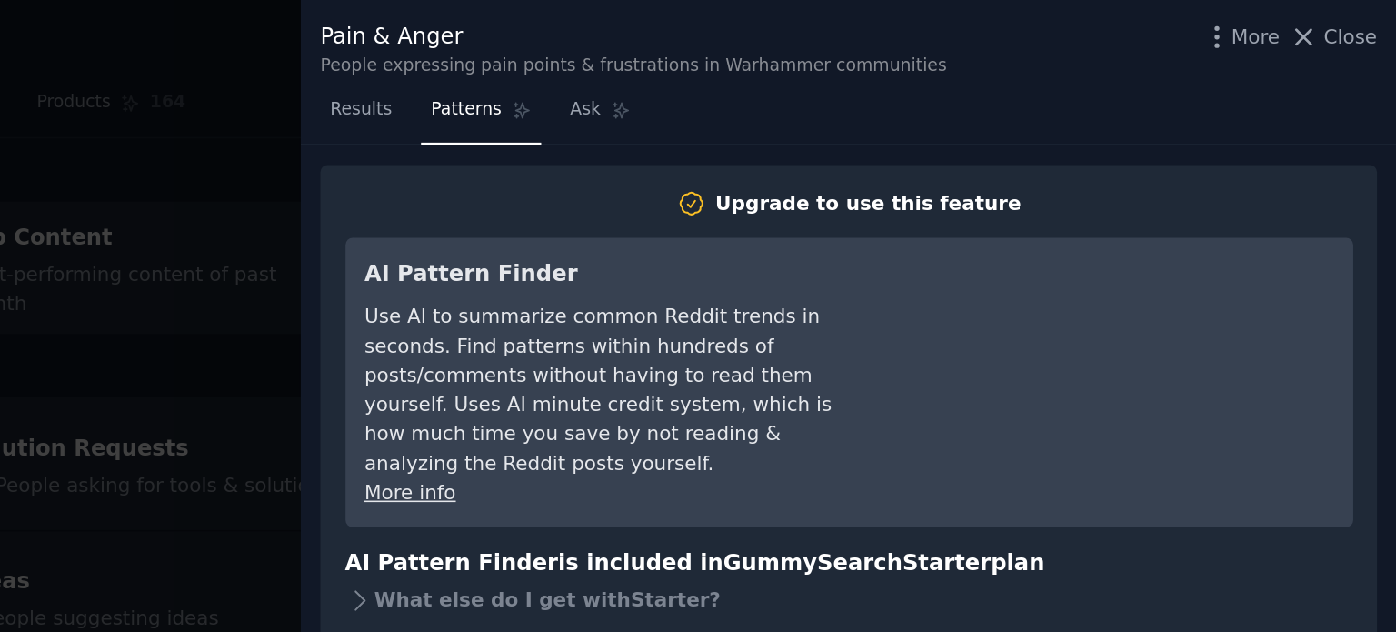
click at [647, 232] on div at bounding box center [698, 316] width 1396 height 632
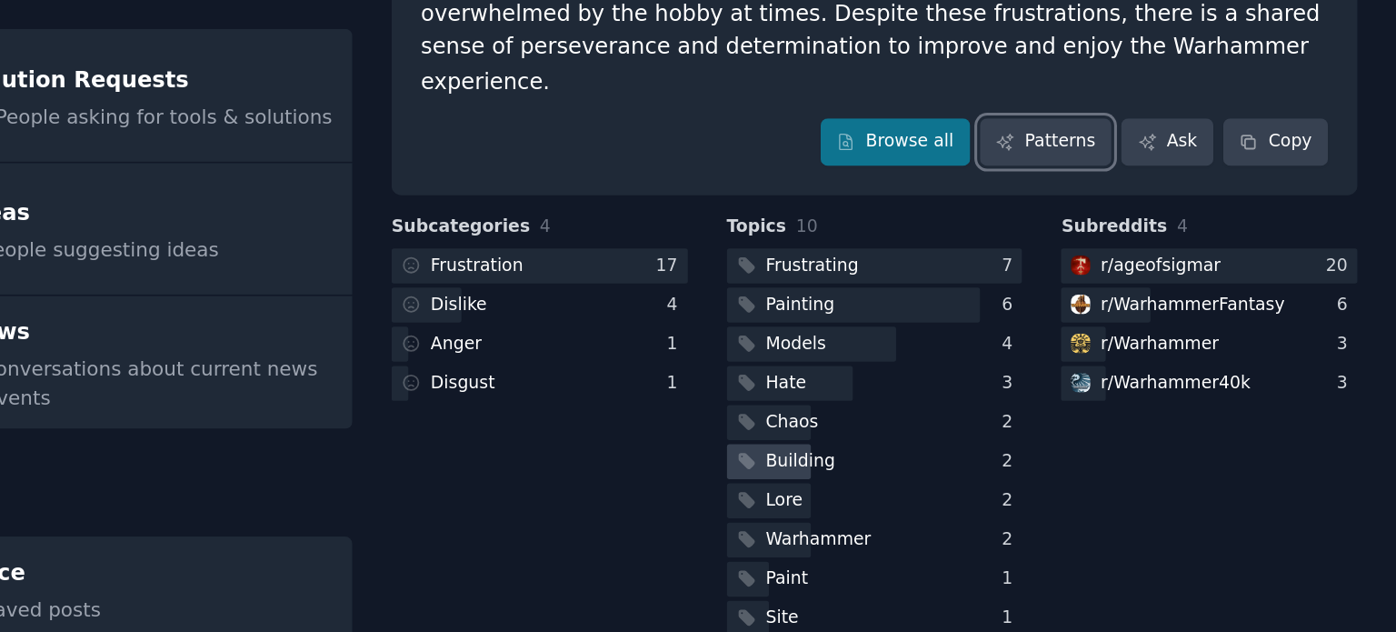
scroll to position [25, 0]
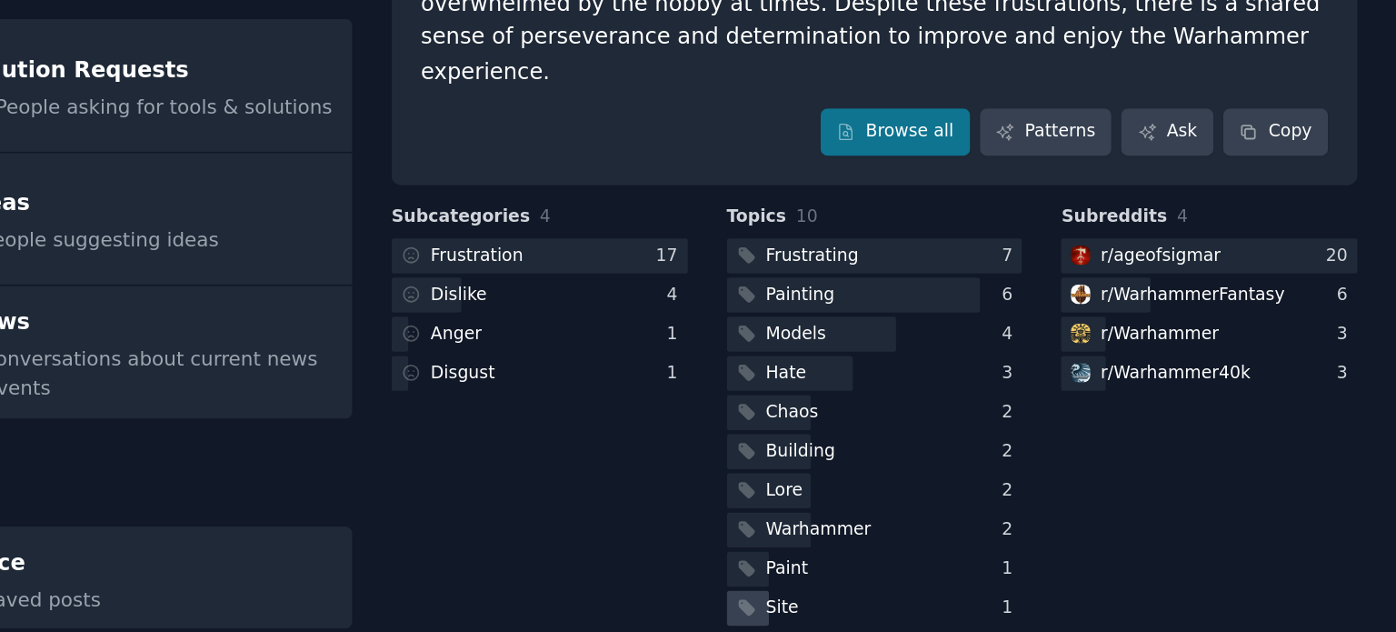
click at [1043, 604] on div "Site" at bounding box center [1057, 615] width 193 height 23
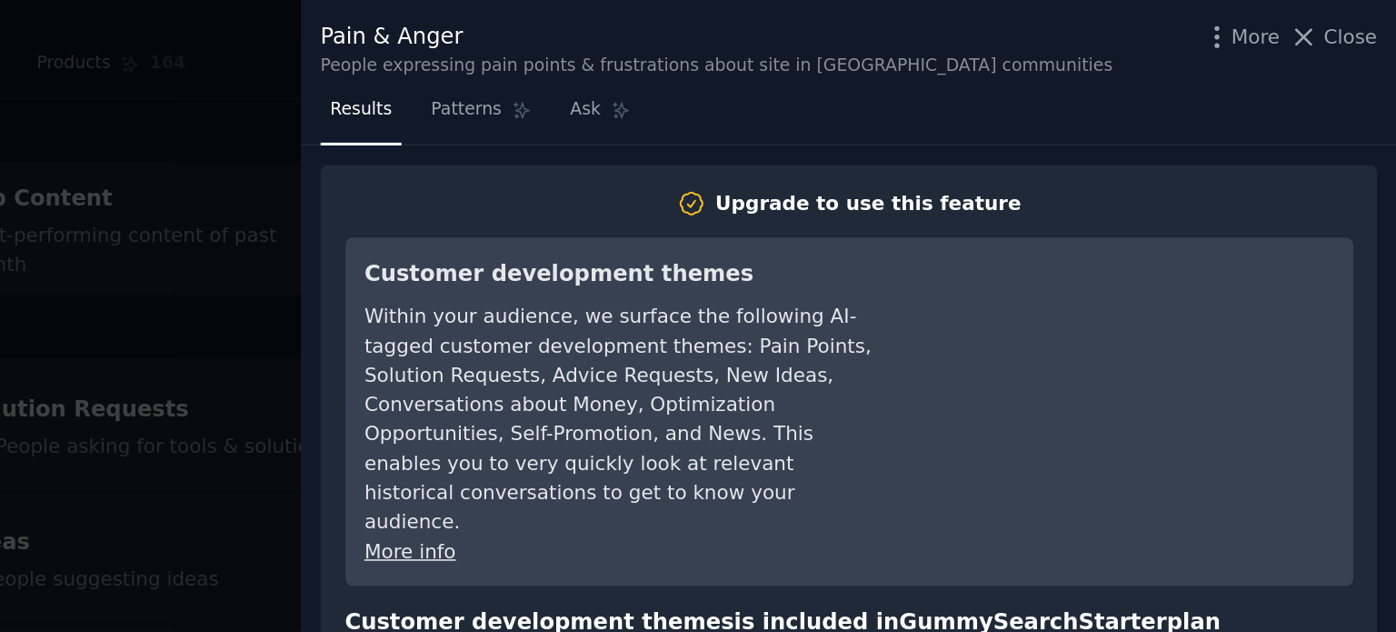
click at [600, 277] on div at bounding box center [698, 316] width 1396 height 632
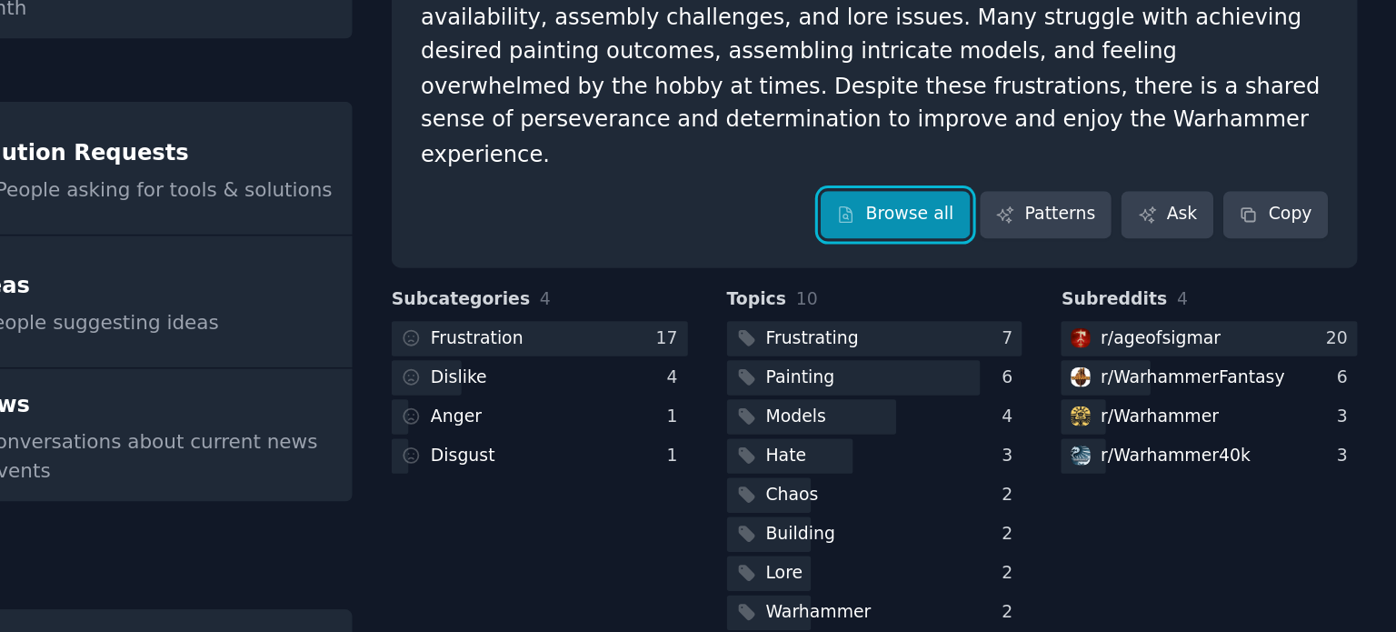
click at [1091, 291] on link "Browse all" at bounding box center [1070, 306] width 97 height 31
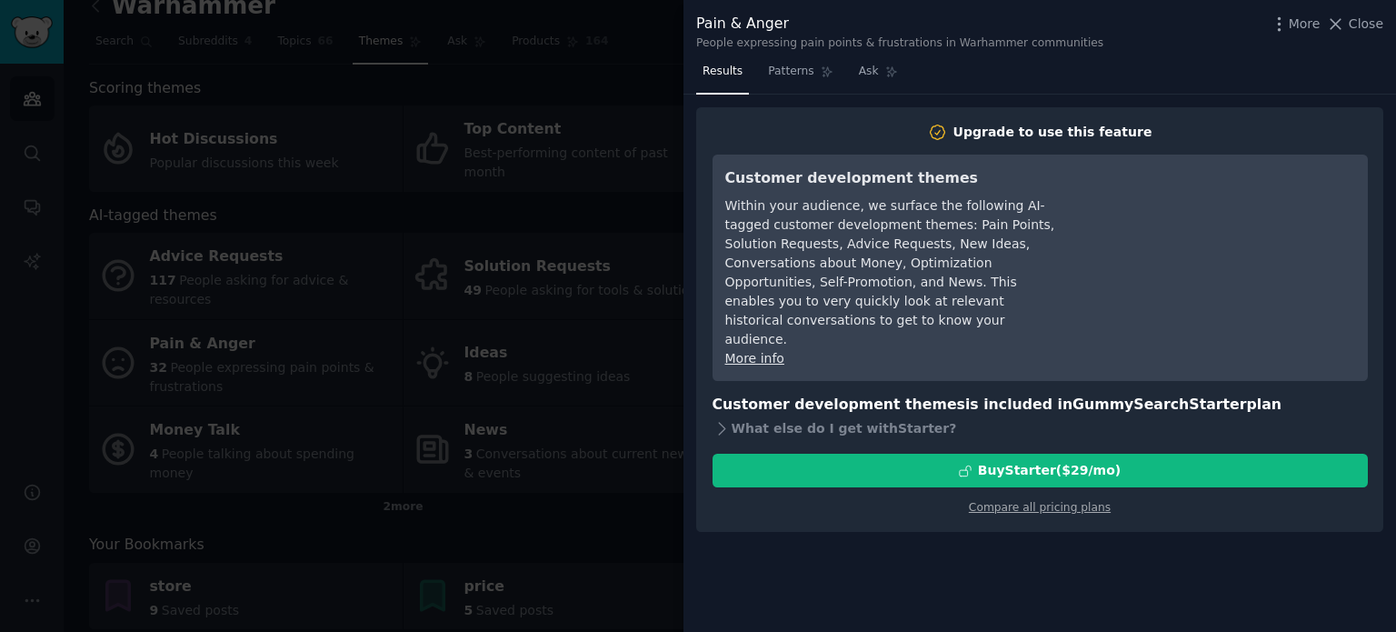
click at [474, 479] on div at bounding box center [698, 316] width 1396 height 632
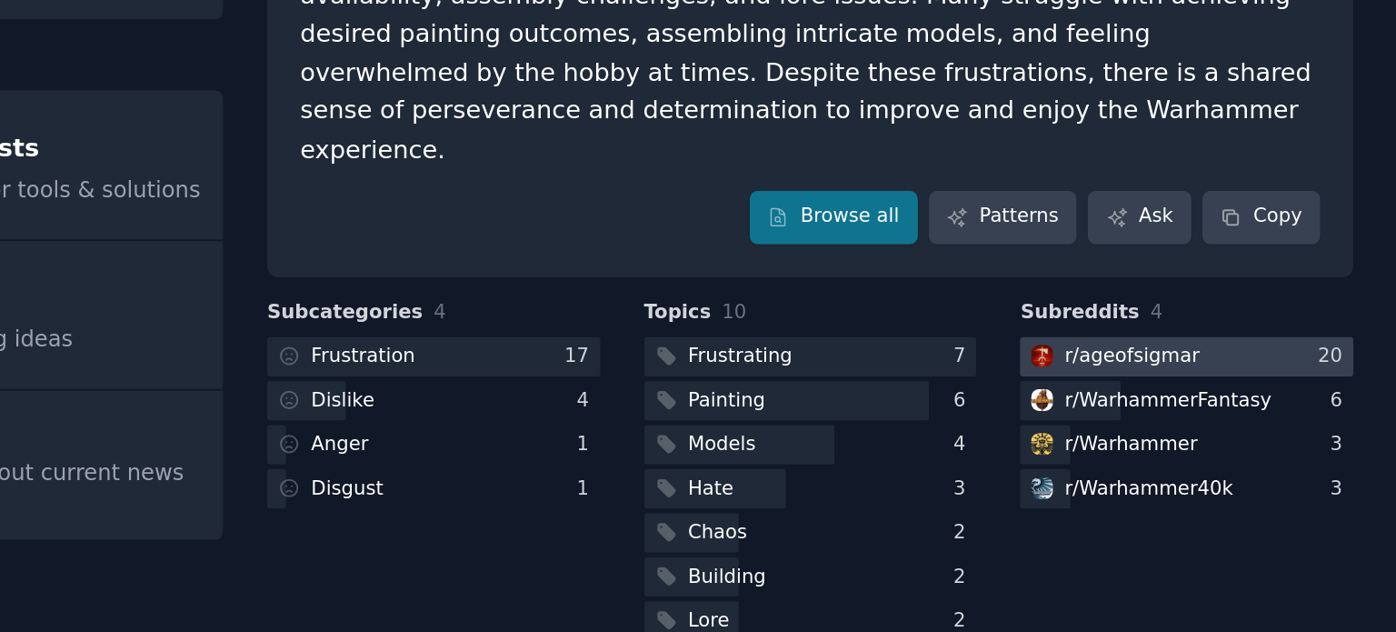
click at [1332, 375] on div at bounding box center [1274, 386] width 193 height 23
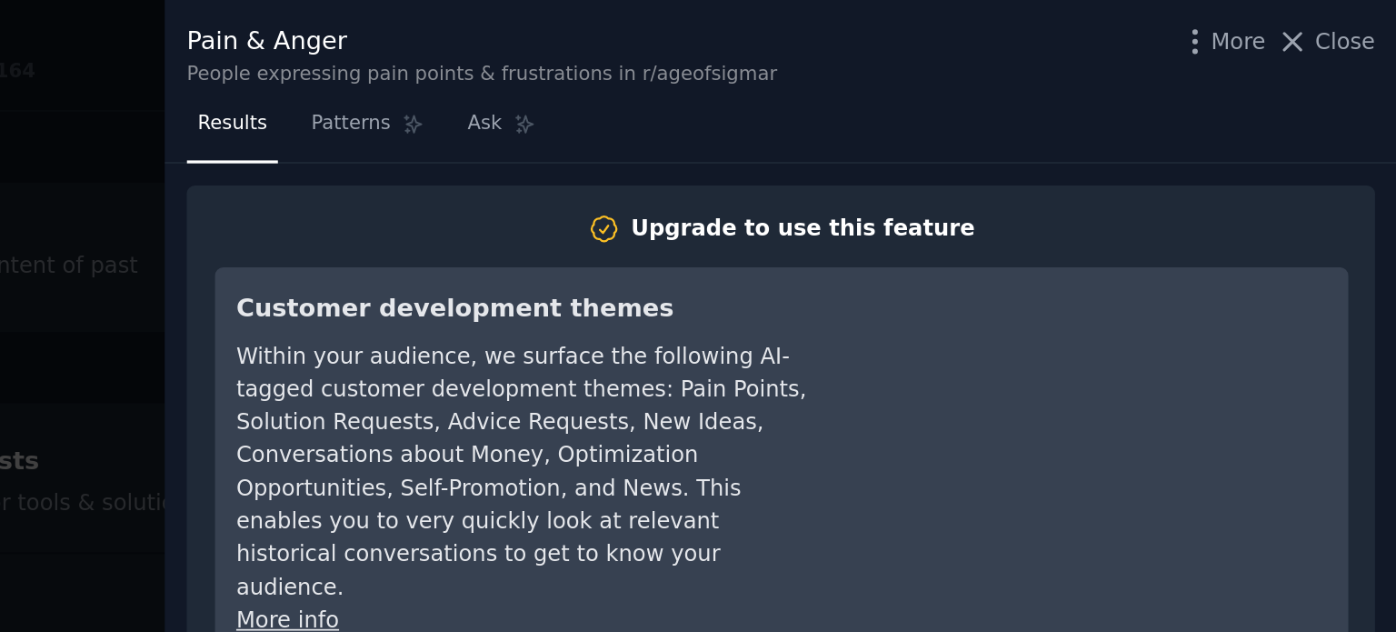
click at [621, 249] on div at bounding box center [698, 316] width 1396 height 632
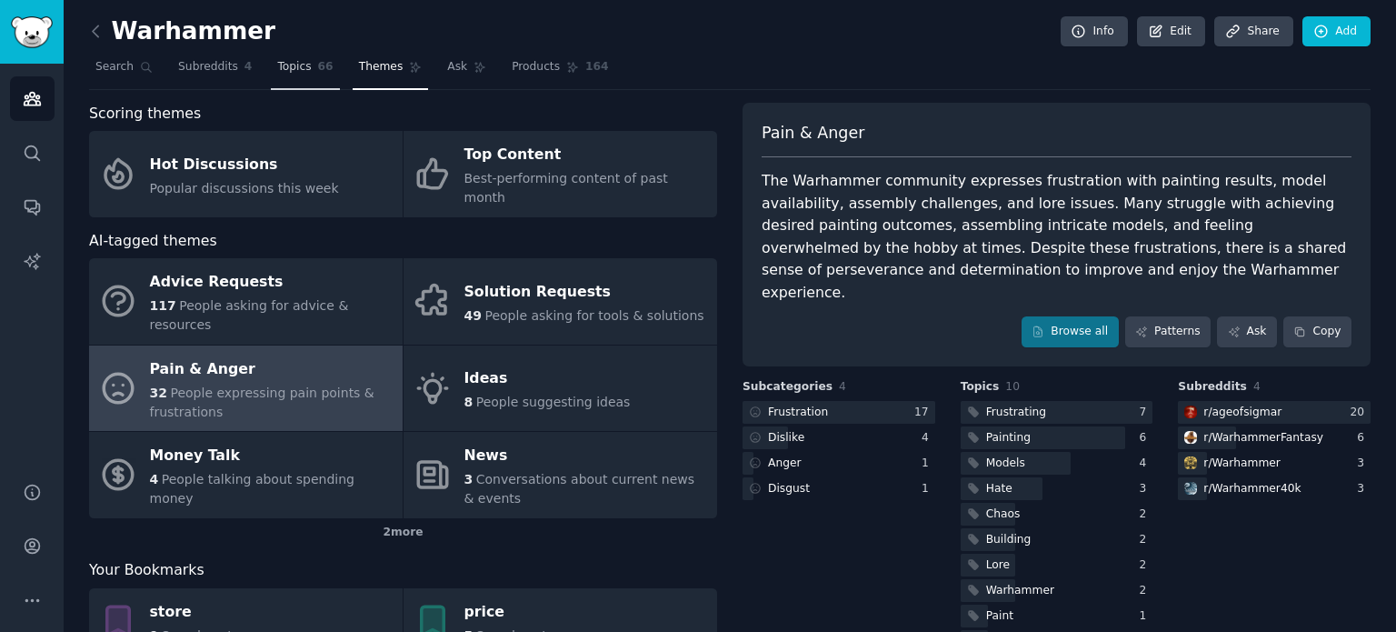
click at [294, 65] on span "Topics" at bounding box center [294, 67] width 34 height 16
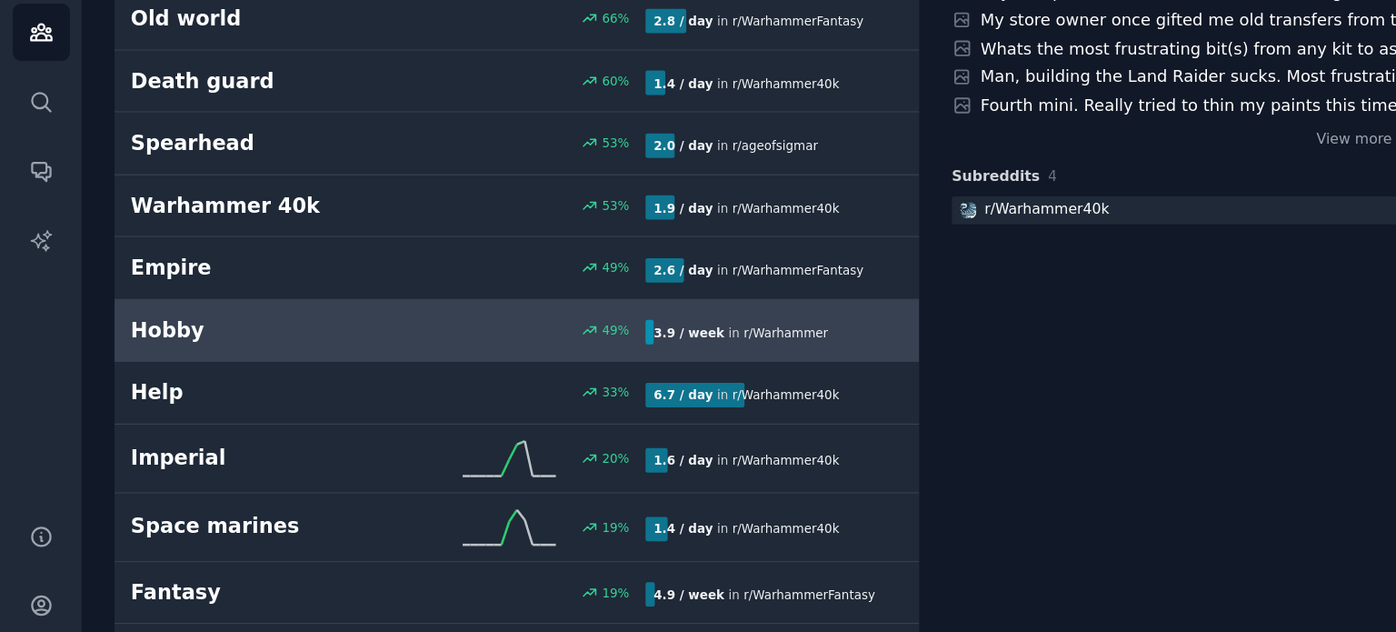
scroll to position [406, 0]
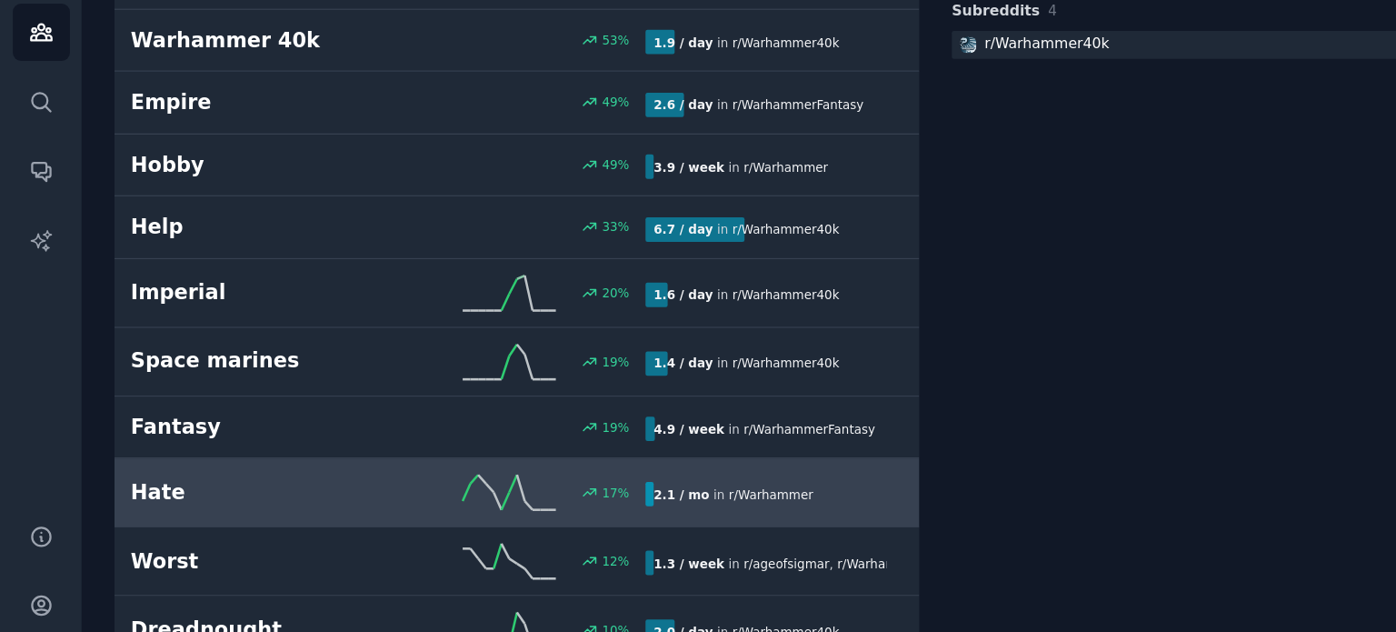
click at [304, 458] on div "17 %" at bounding box center [403, 457] width 201 height 27
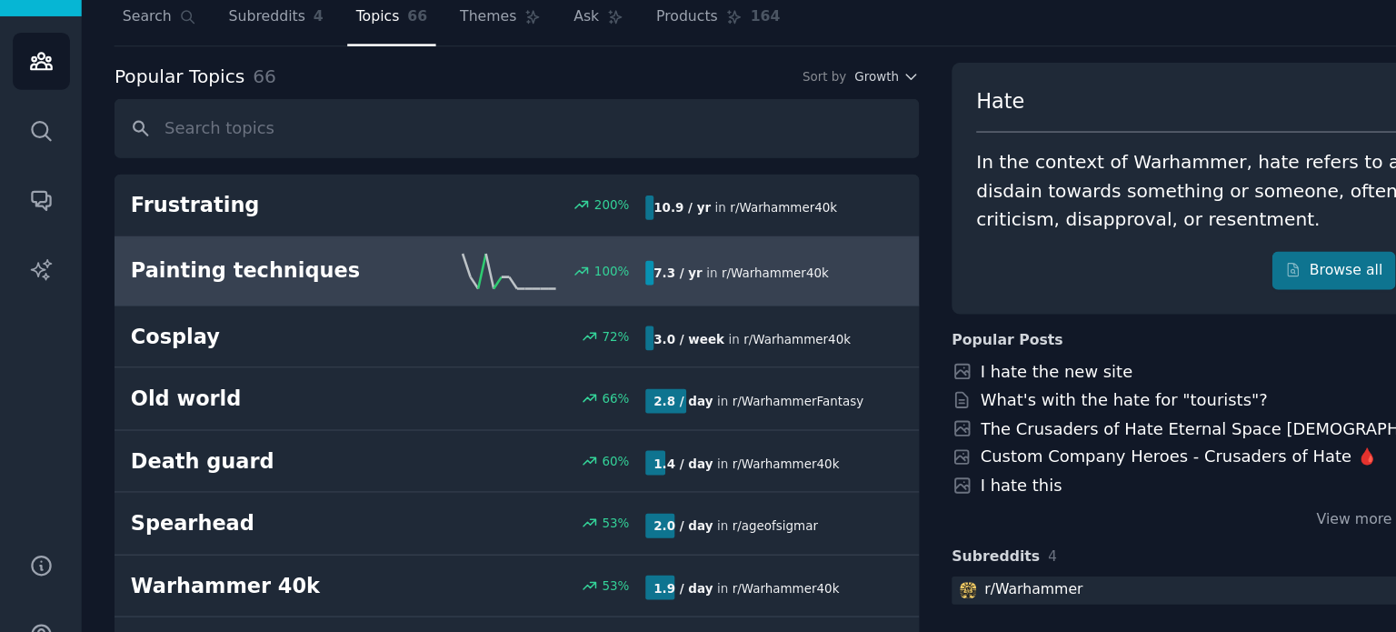
scroll to position [4, 0]
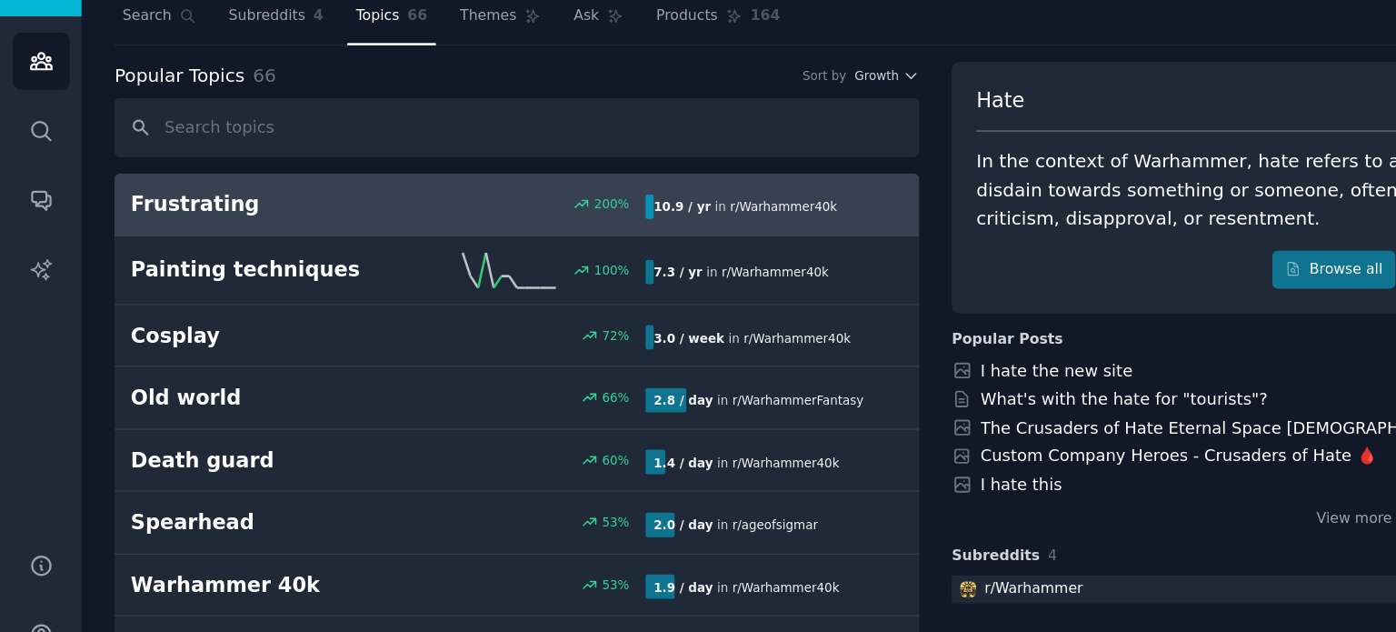
click at [386, 220] on link "Frustrating 200 % 10.9 / yr in r/ Warhammer40k" at bounding box center [403, 210] width 628 height 49
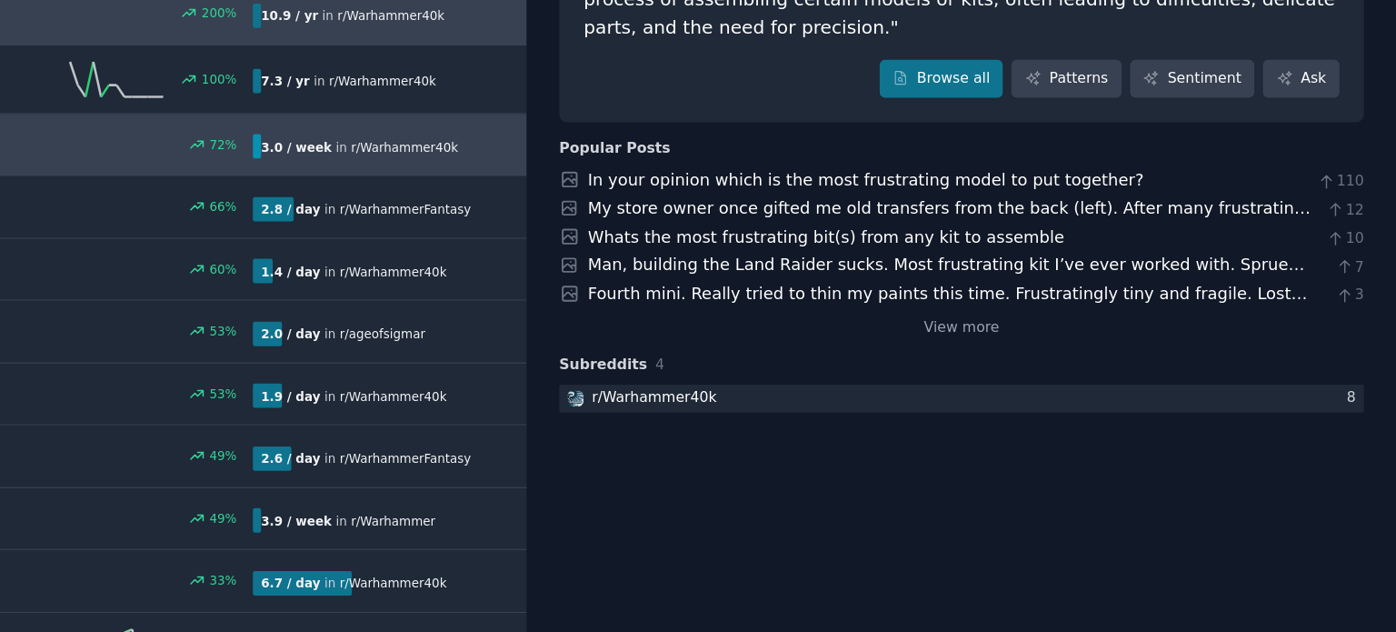
scroll to position [154, 0]
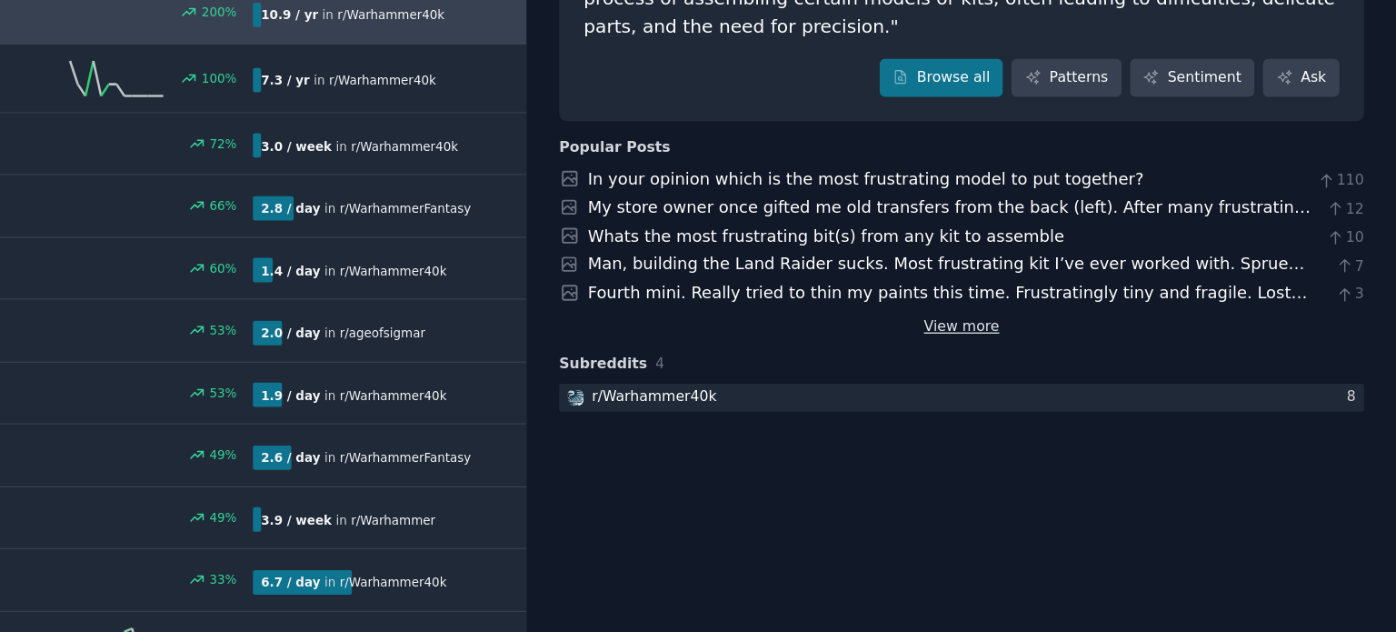
click at [1054, 305] on link "View more" at bounding box center [1056, 306] width 59 height 16
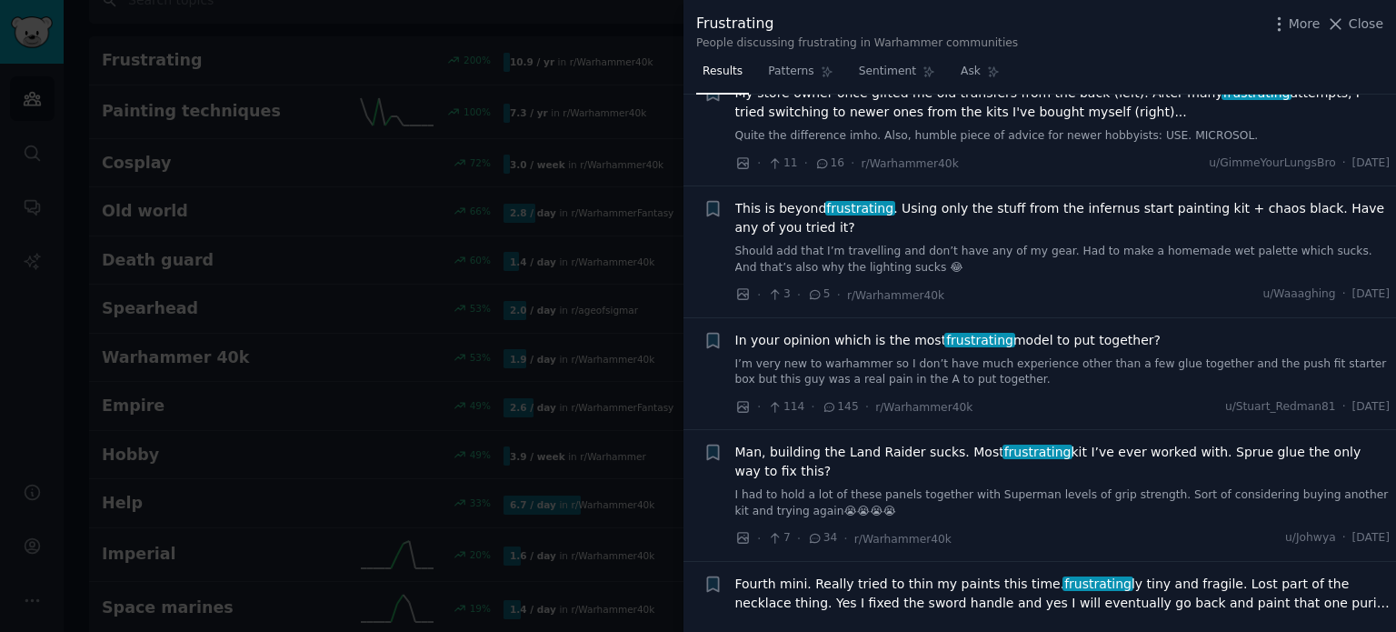
scroll to position [1112, 0]
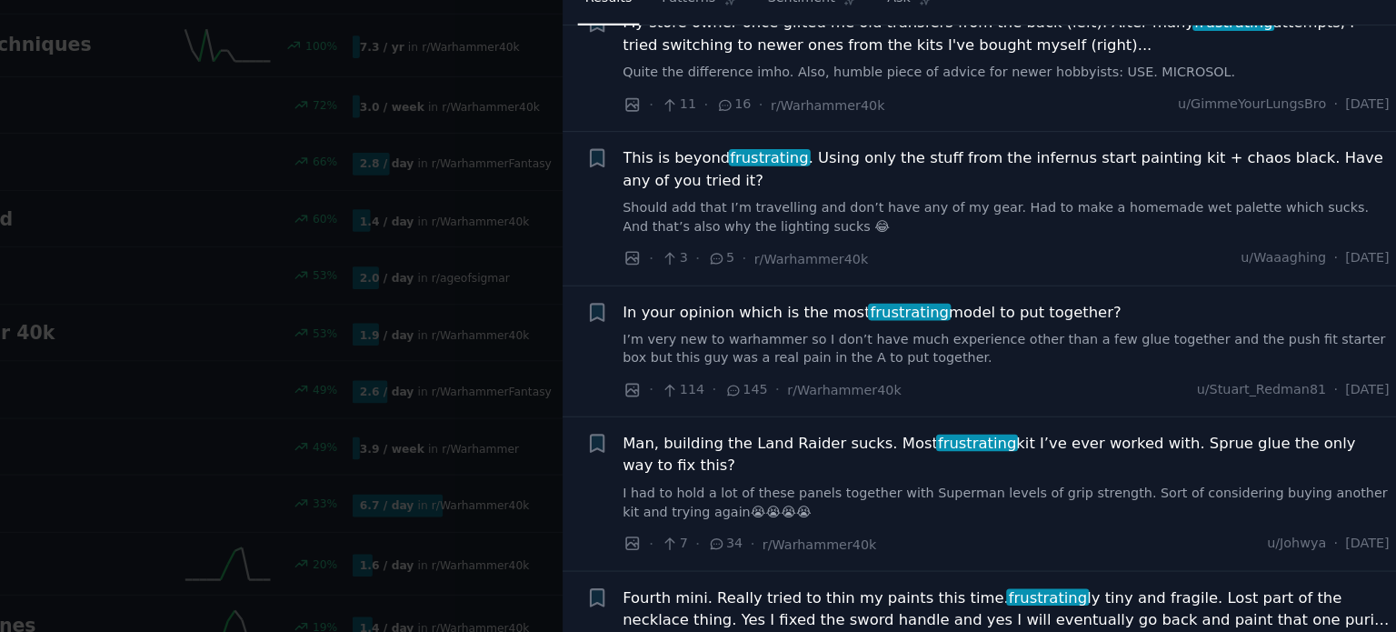
click at [483, 450] on div at bounding box center [698, 316] width 1396 height 632
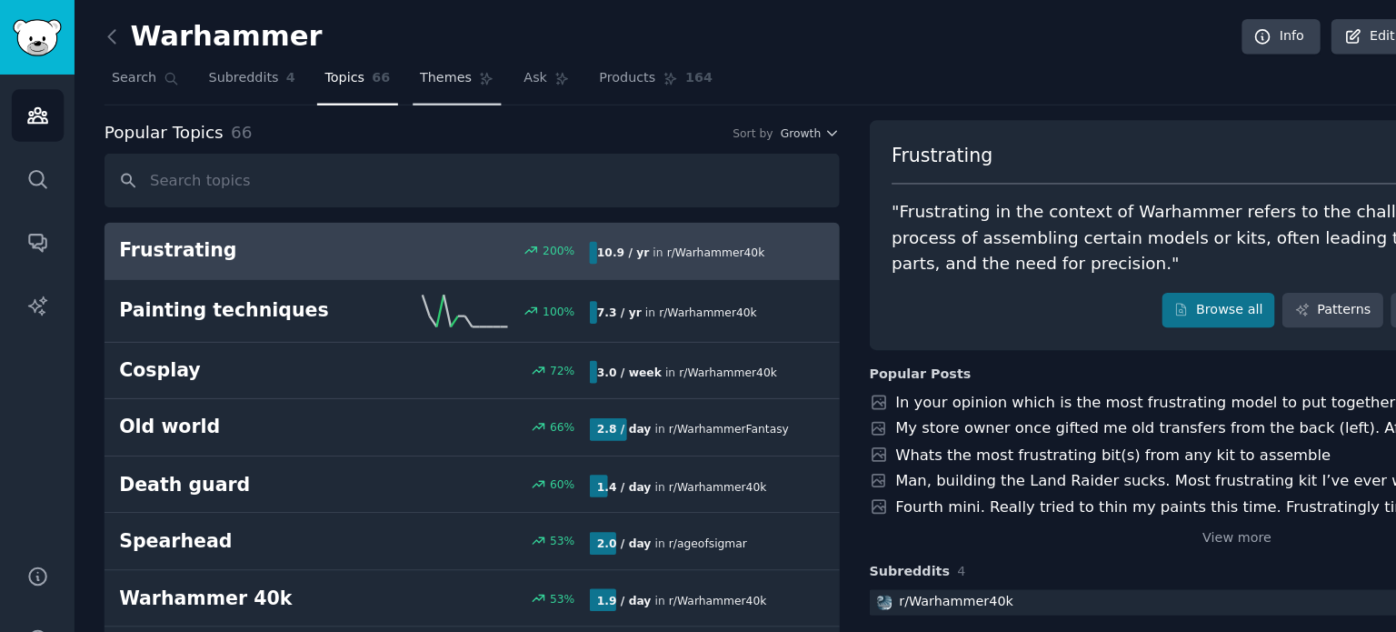
click at [359, 74] on span "Themes" at bounding box center [381, 67] width 45 height 16
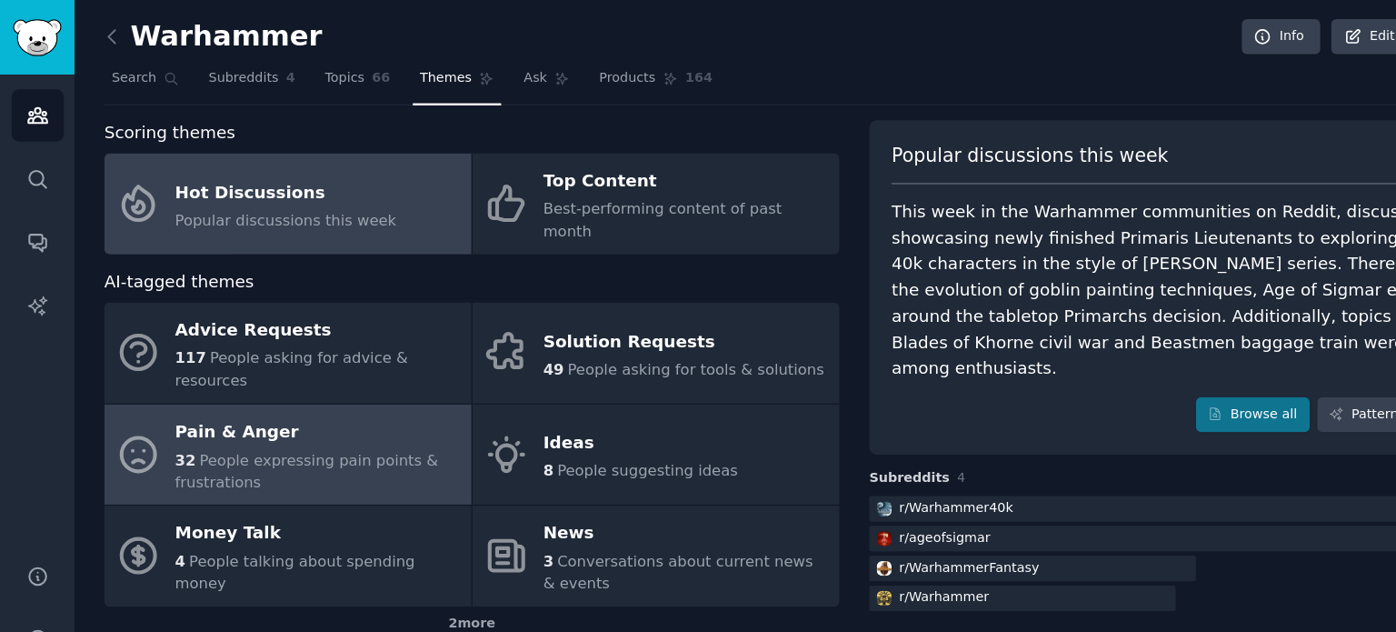
click at [321, 354] on div "Pain & Anger" at bounding box center [272, 368] width 244 height 29
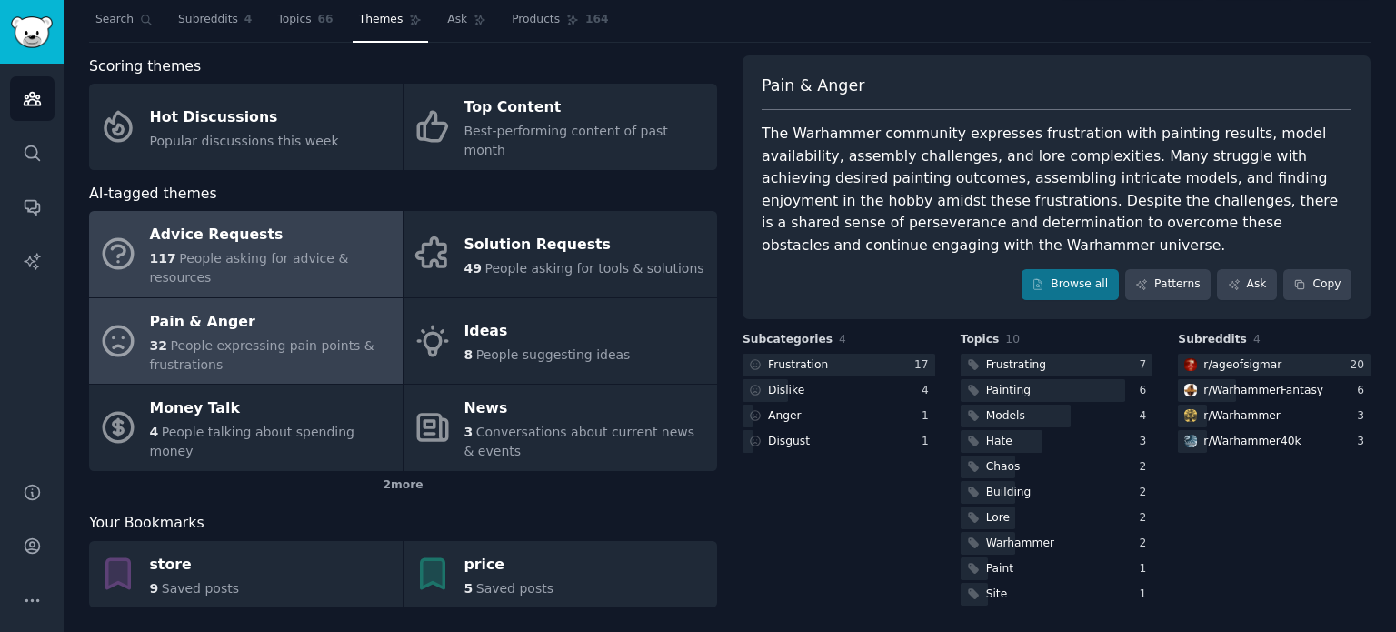
click at [292, 224] on div "Advice Requests" at bounding box center [272, 235] width 244 height 29
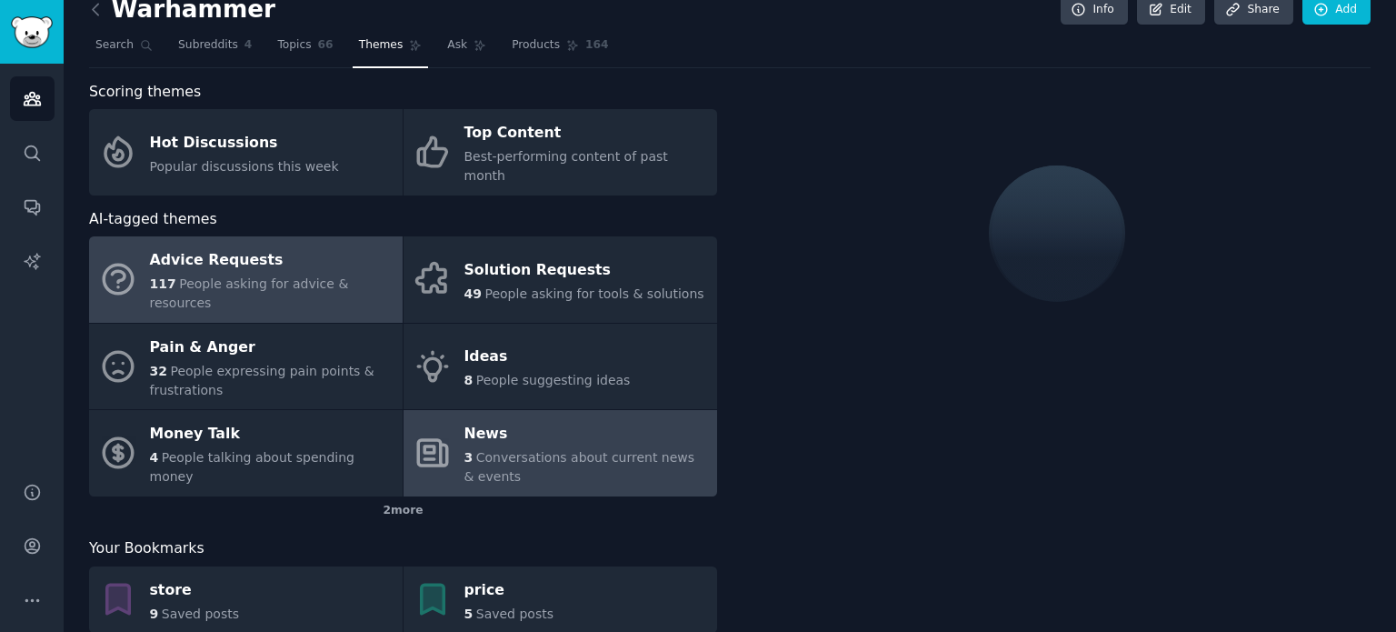
scroll to position [25, 0]
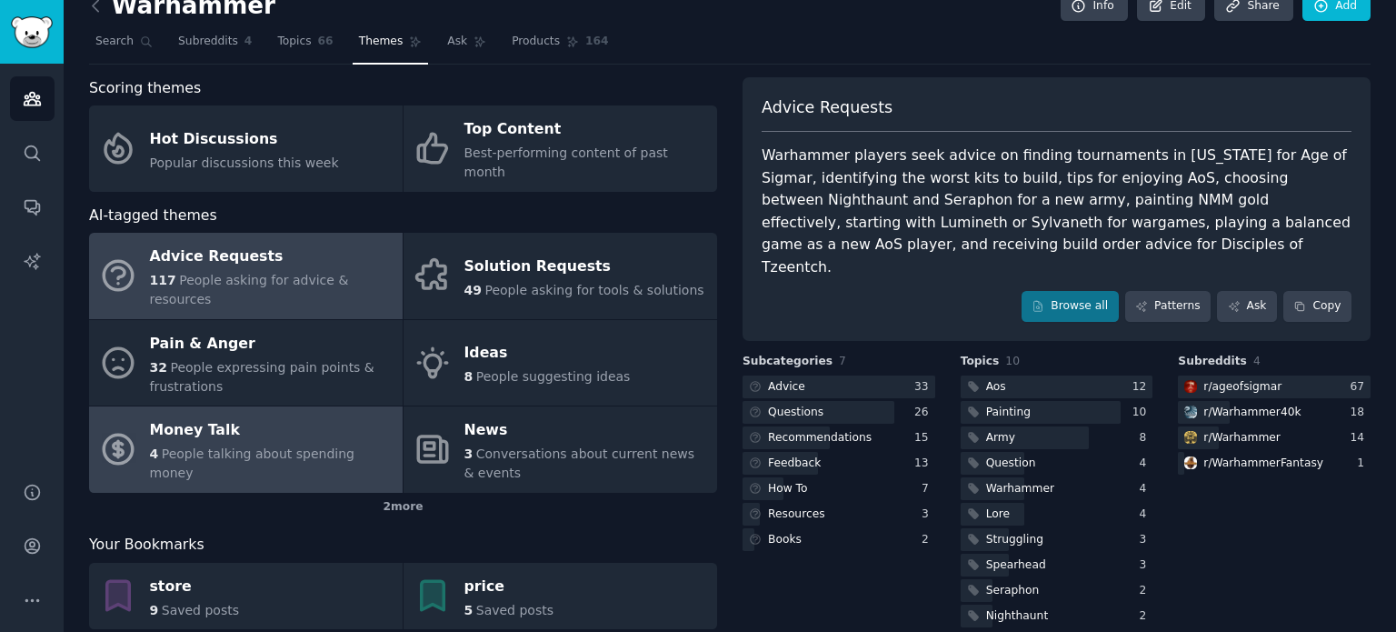
click at [269, 436] on link "Money Talk 4 People talking about spending money" at bounding box center [246, 449] width 314 height 86
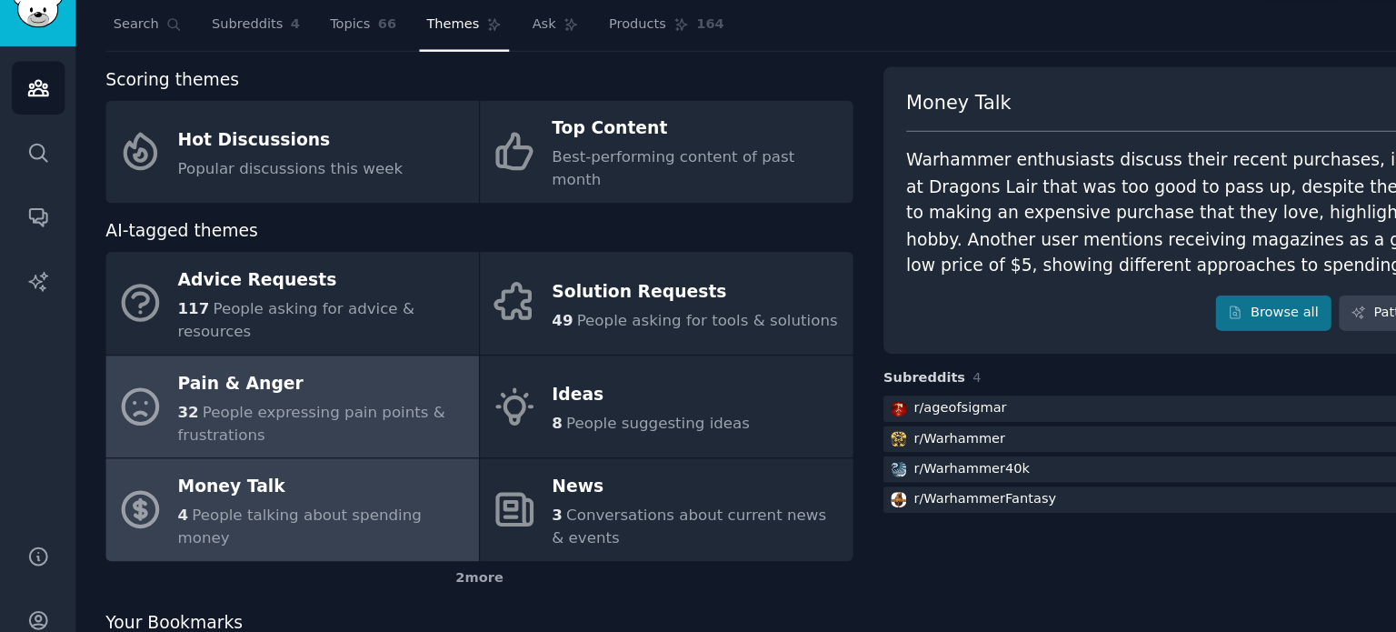
click at [311, 333] on div "Pain & Anger" at bounding box center [272, 347] width 244 height 29
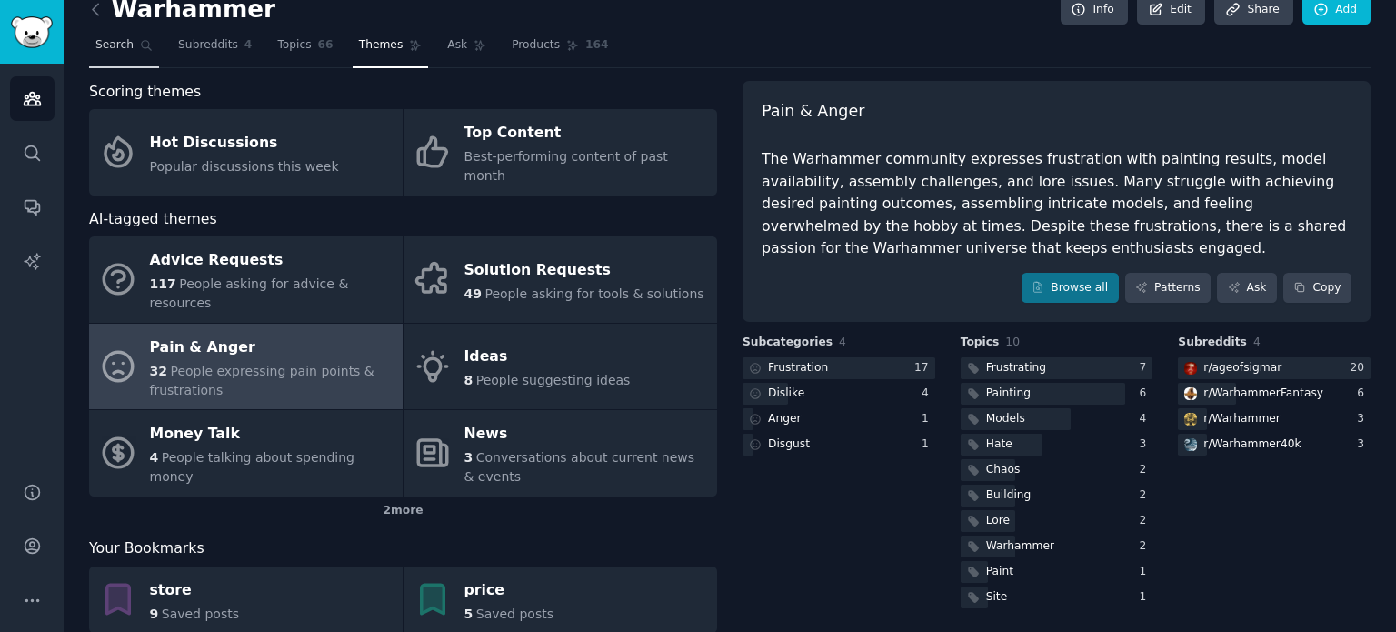
click at [124, 40] on span "Search" at bounding box center [114, 45] width 38 height 16
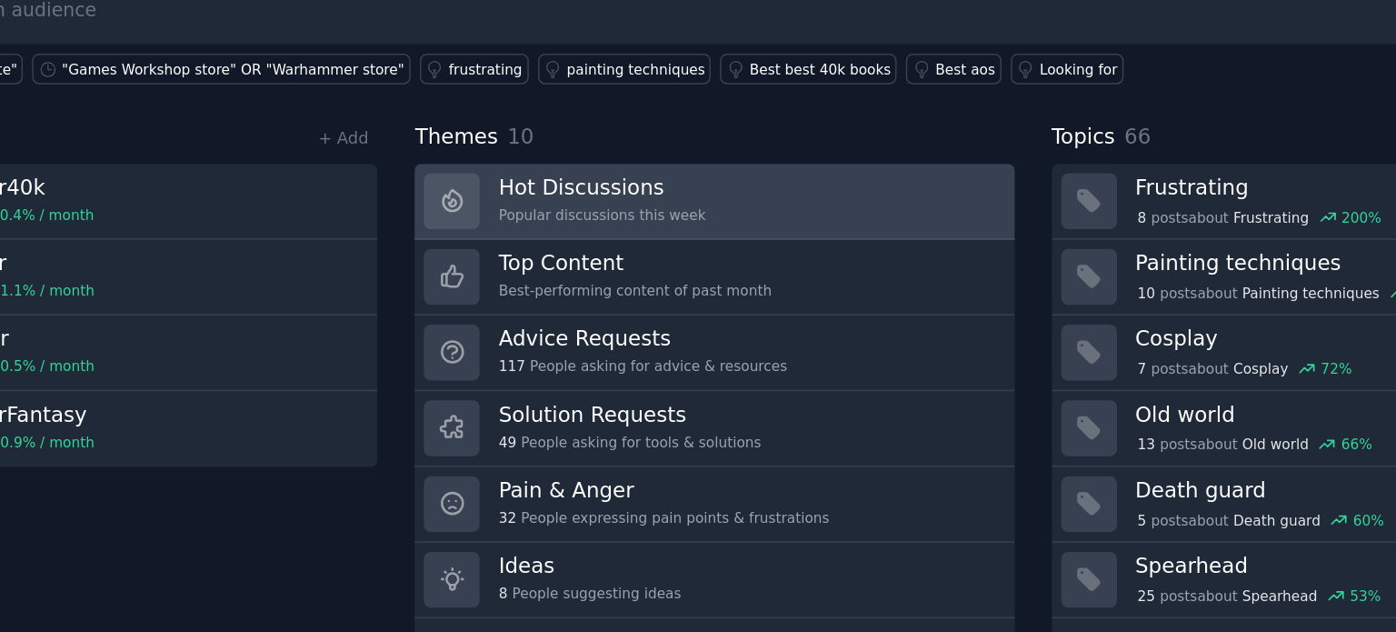
click at [774, 299] on link "Hot Discussions Popular discussions this week" at bounding box center [729, 285] width 410 height 52
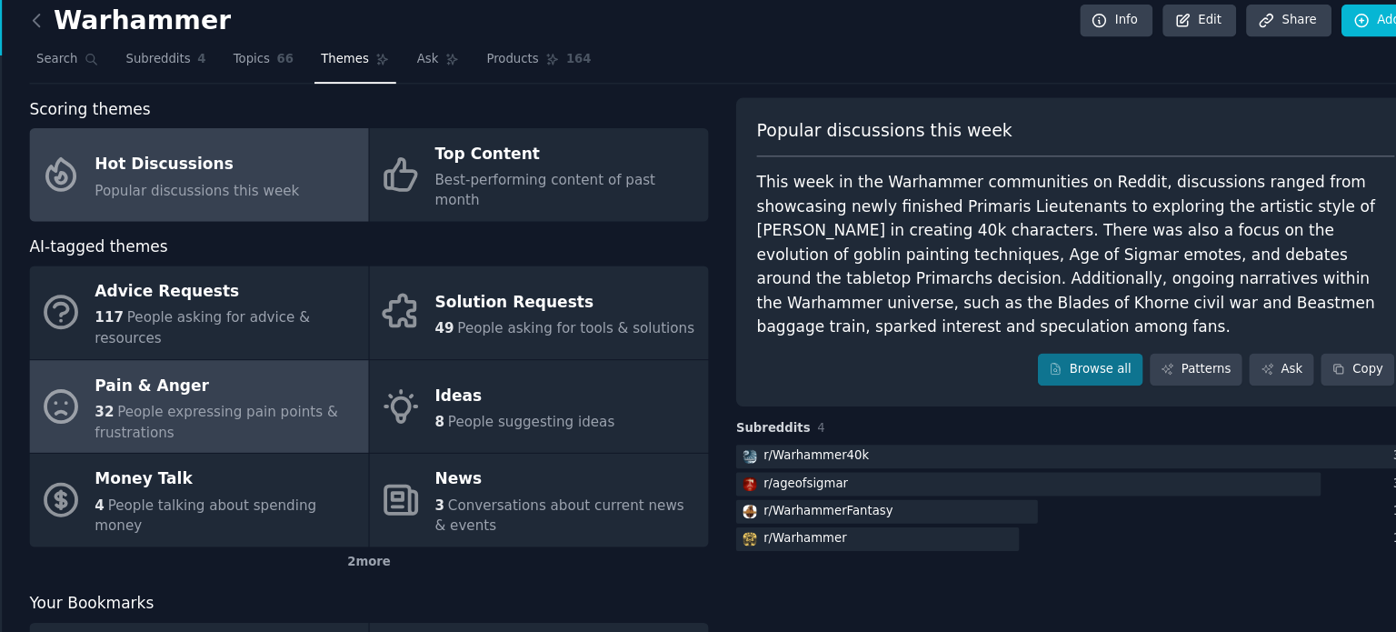
click at [316, 385] on span "People expressing pain points & frustrations" at bounding box center [262, 402] width 224 height 34
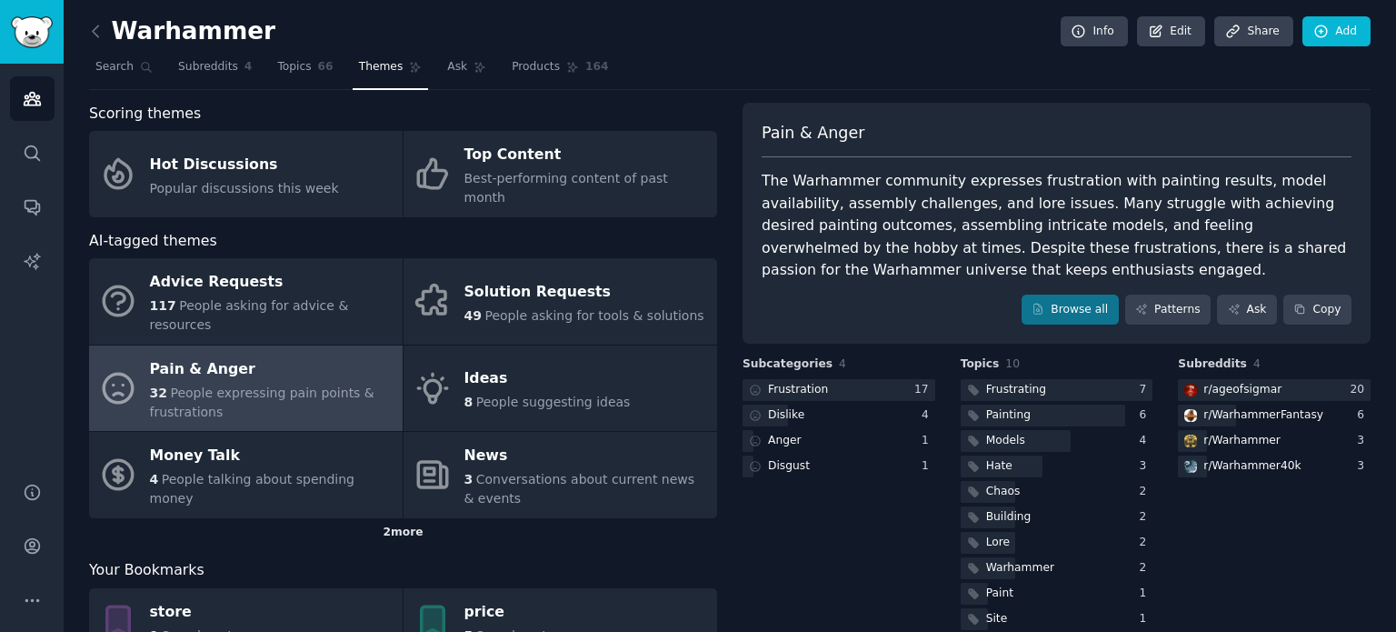
click at [411, 518] on div "2 more" at bounding box center [403, 532] width 628 height 29
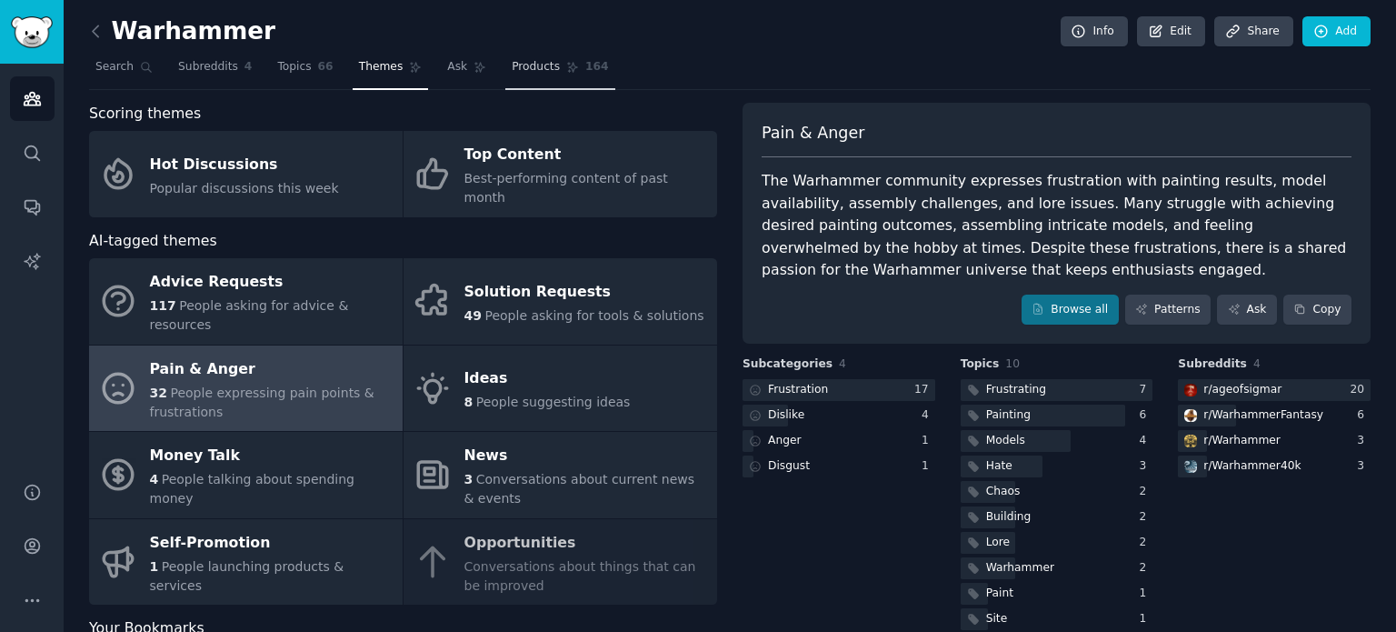
click at [513, 79] on link "Products 164" at bounding box center [559, 71] width 109 height 37
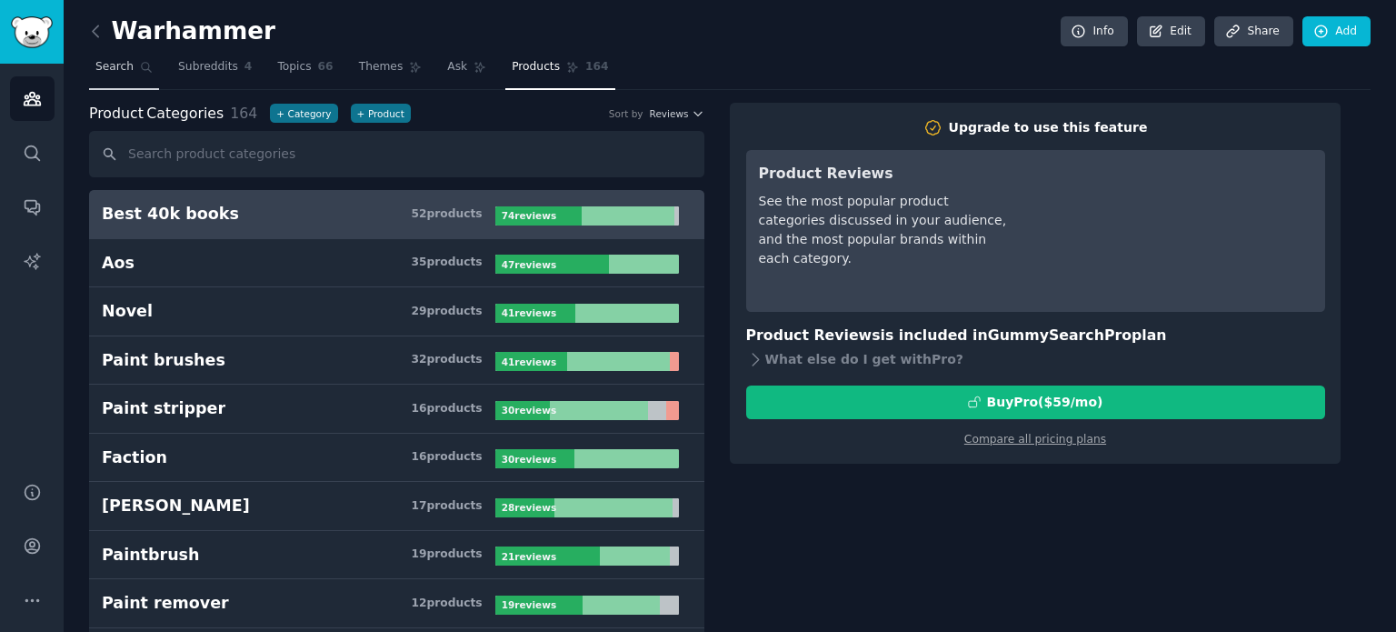
click at [119, 66] on span "Search" at bounding box center [114, 67] width 38 height 16
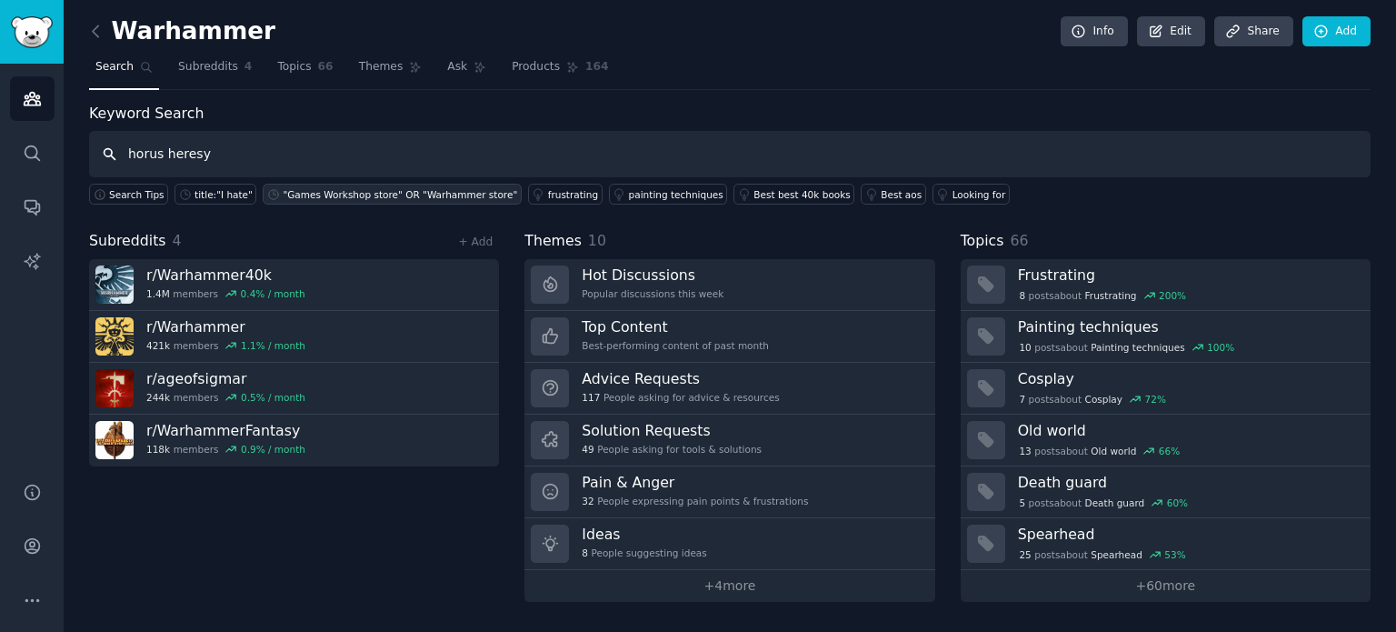
type input "horus heresy"
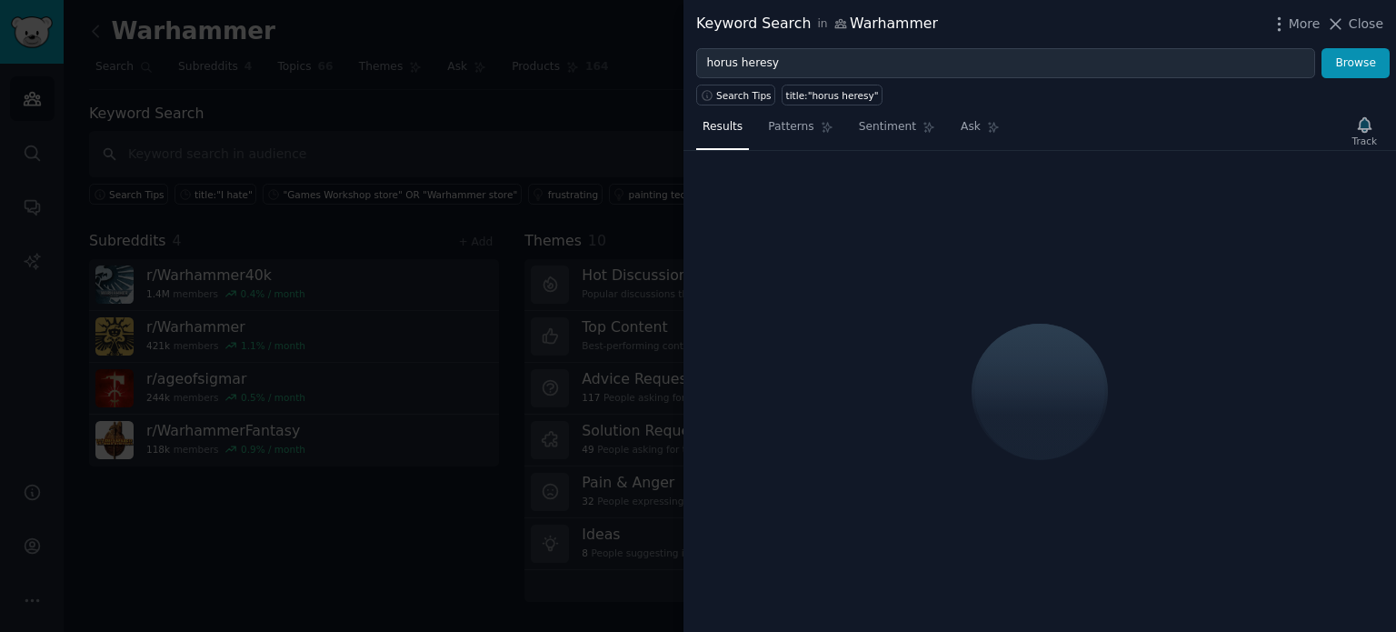
click at [536, 123] on div at bounding box center [698, 316] width 1396 height 632
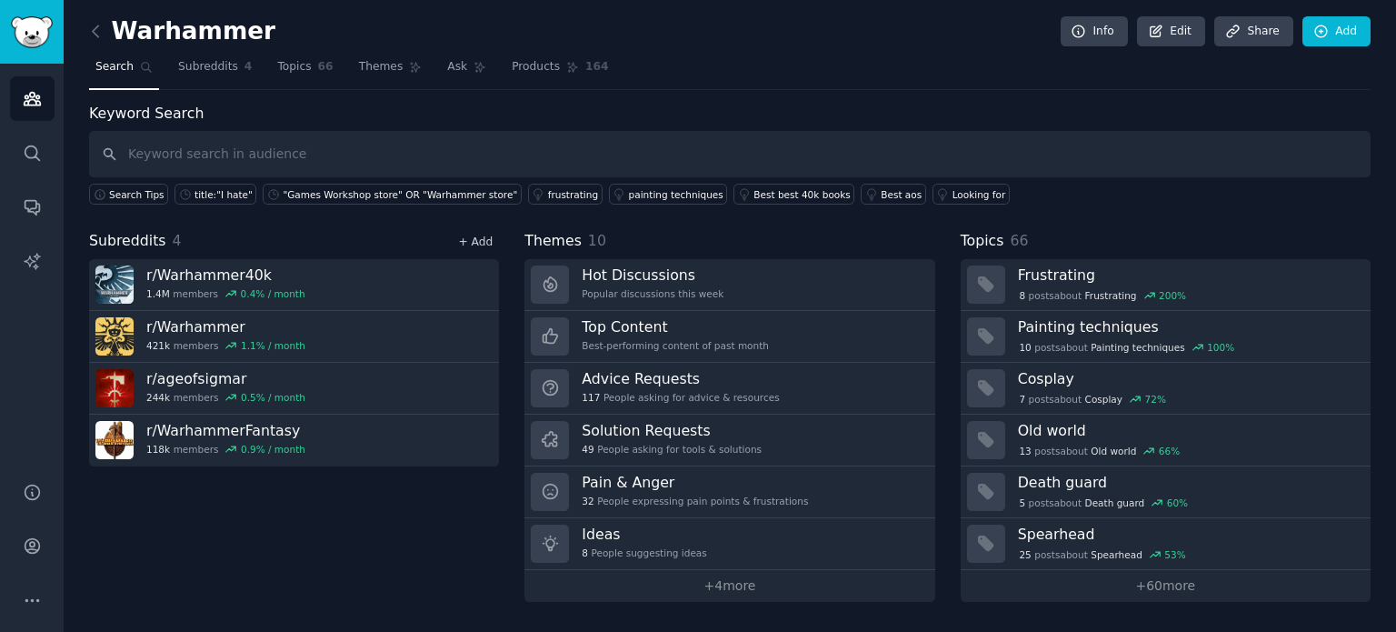
click at [471, 238] on link "+ Add" at bounding box center [475, 241] width 35 height 13
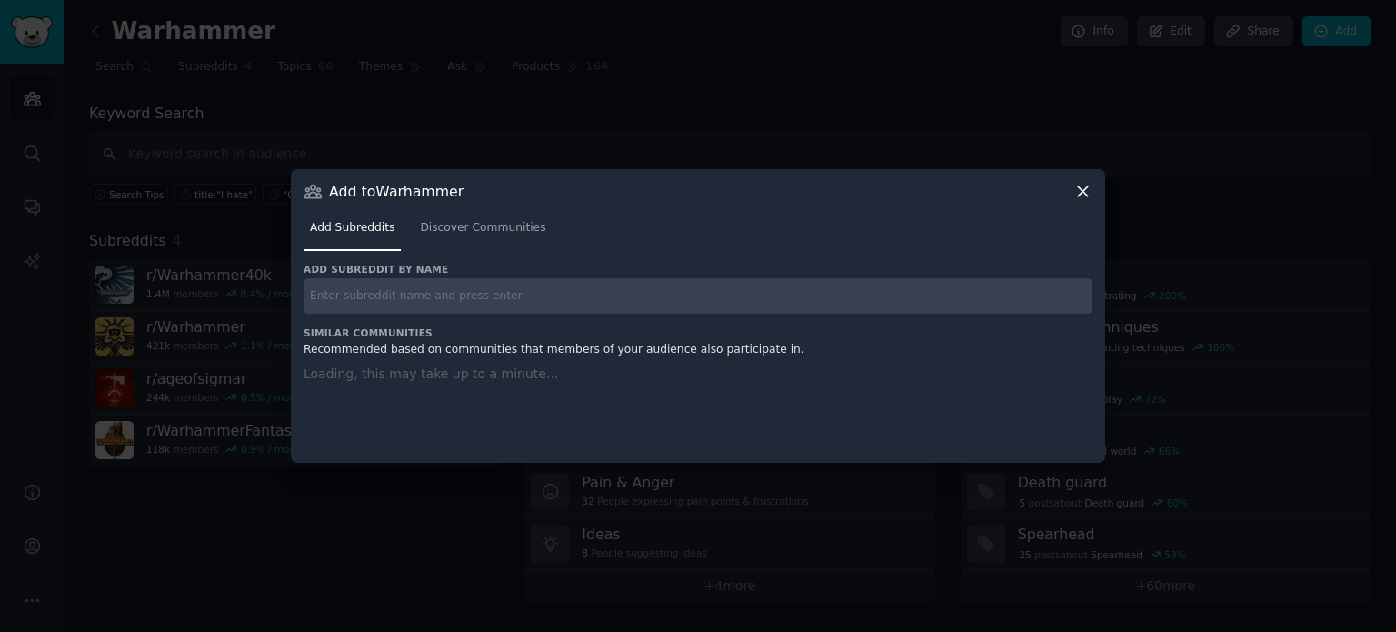
click at [434, 298] on input "text" at bounding box center [698, 295] width 789 height 35
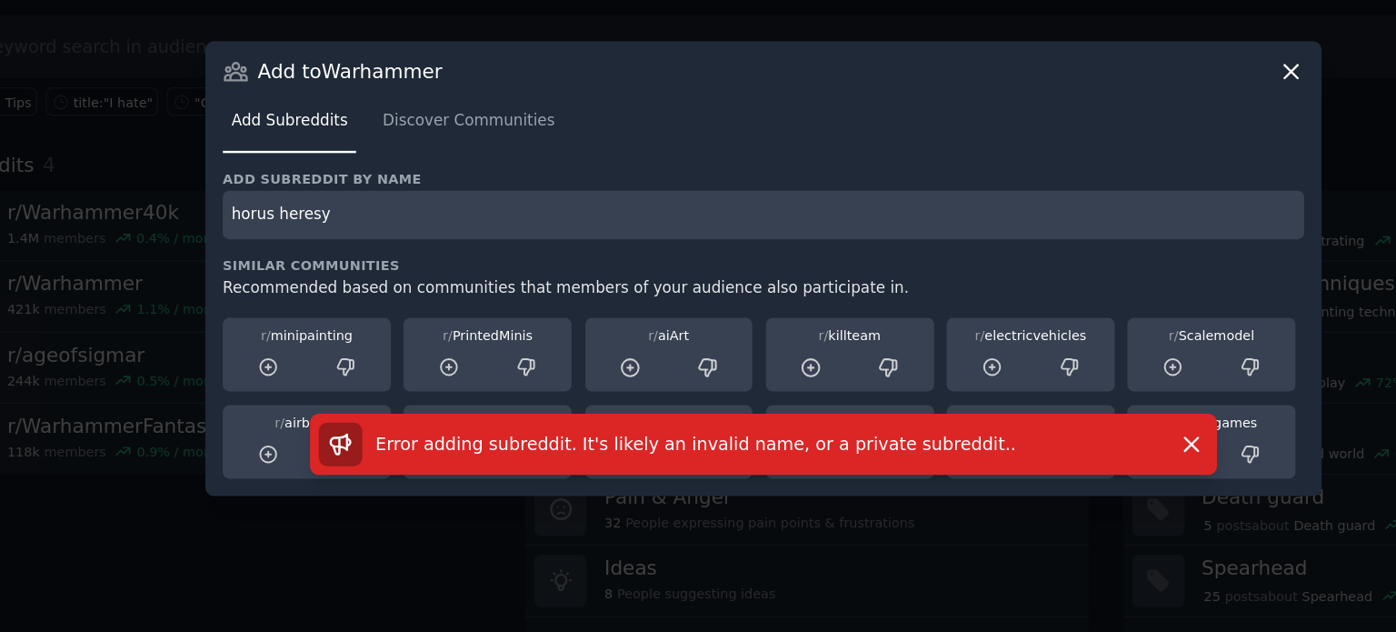
click at [344, 274] on input "horus heresy" at bounding box center [698, 276] width 789 height 35
click at [341, 278] on input "horus heresy" at bounding box center [698, 276] width 789 height 35
type input "horusheresy"
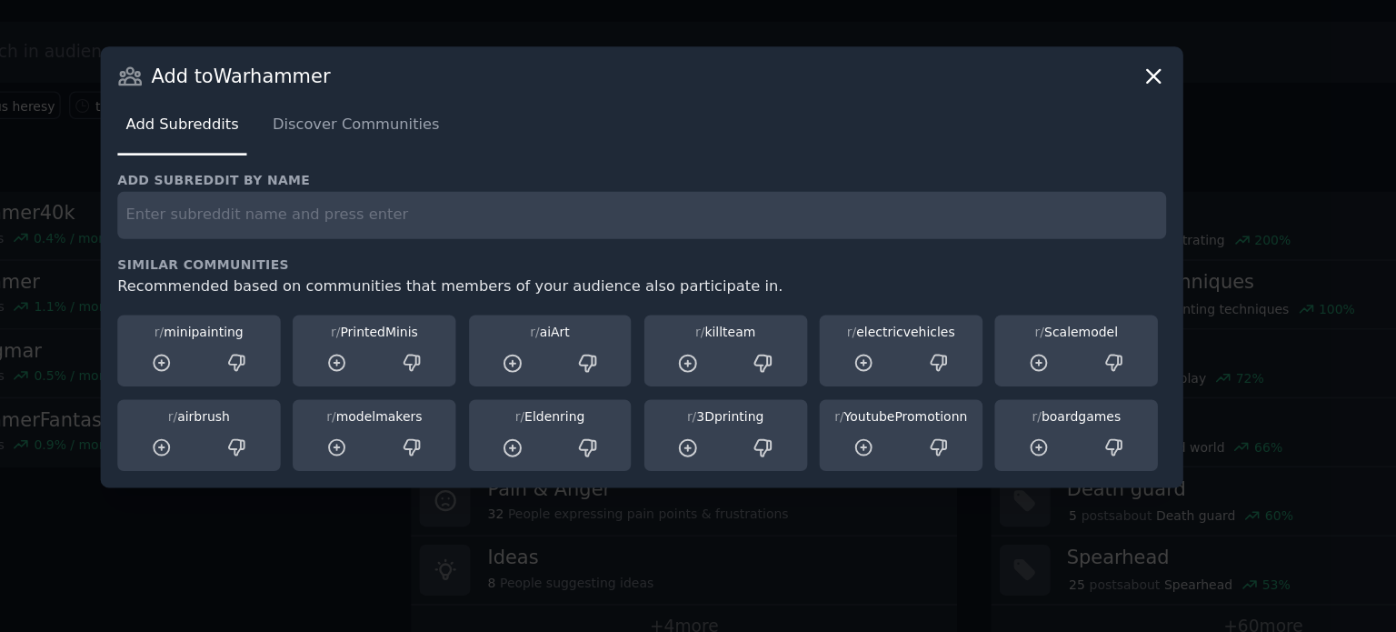
click at [442, 274] on input "text" at bounding box center [698, 276] width 789 height 35
type input "horusheresy"
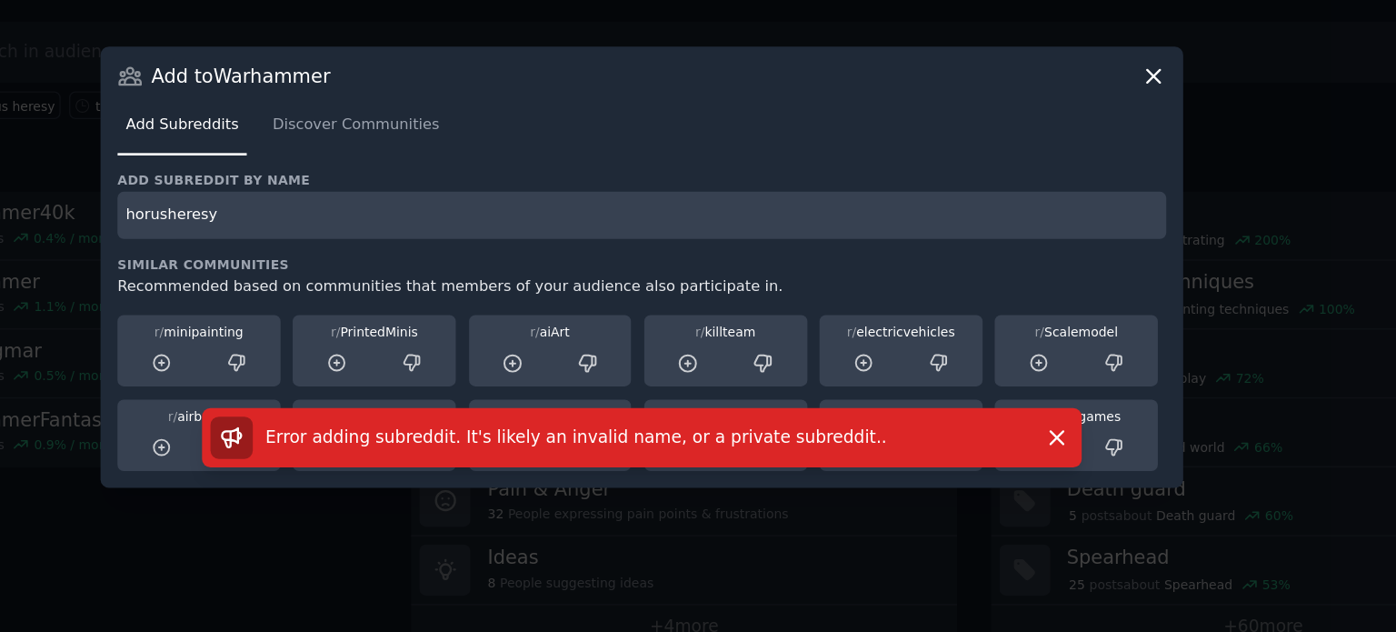
drag, startPoint x: 428, startPoint y: 281, endPoint x: 311, endPoint y: 274, distance: 117.5
click at [311, 274] on input "horusheresy" at bounding box center [698, 276] width 789 height 35
type input "warhammer"
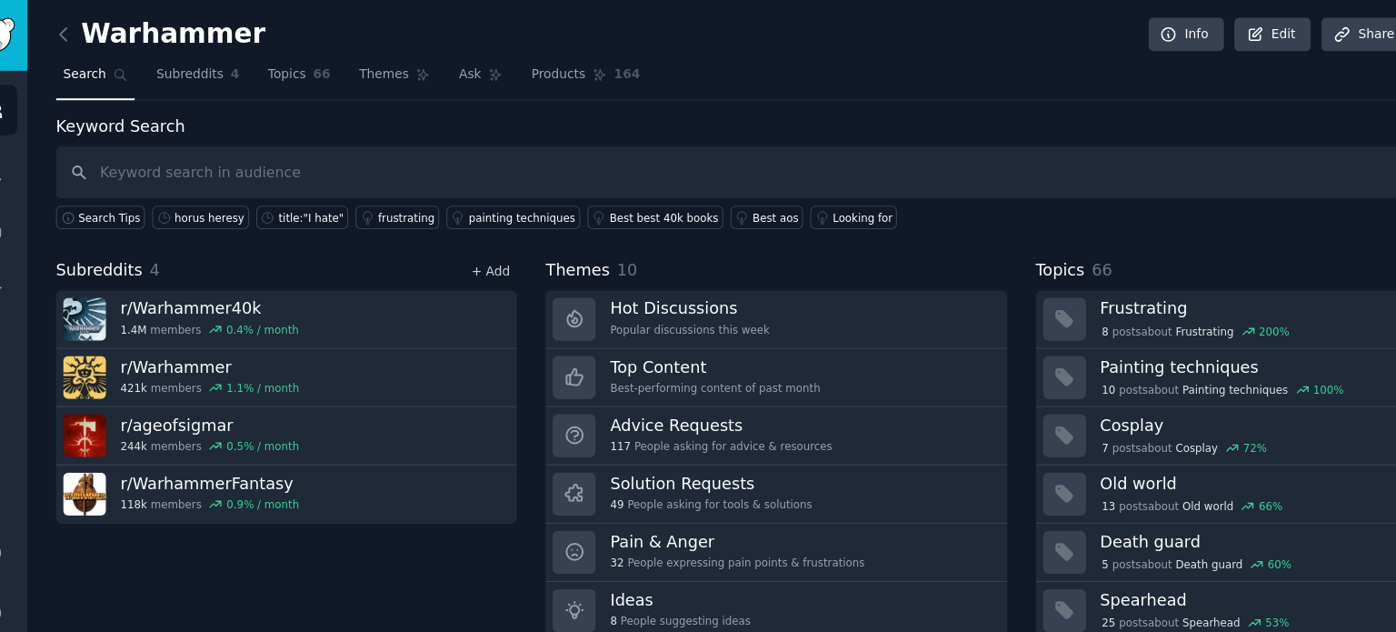
click at [475, 236] on link "+ Add" at bounding box center [475, 241] width 35 height 13
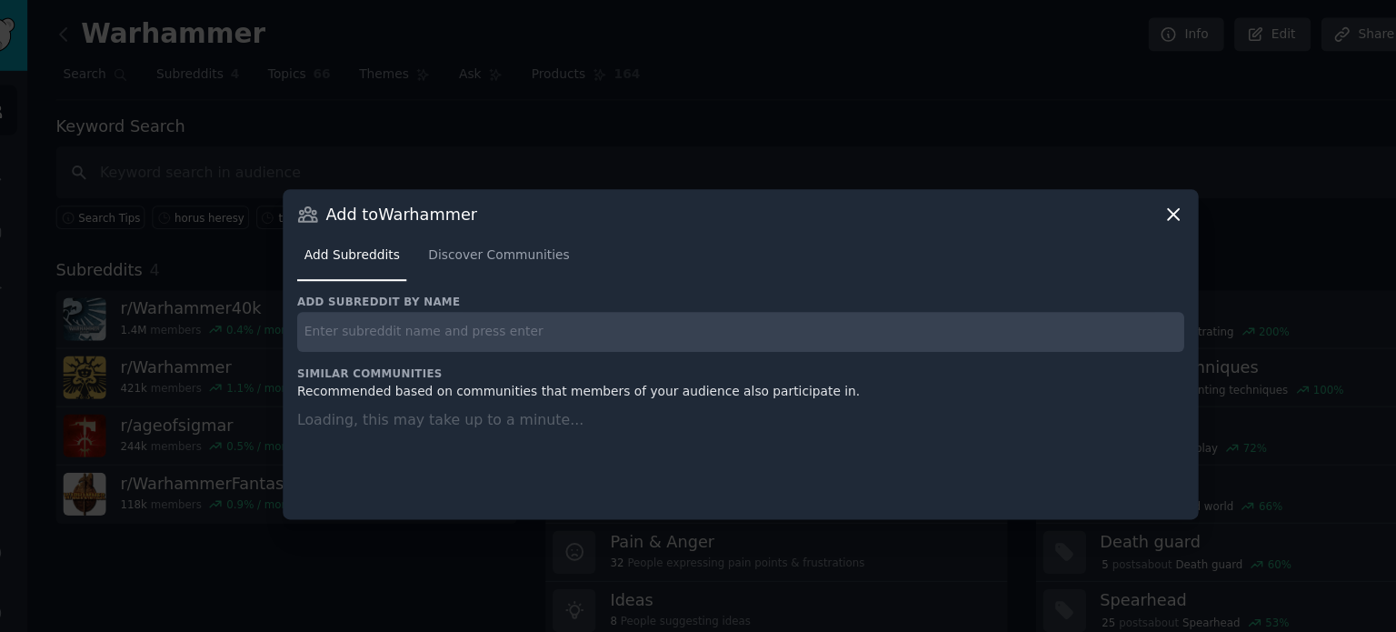
click at [469, 284] on input "text" at bounding box center [698, 295] width 789 height 35
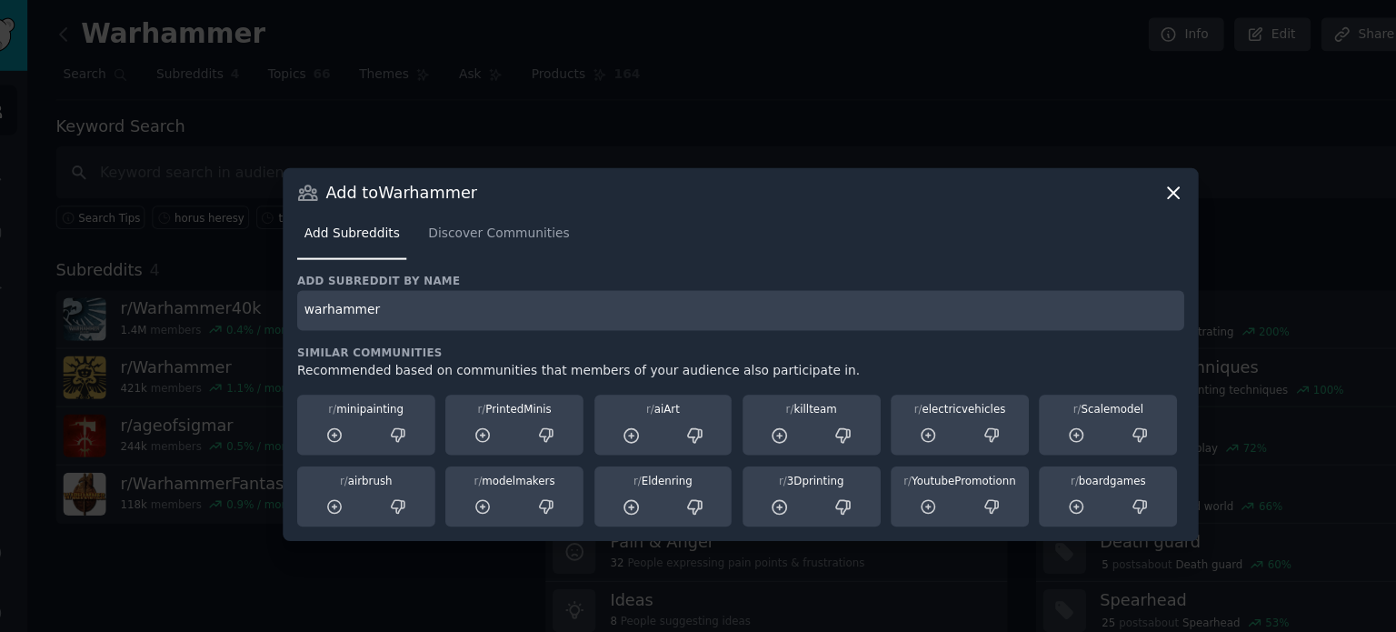
type input "warhammer"
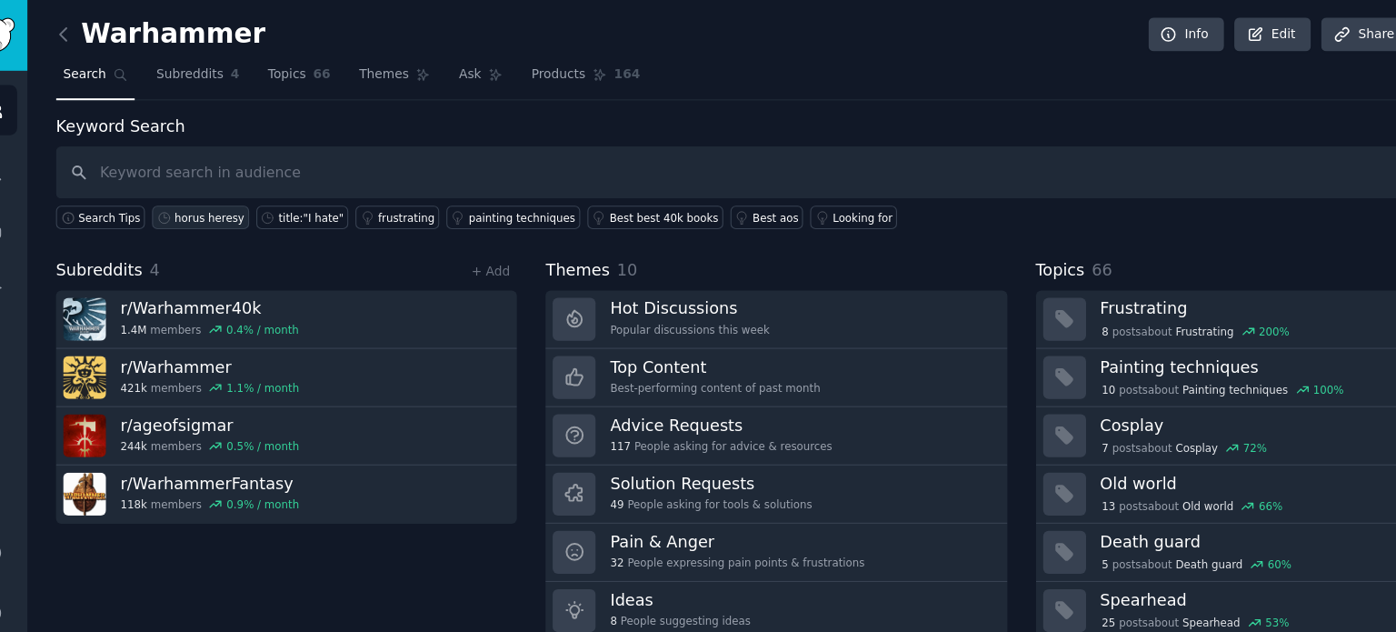
click at [222, 194] on div "horus heresy" at bounding box center [225, 194] width 62 height 13
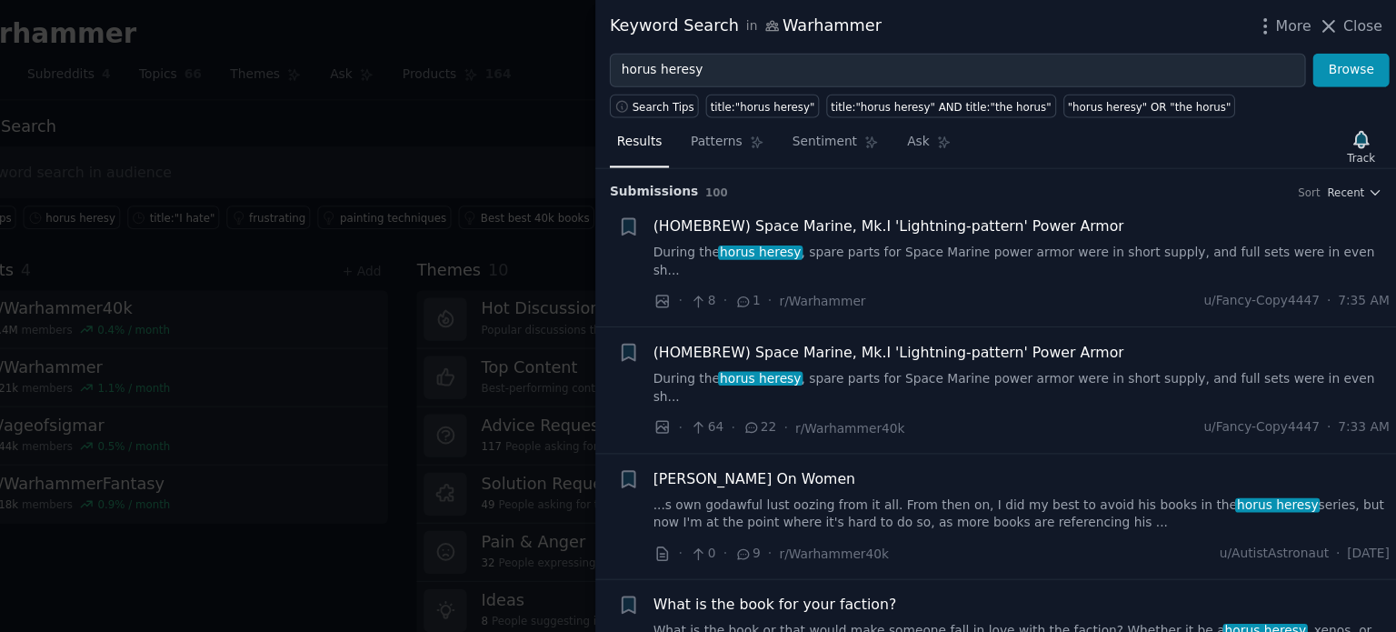
click at [610, 122] on div at bounding box center [698, 316] width 1396 height 632
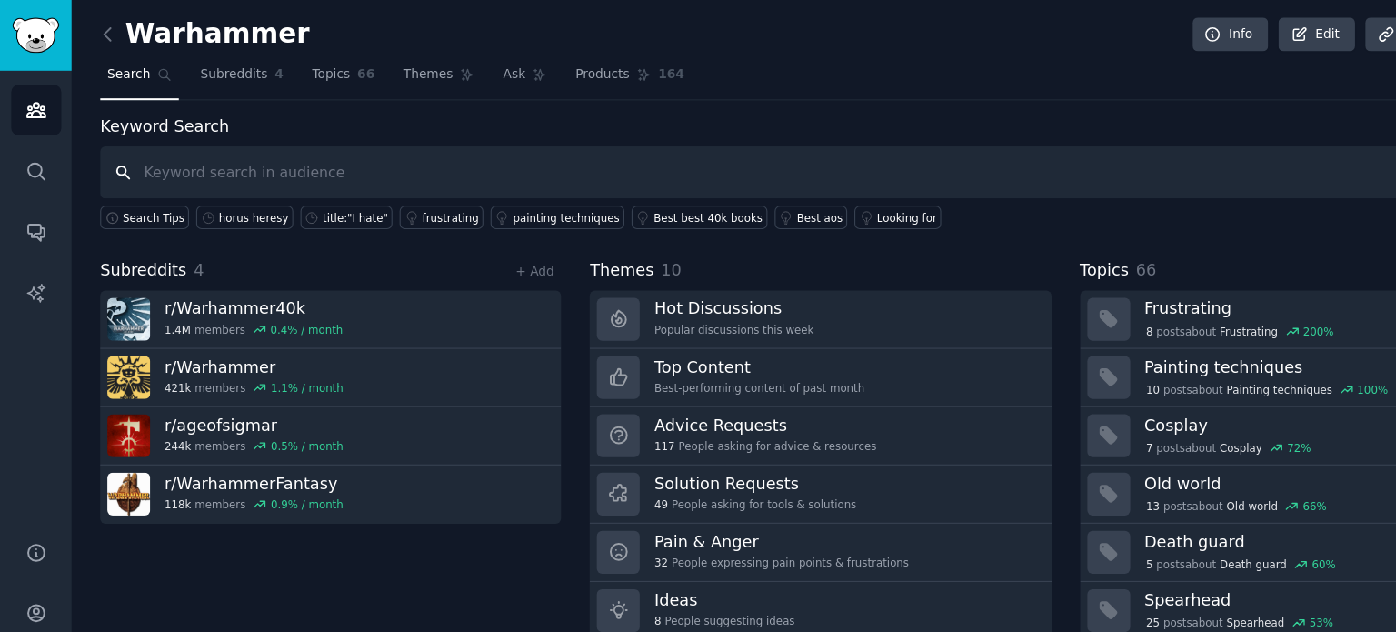
click at [286, 158] on input "text" at bounding box center [730, 154] width 1282 height 46
type input "darktime"
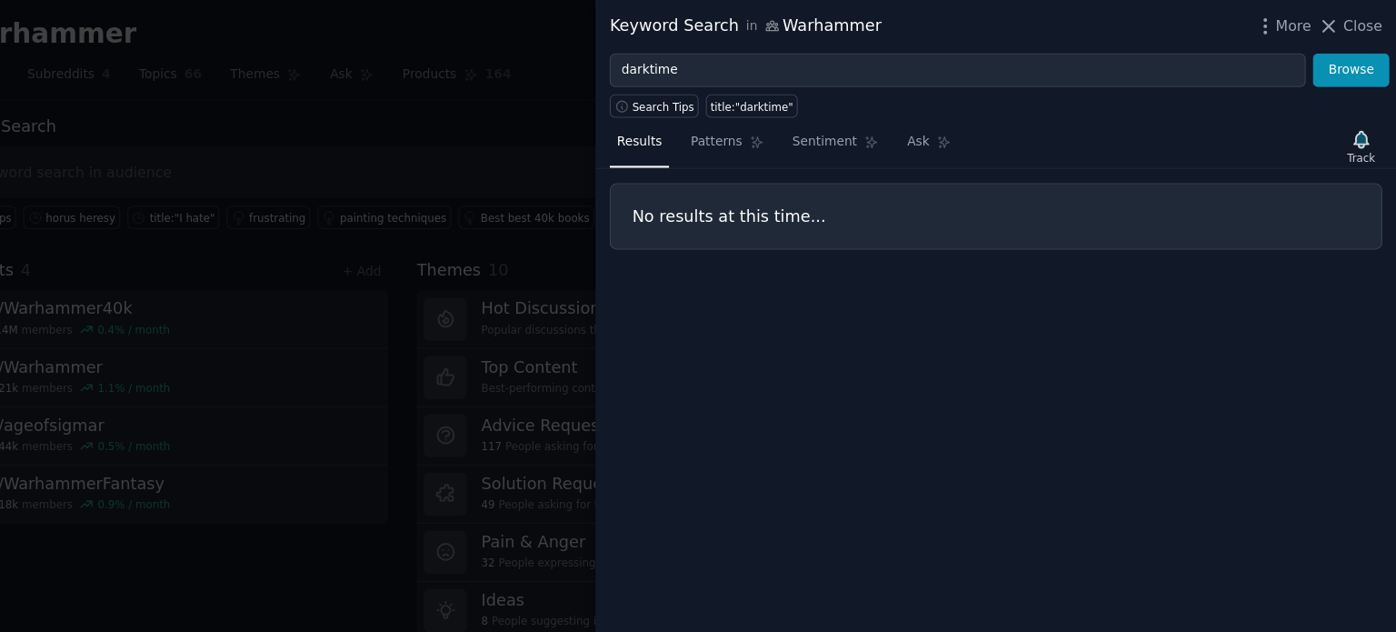
click at [630, 160] on div at bounding box center [698, 316] width 1396 height 632
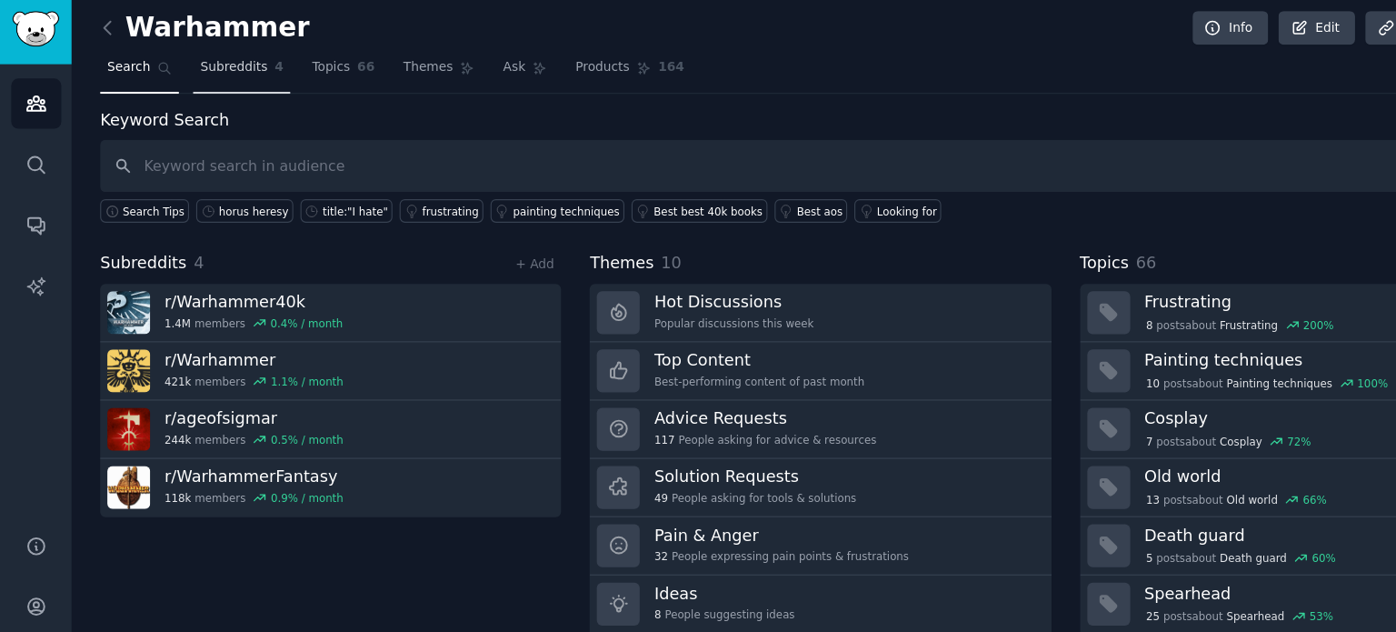
click at [186, 78] on link "Subreddits 4" at bounding box center [215, 71] width 86 height 37
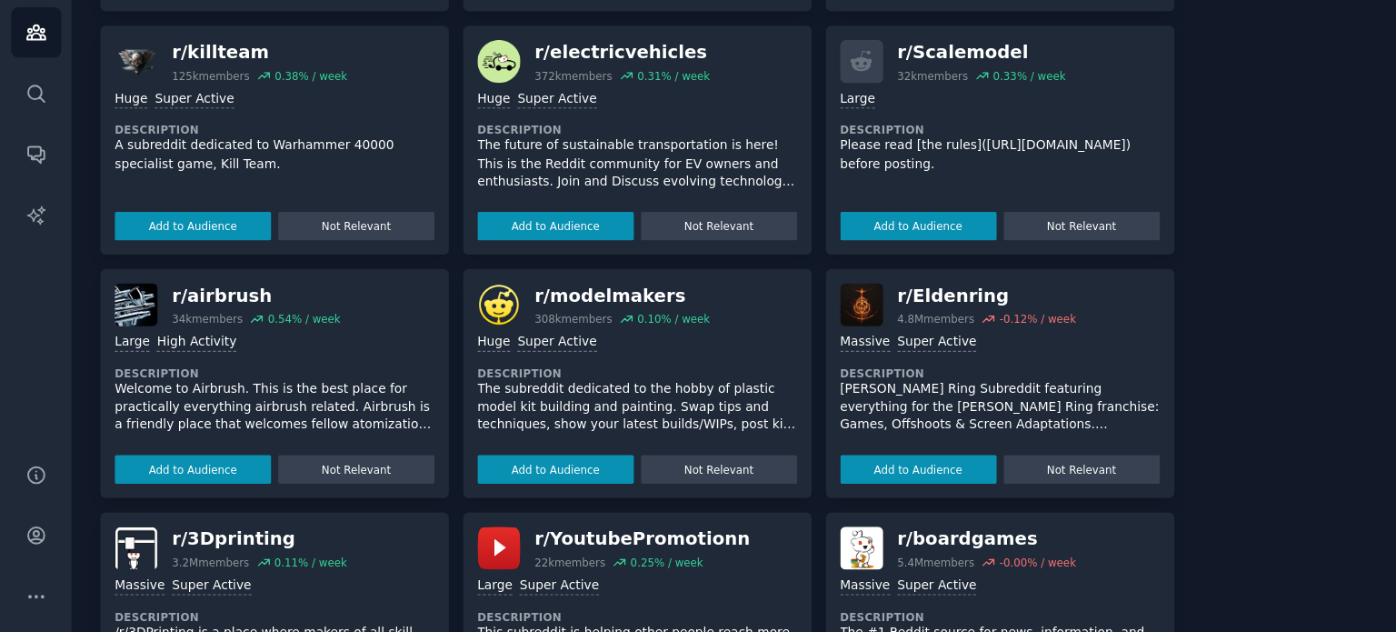
scroll to position [657, 0]
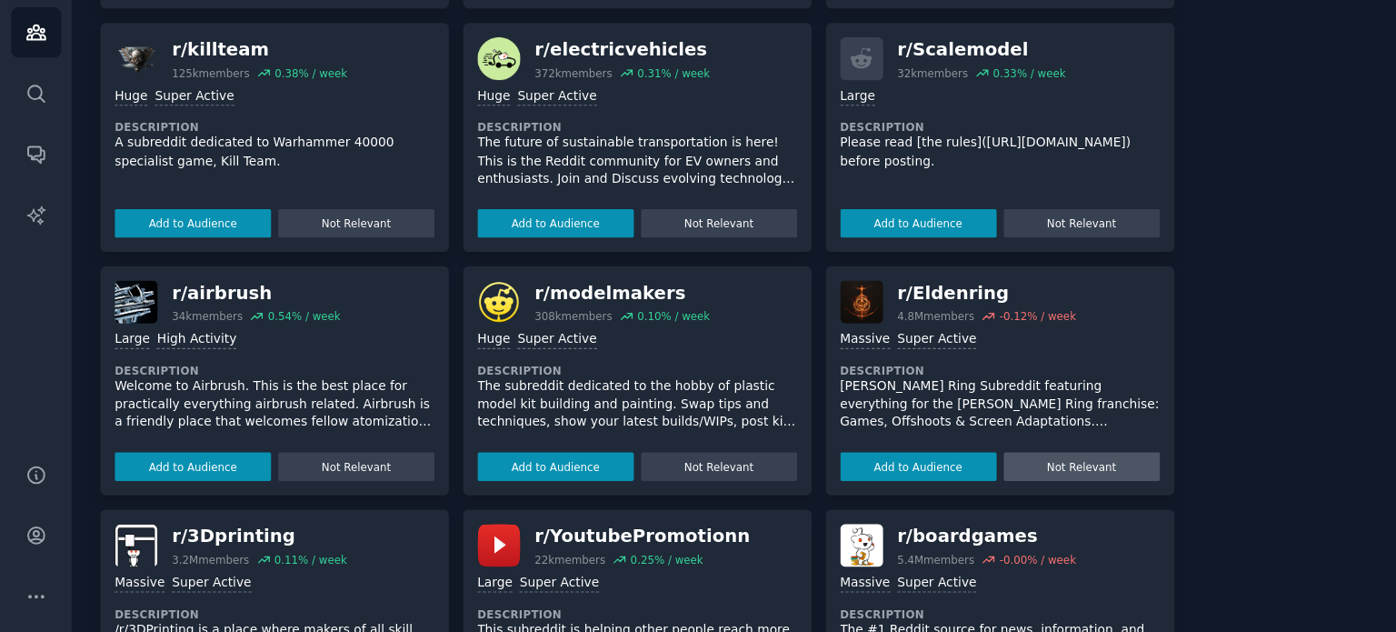
click at [927, 482] on button "Not Relevant" at bounding box center [962, 484] width 139 height 25
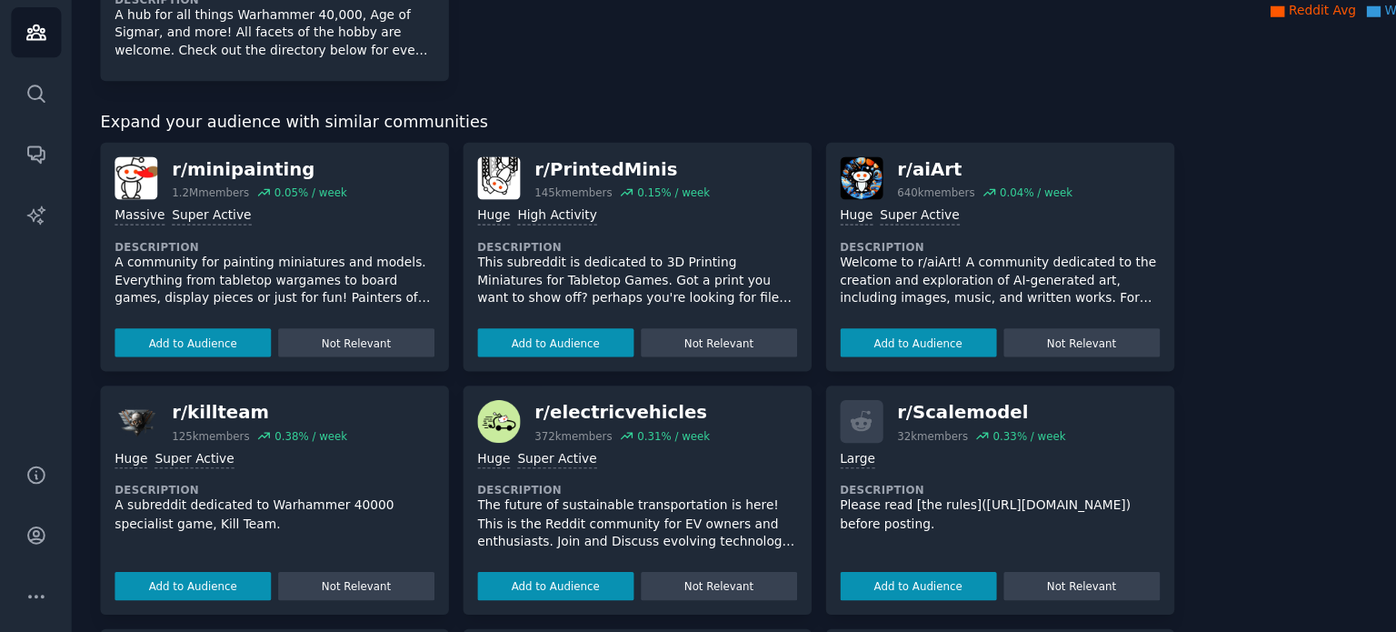
scroll to position [0, 0]
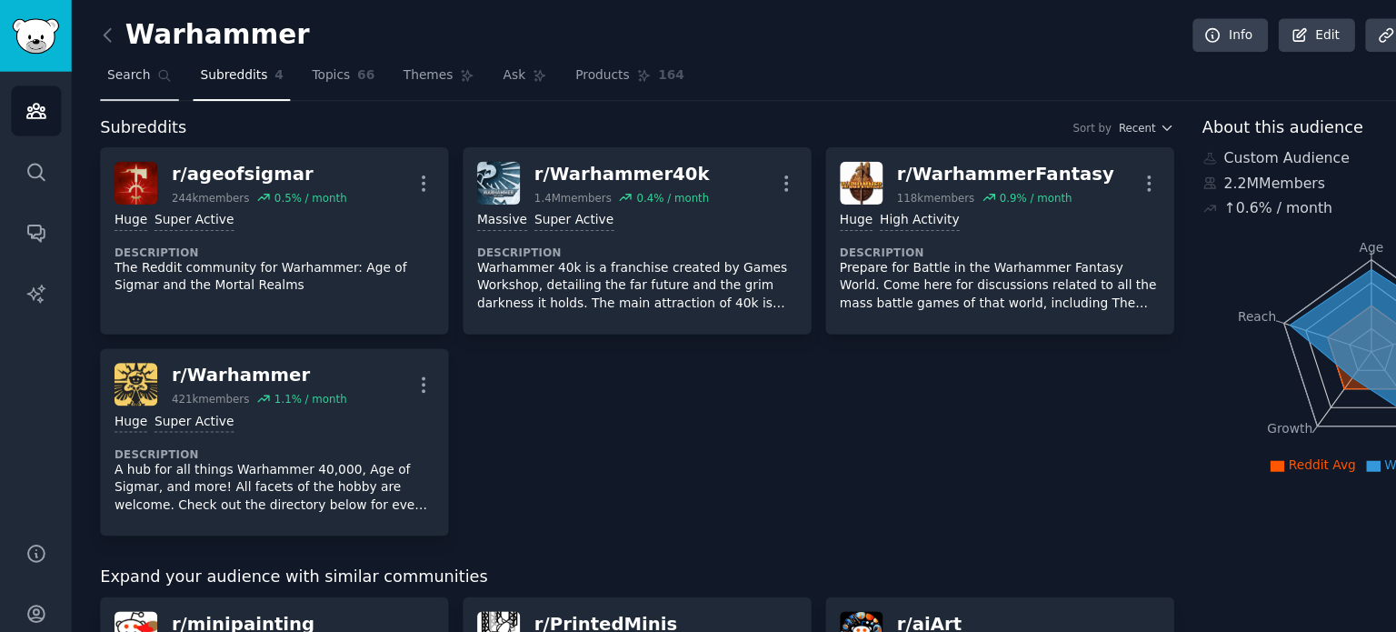
click at [116, 76] on link "Search" at bounding box center [124, 71] width 70 height 37
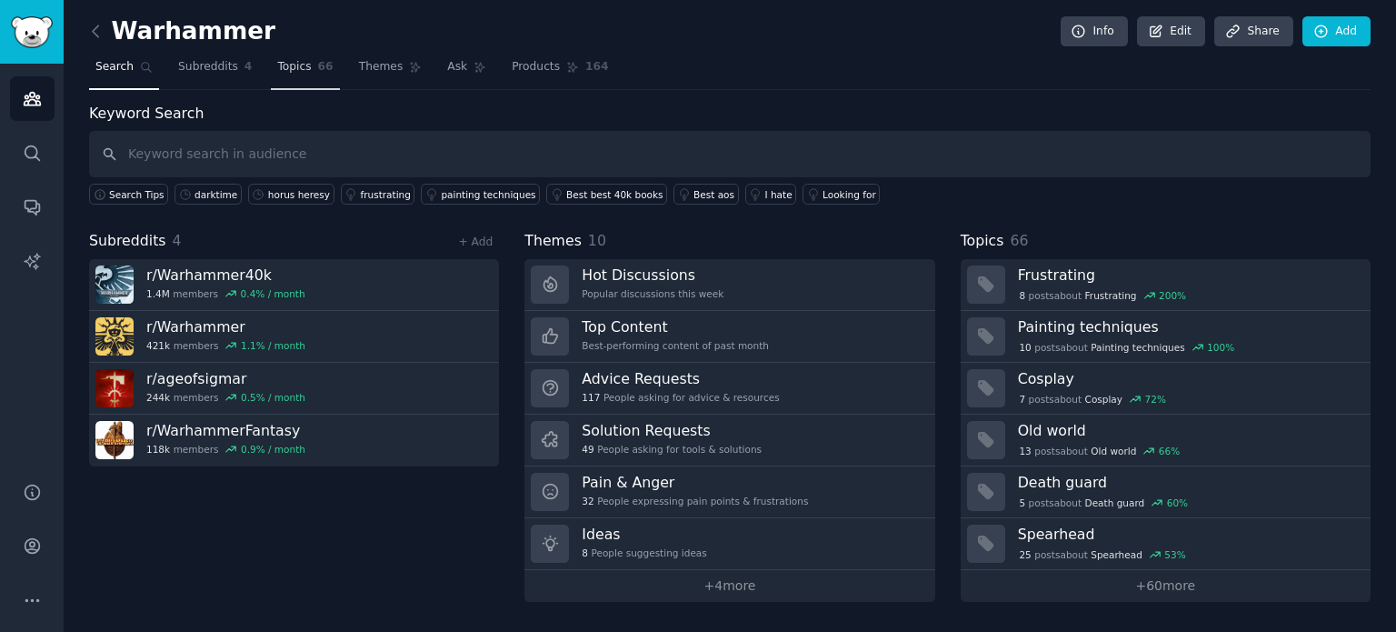
click at [300, 85] on link "Topics 66" at bounding box center [305, 71] width 68 height 37
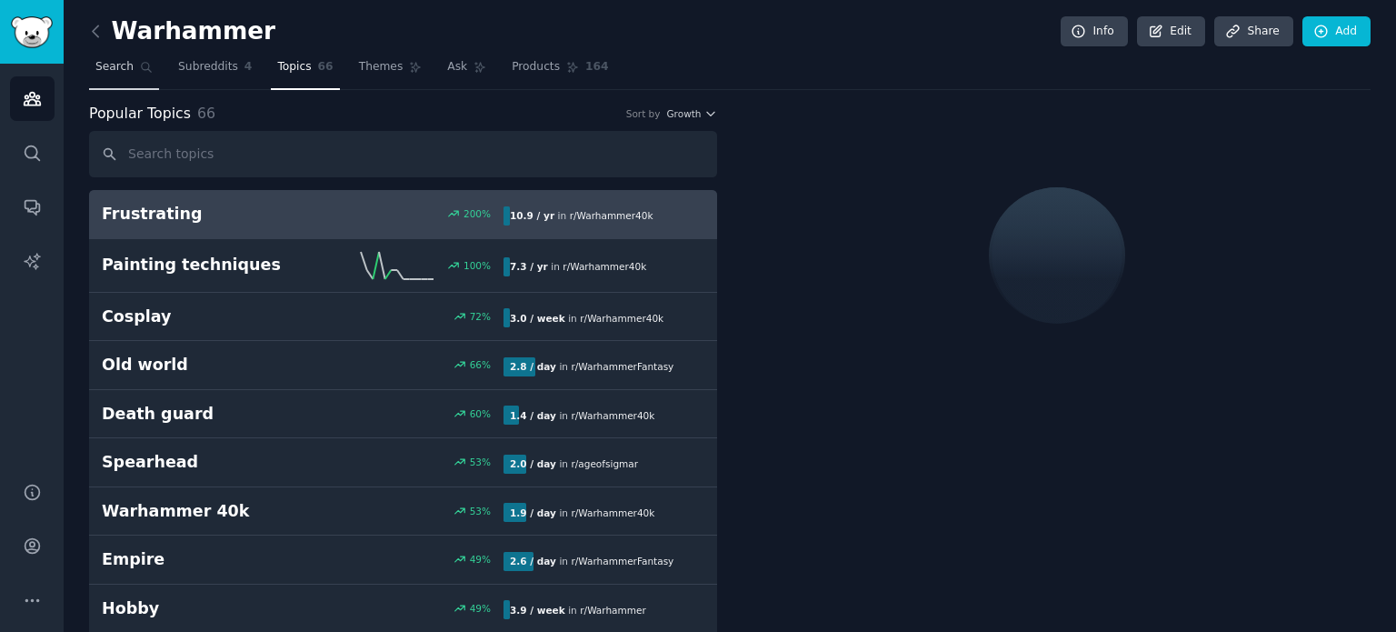
click at [140, 70] on icon at bounding box center [146, 67] width 13 height 13
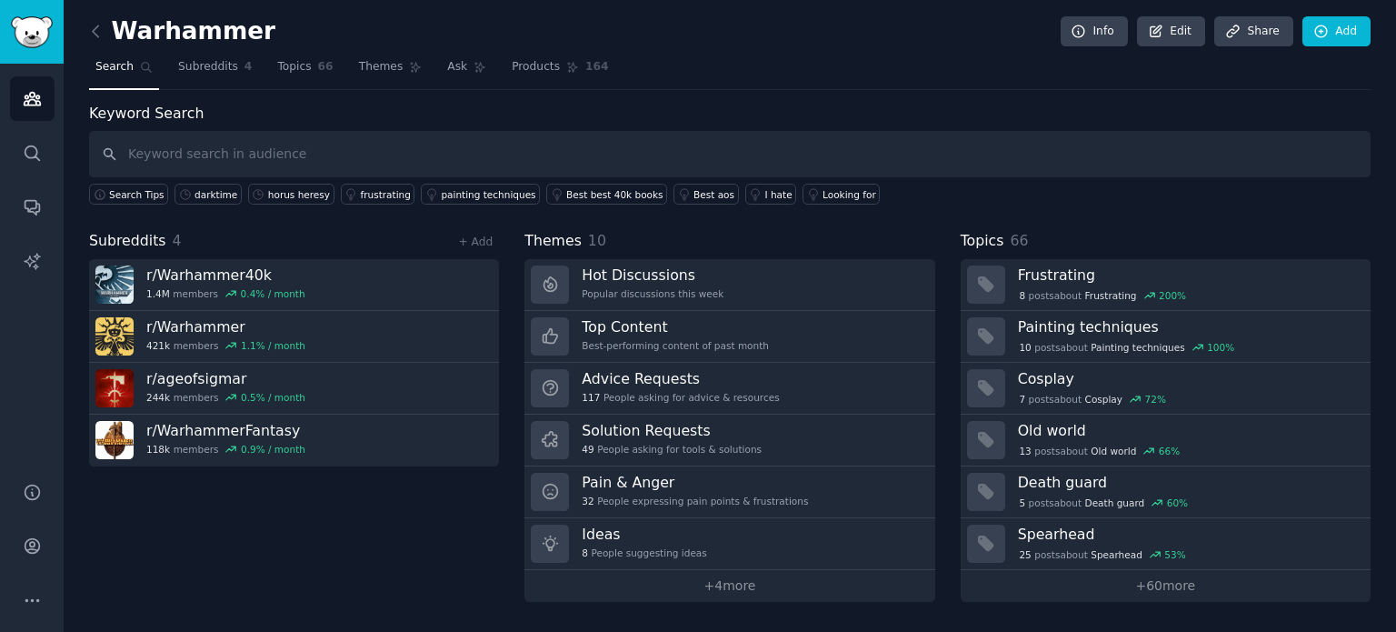
click at [416, 159] on input "text" at bounding box center [730, 154] width 1282 height 46
type input "sustainability"
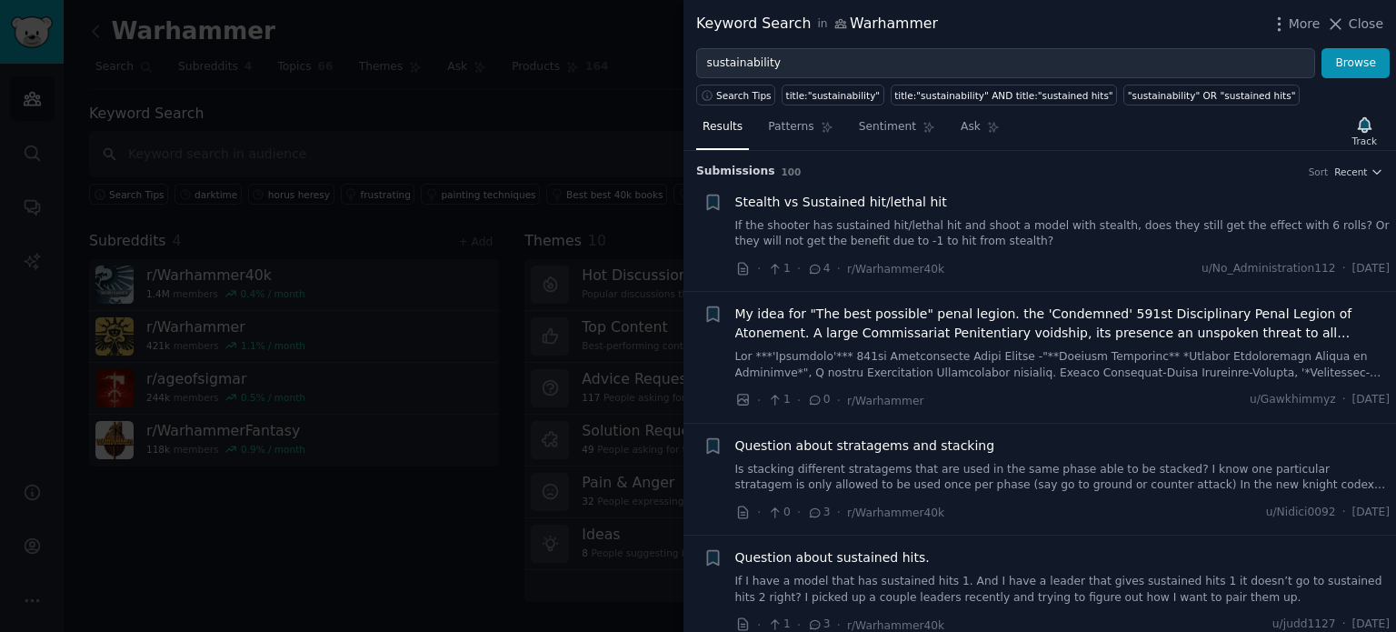
click at [422, 159] on div at bounding box center [698, 316] width 1396 height 632
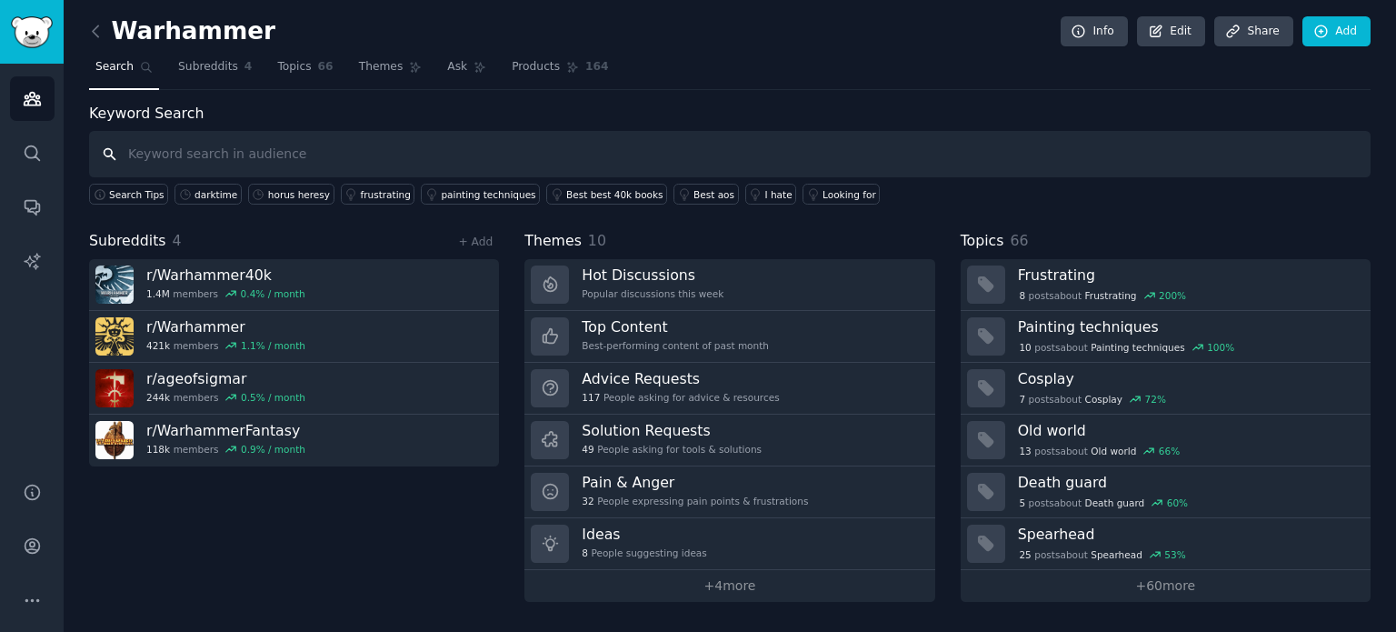
click at [201, 145] on input "text" at bounding box center [730, 154] width 1282 height 46
click at [212, 151] on input "text" at bounding box center [730, 154] width 1282 height 46
click at [385, 155] on input "text" at bounding box center [730, 154] width 1282 height 46
type input "recycling"
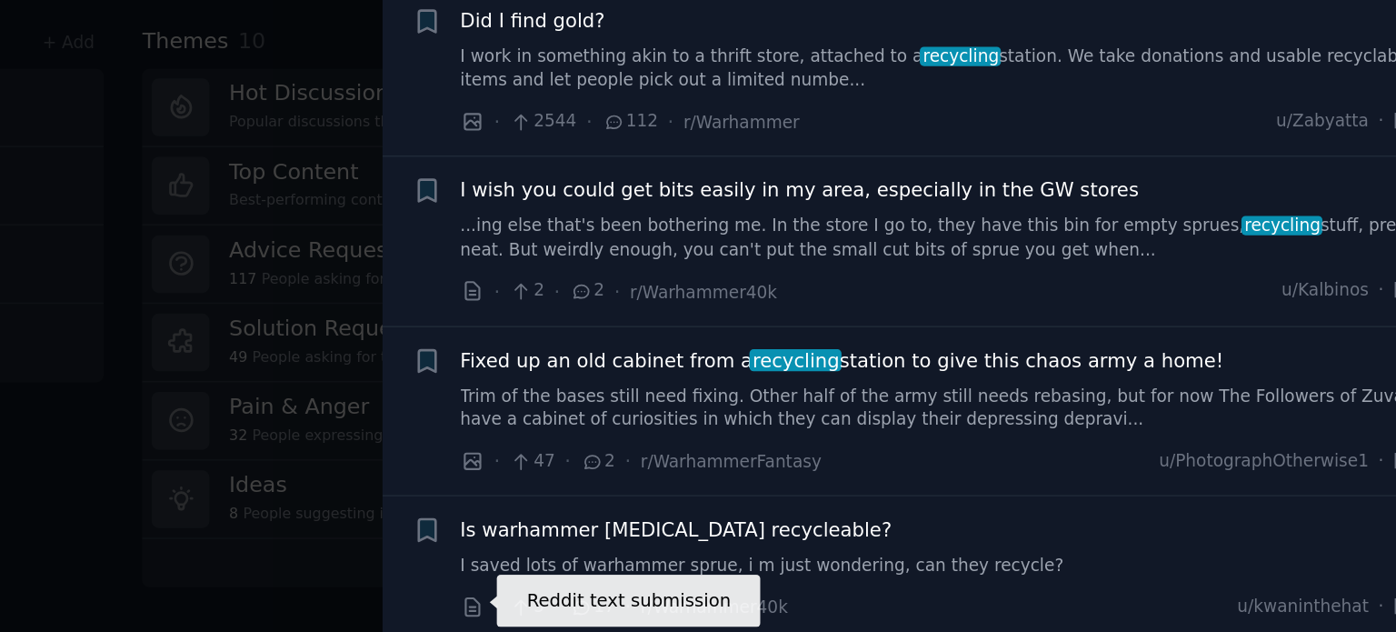
click at [746, 610] on icon at bounding box center [743, 615] width 16 height 16
